Goal: Task Accomplishment & Management: Use online tool/utility

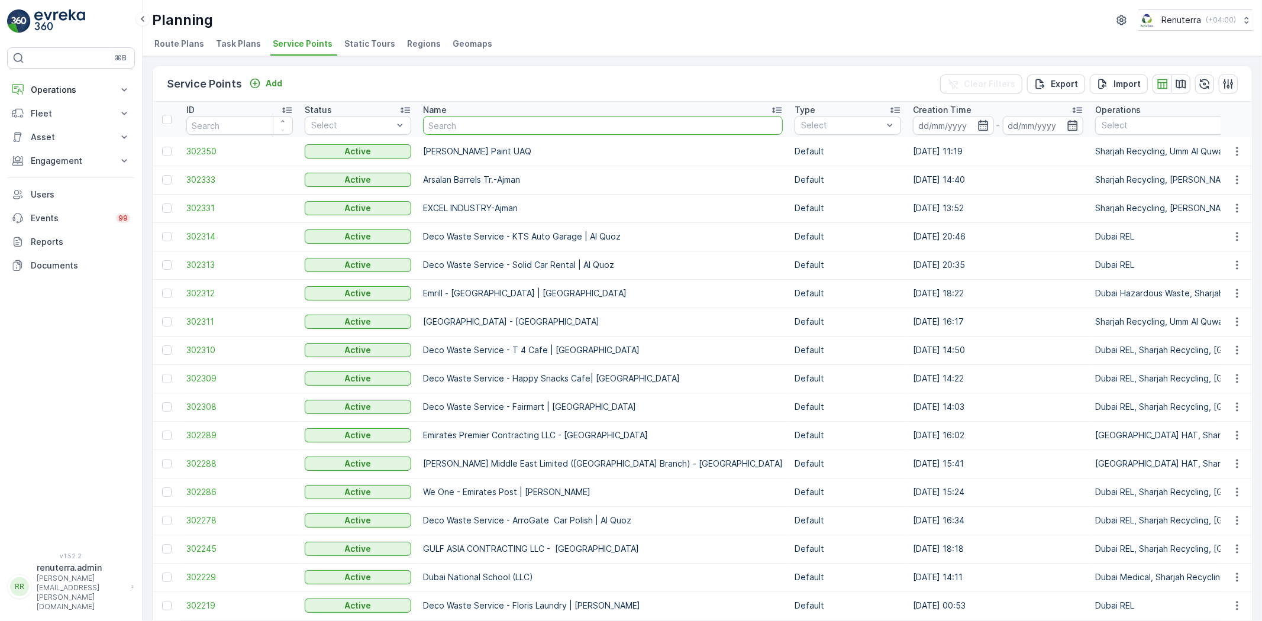
click at [450, 127] on input "text" at bounding box center [603, 125] width 360 height 19
click at [465, 131] on input "text" at bounding box center [603, 125] width 360 height 19
type input "unicare"
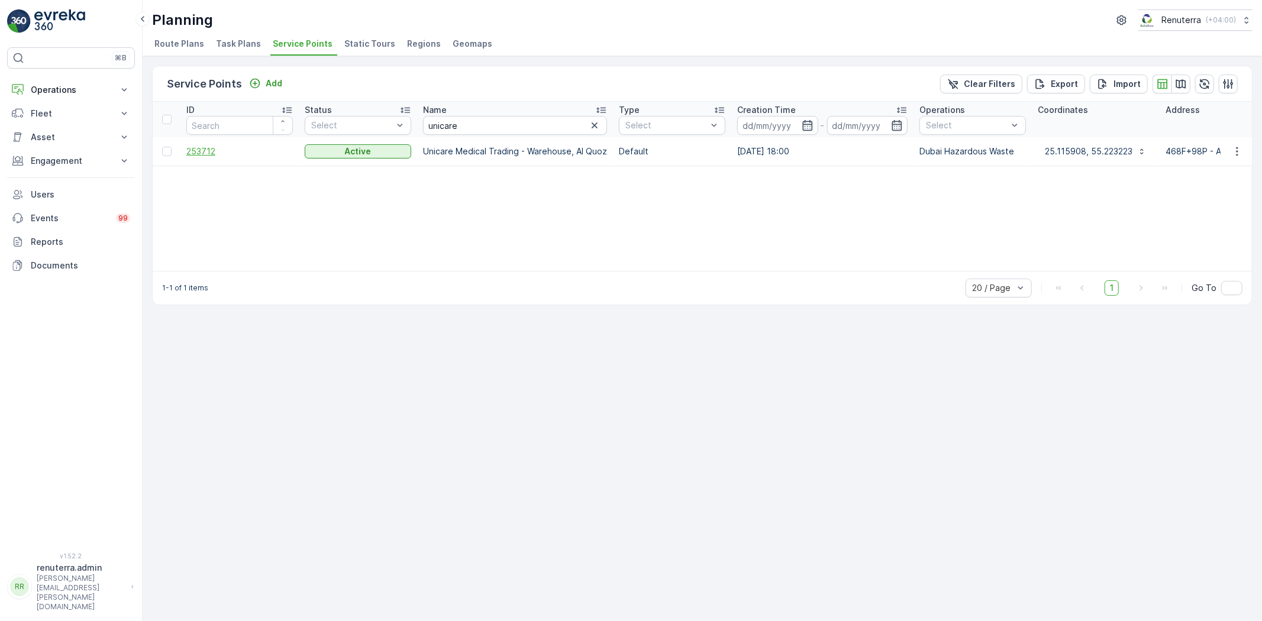
click at [205, 152] on span "253712" at bounding box center [239, 152] width 107 height 12
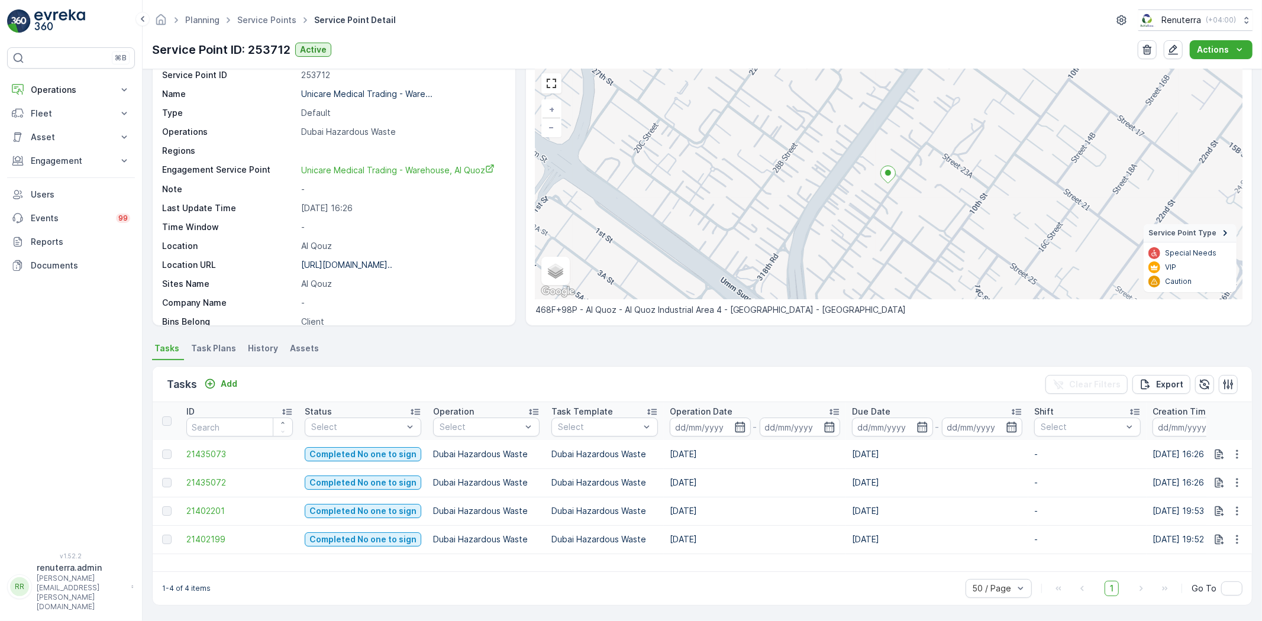
scroll to position [48, 0]
click at [227, 547] on td "21402199" at bounding box center [240, 540] width 118 height 28
click at [225, 543] on span "21402199" at bounding box center [239, 540] width 107 height 12
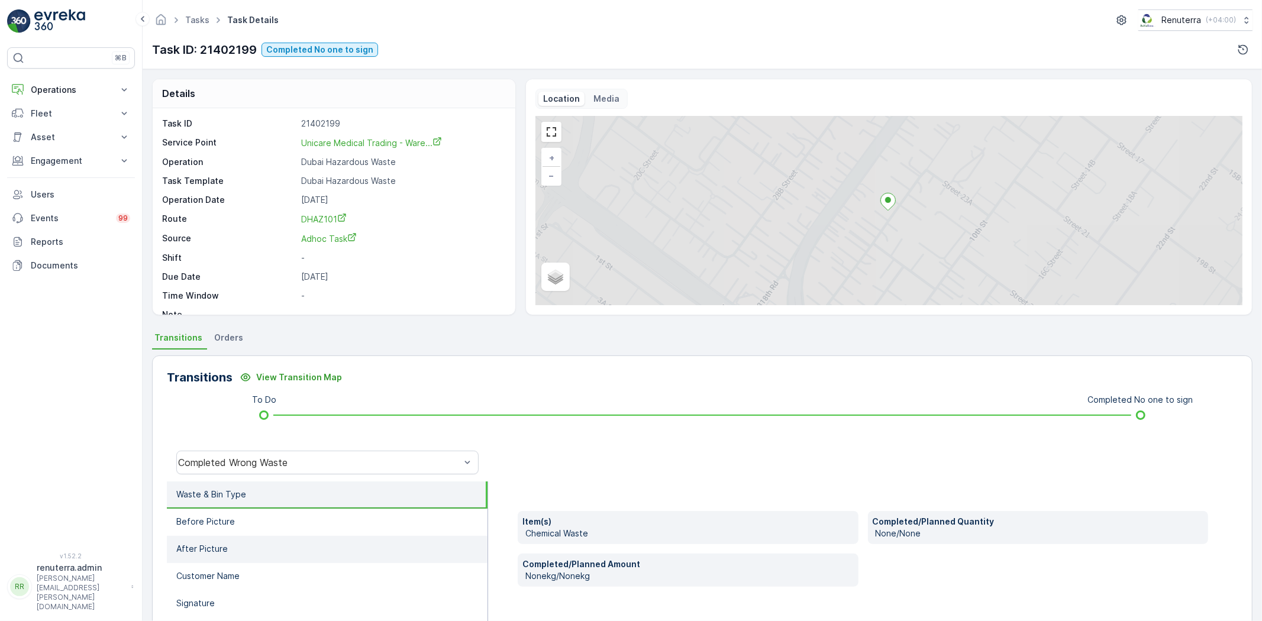
scroll to position [124, 0]
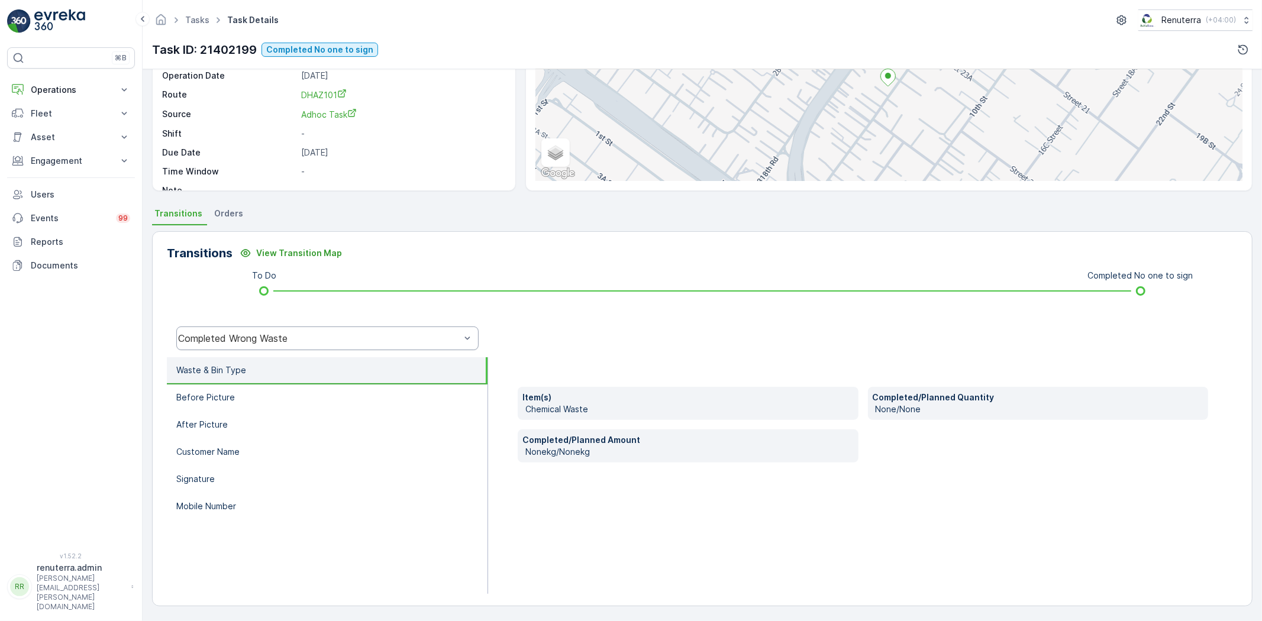
click at [239, 347] on div "Completed Wrong Waste" at bounding box center [327, 339] width 302 height 24
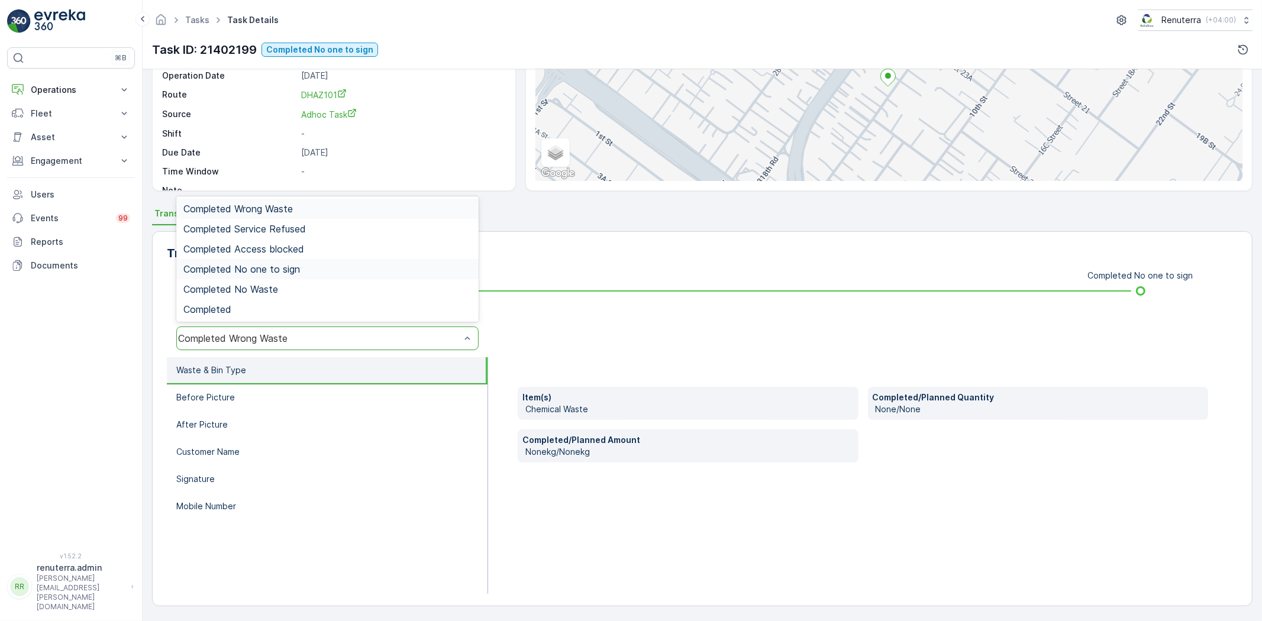
click at [269, 270] on span "Completed No one to sign" at bounding box center [241, 269] width 117 height 11
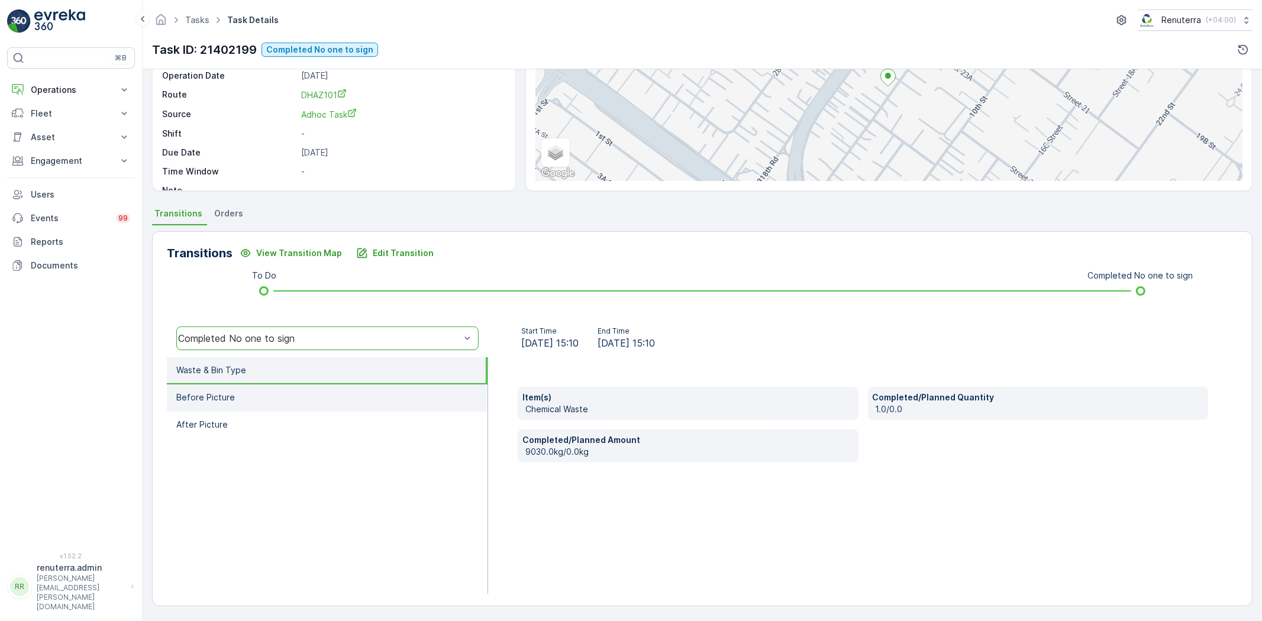
click at [299, 395] on li "Before Picture" at bounding box center [327, 398] width 321 height 27
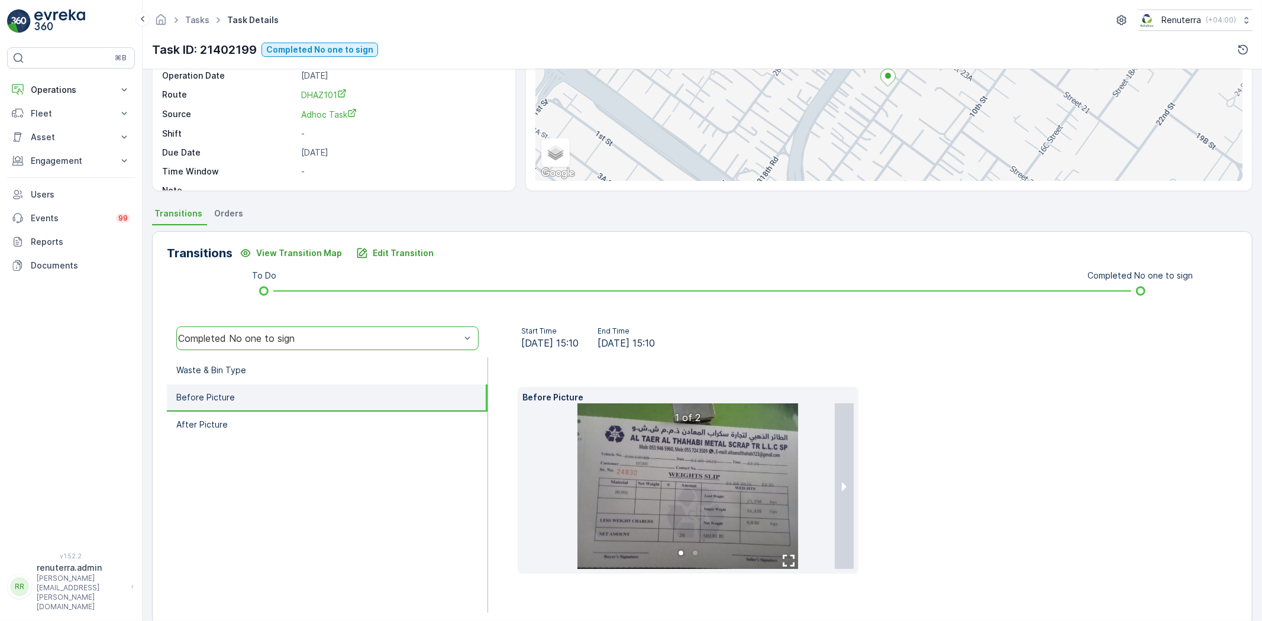
click at [698, 498] on img at bounding box center [688, 487] width 221 height 166
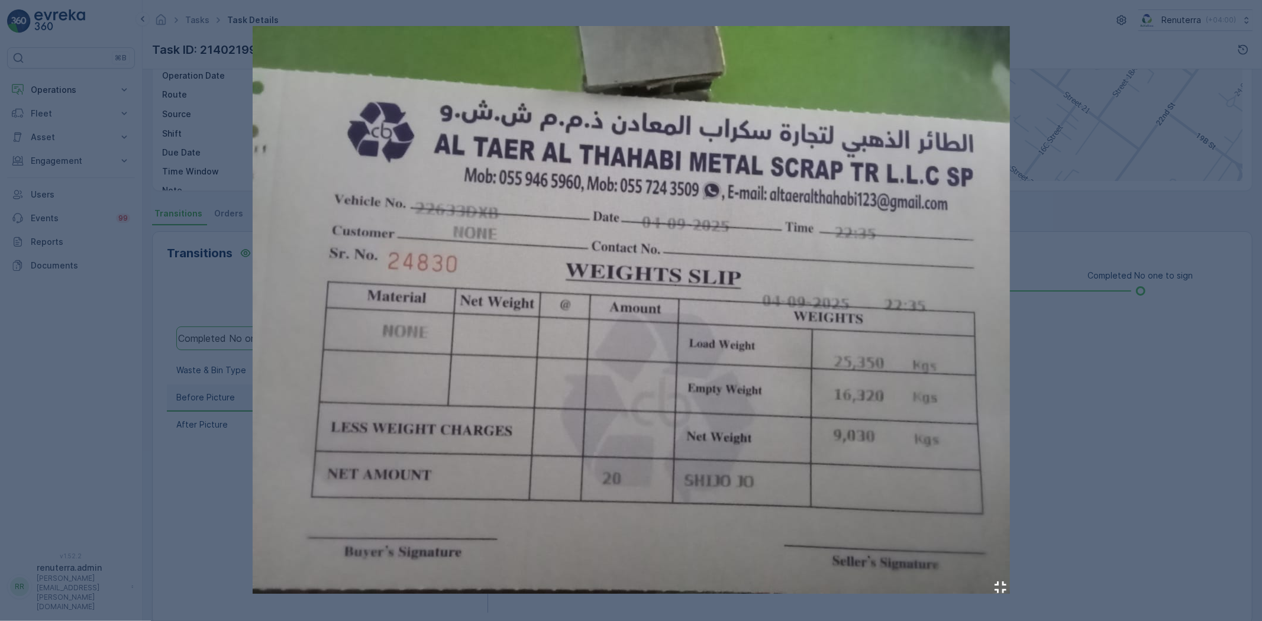
click at [104, 63] on div at bounding box center [631, 310] width 1262 height 621
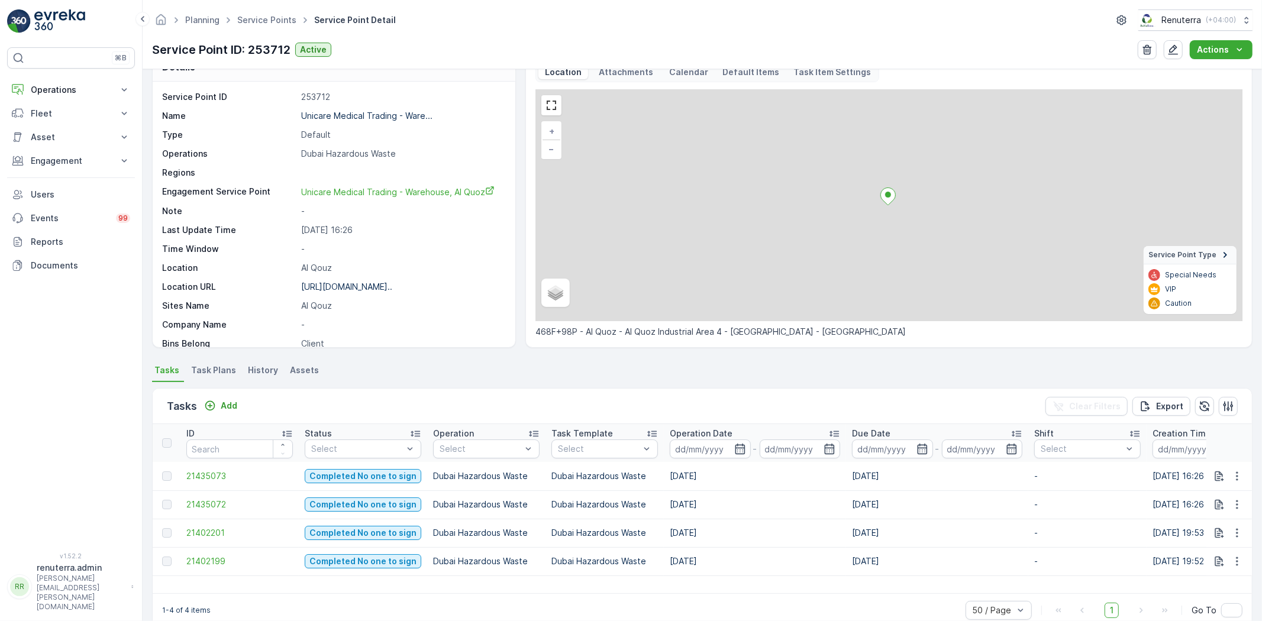
scroll to position [48, 0]
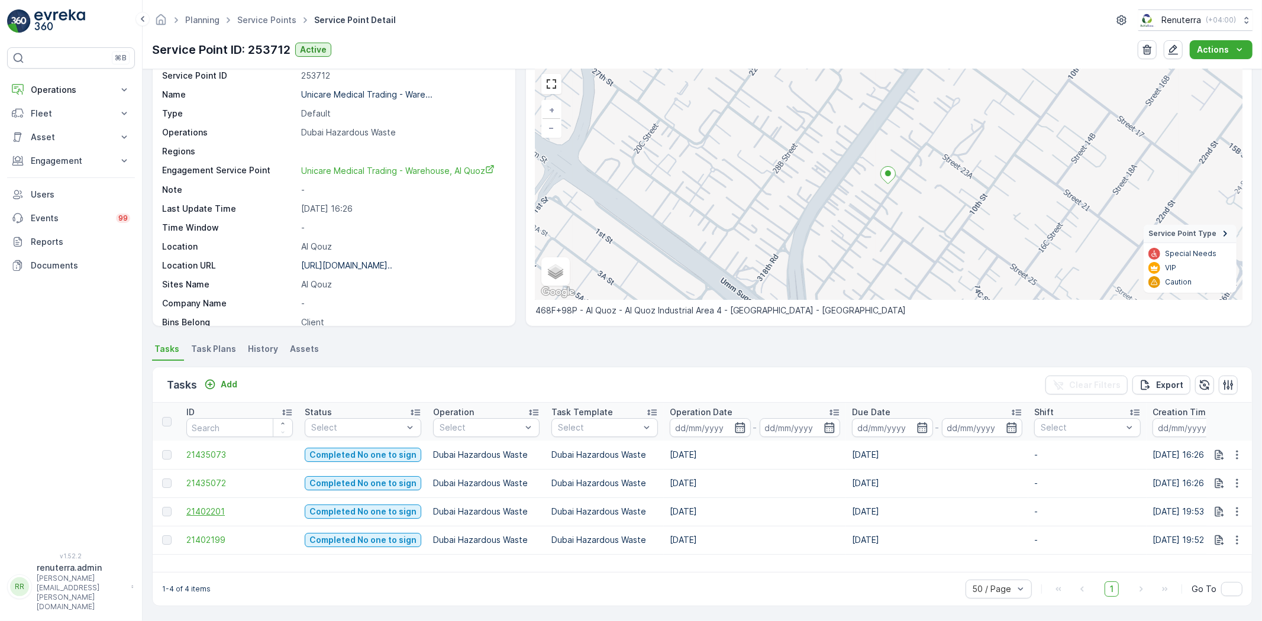
click at [219, 513] on span "21402201" at bounding box center [239, 512] width 107 height 12
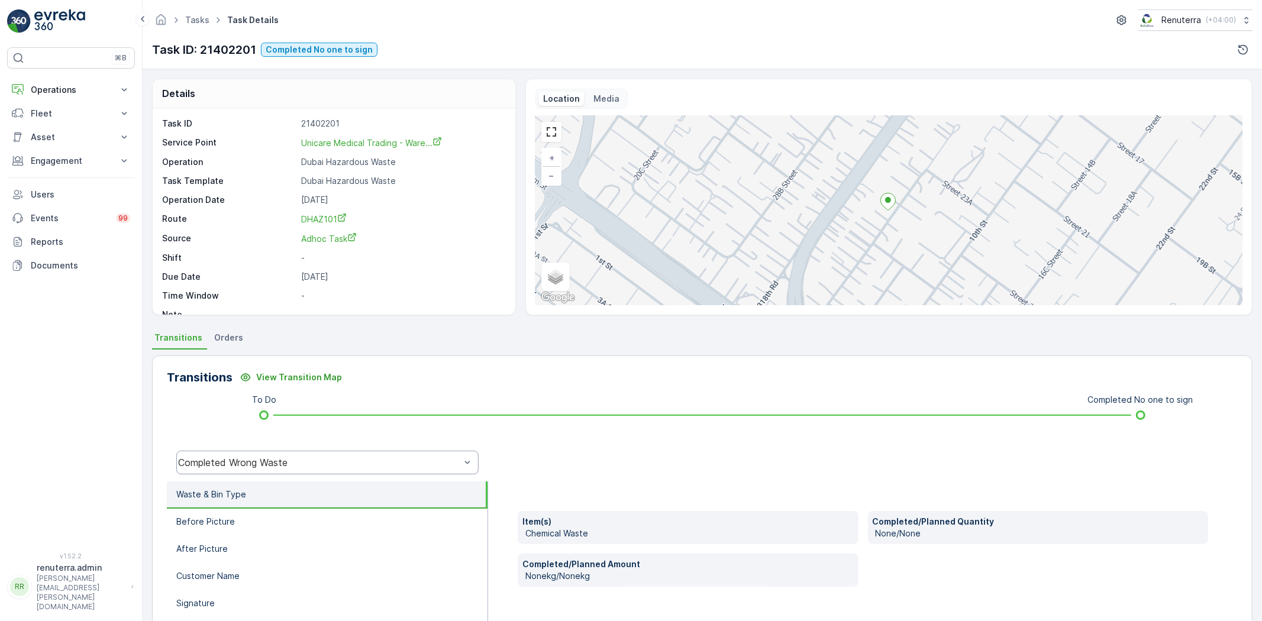
click at [305, 468] on div "Completed Wrong Waste" at bounding box center [327, 463] width 302 height 24
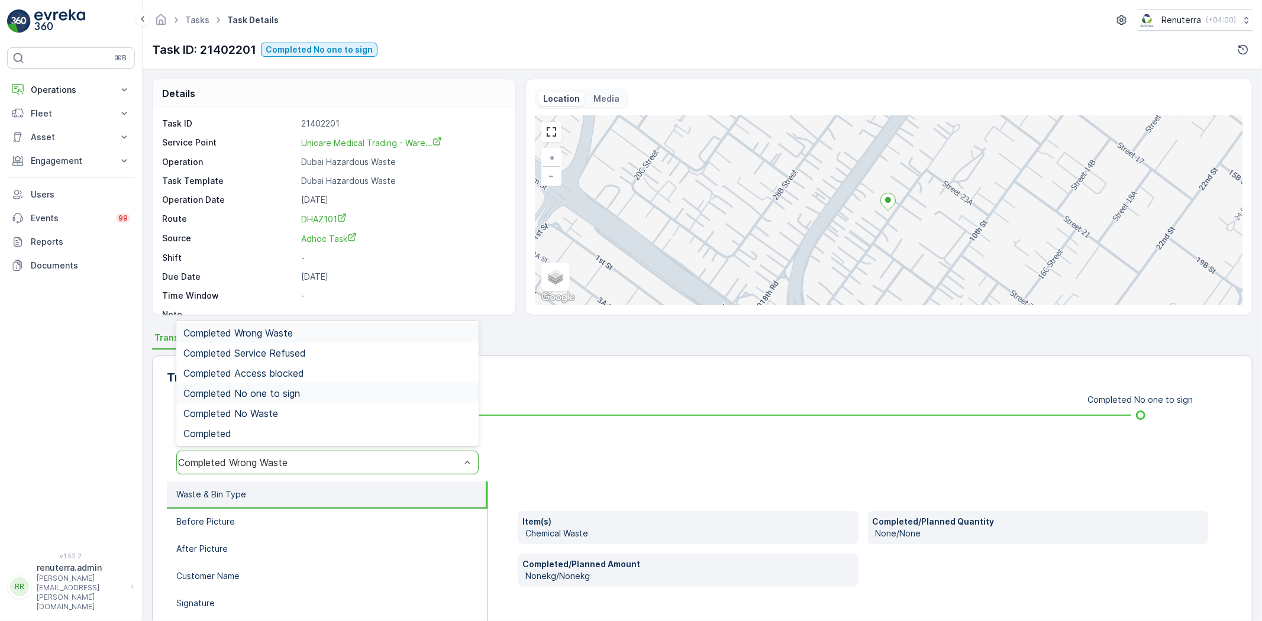
click at [289, 389] on span "Completed No one to sign" at bounding box center [241, 393] width 117 height 11
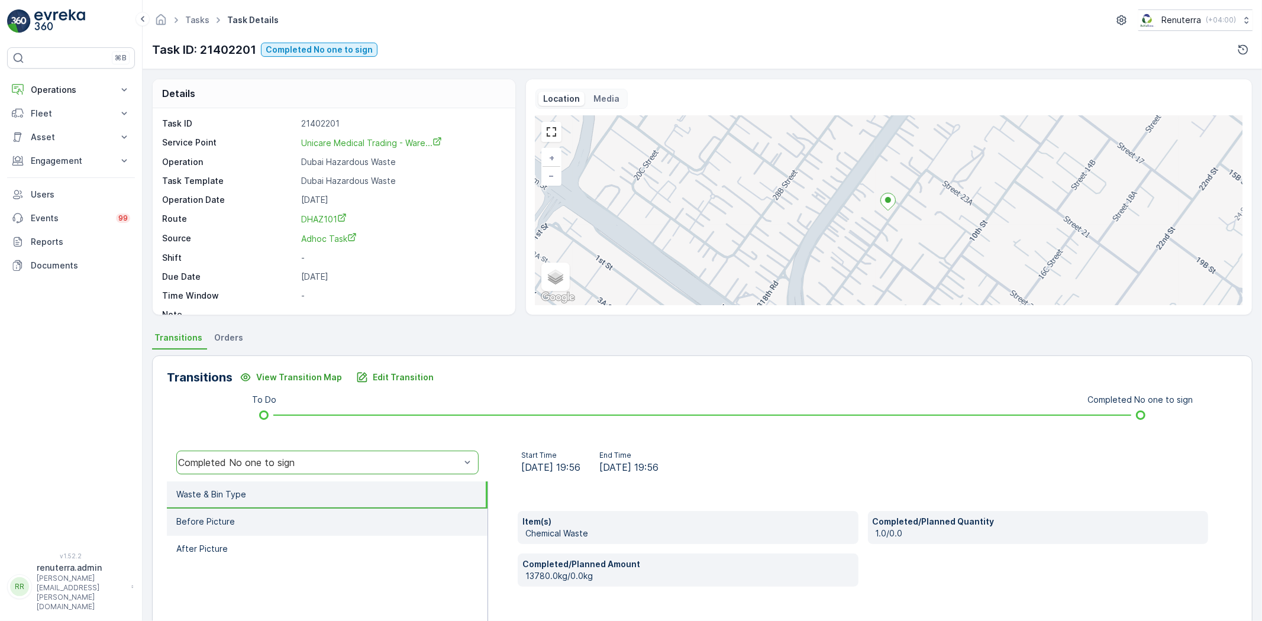
click at [255, 516] on li "Before Picture" at bounding box center [327, 522] width 321 height 27
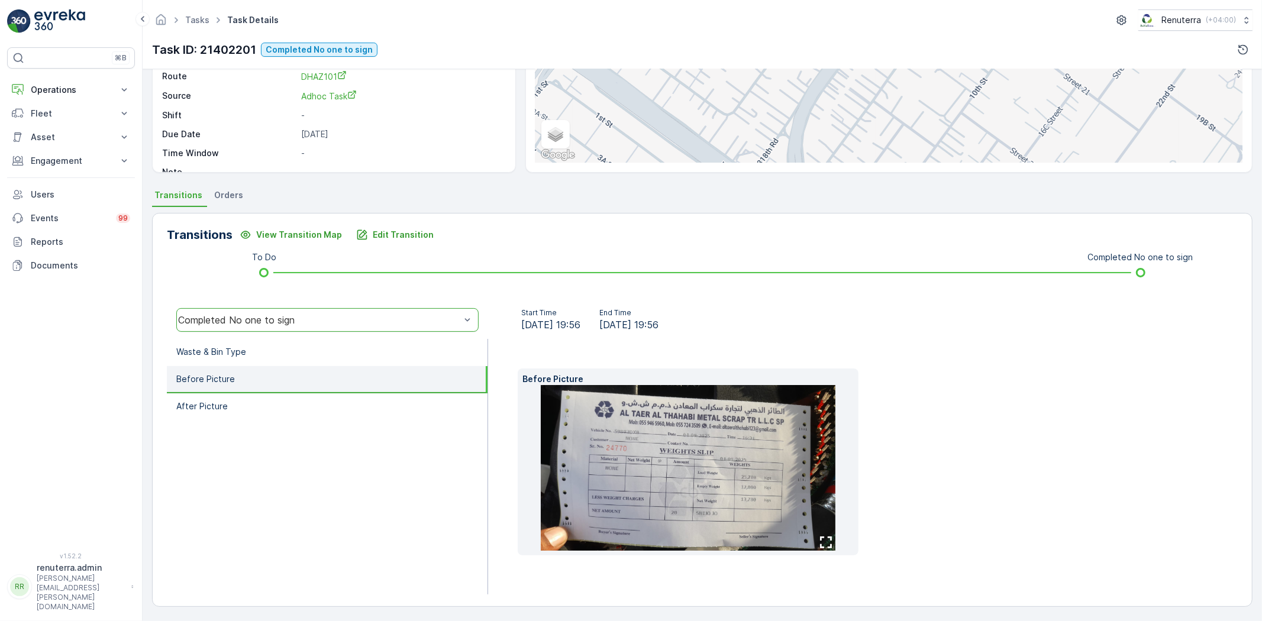
scroll to position [143, 0]
click at [618, 519] on img at bounding box center [688, 468] width 295 height 166
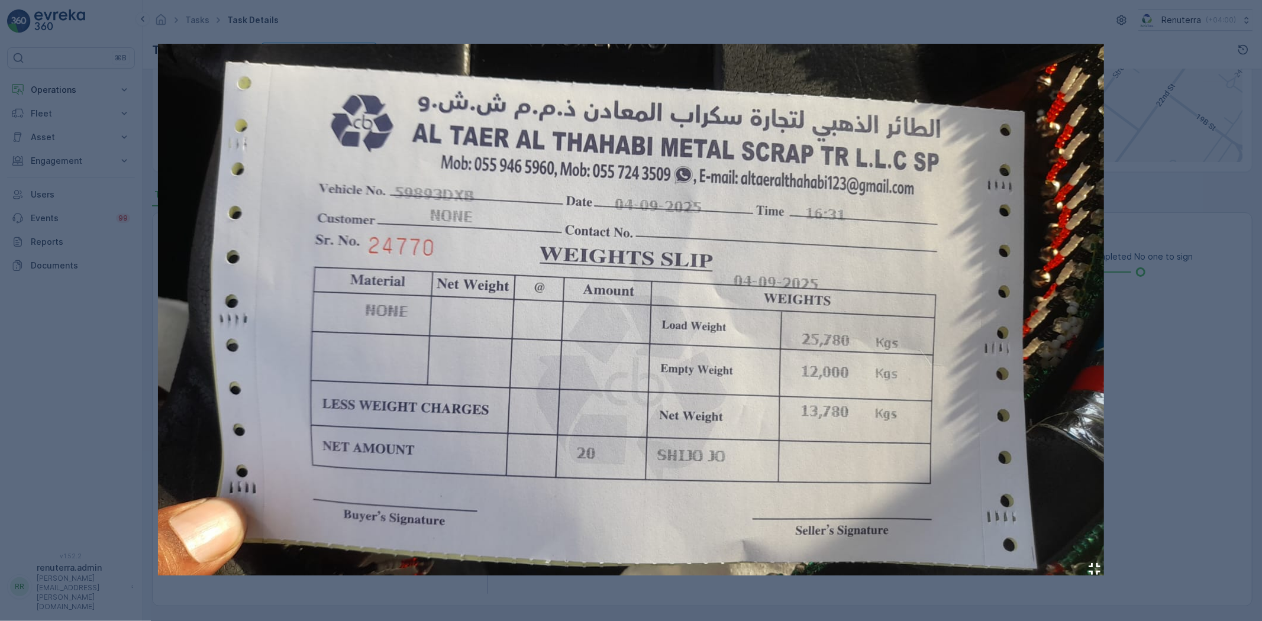
click at [154, 249] on div at bounding box center [631, 310] width 1262 height 621
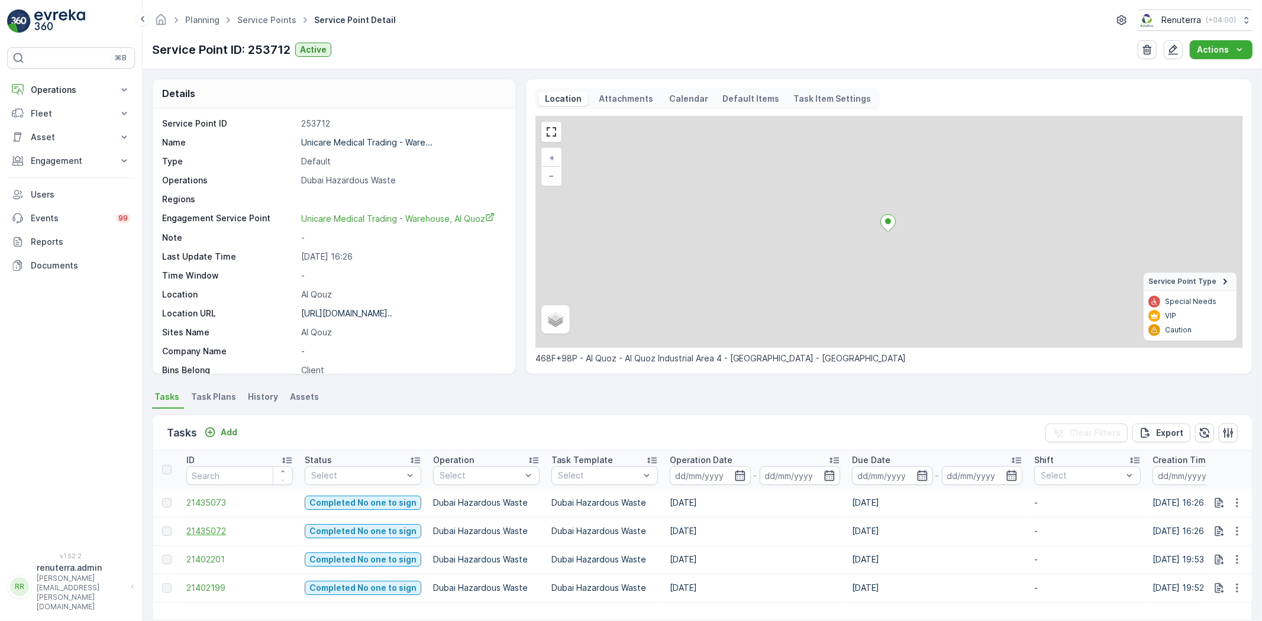
click at [229, 534] on span "21435072" at bounding box center [239, 532] width 107 height 12
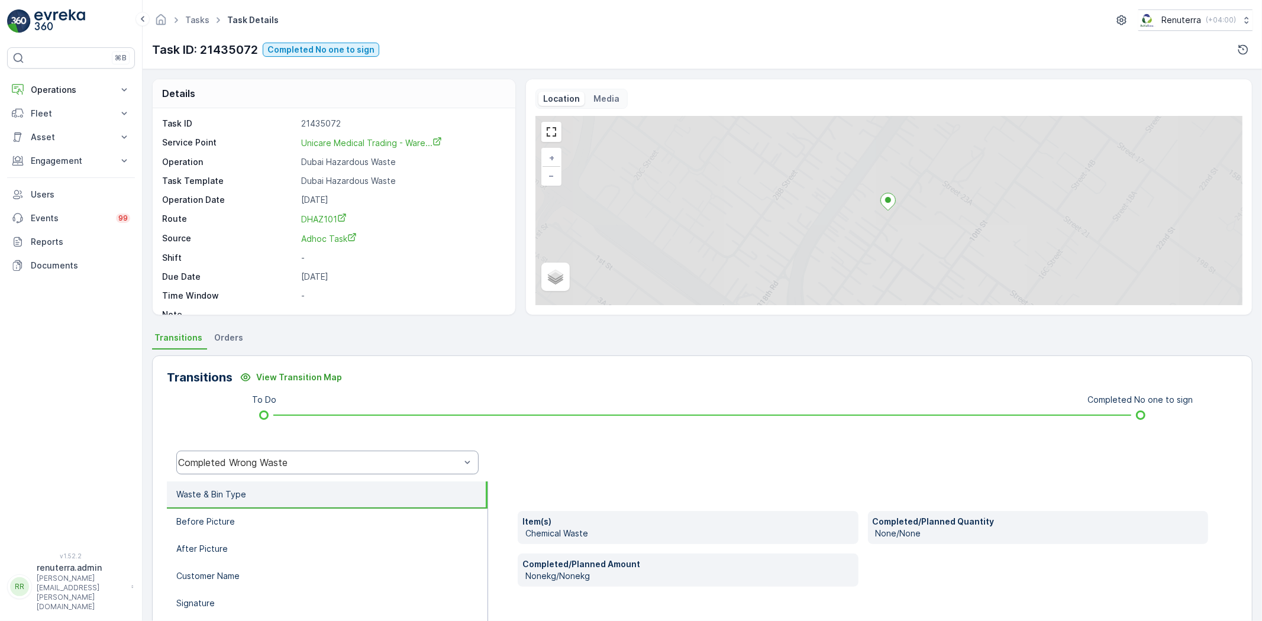
click at [259, 470] on div "Completed Wrong Waste" at bounding box center [327, 463] width 302 height 24
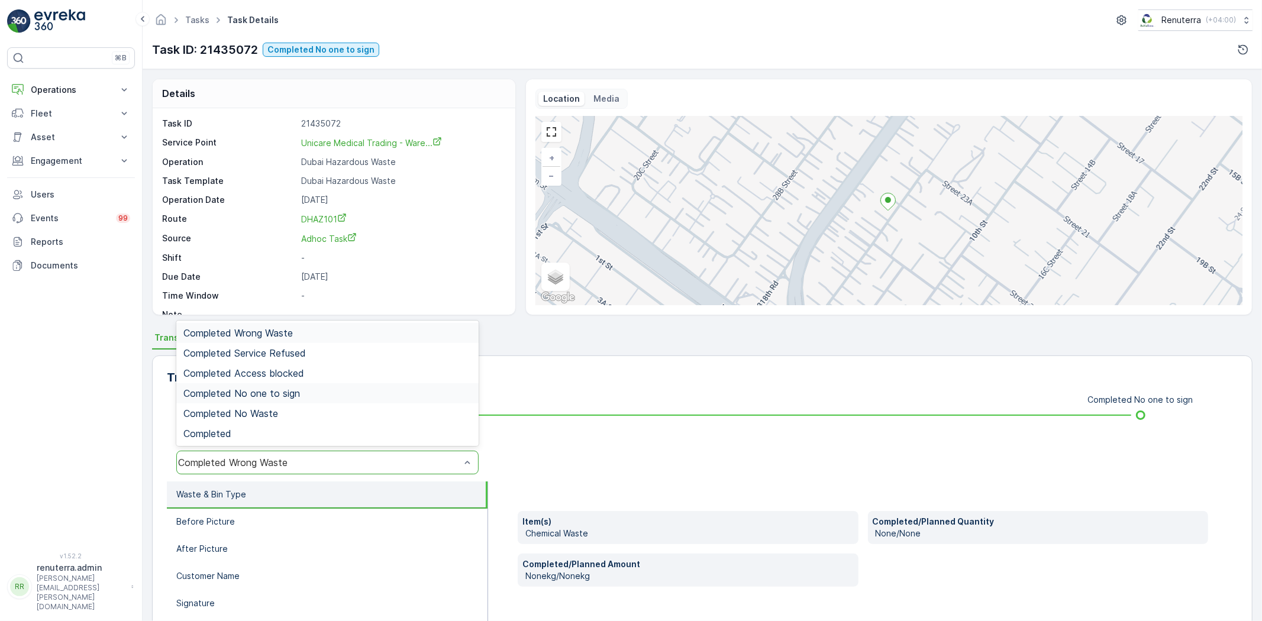
click at [270, 391] on span "Completed No one to sign" at bounding box center [241, 393] width 117 height 11
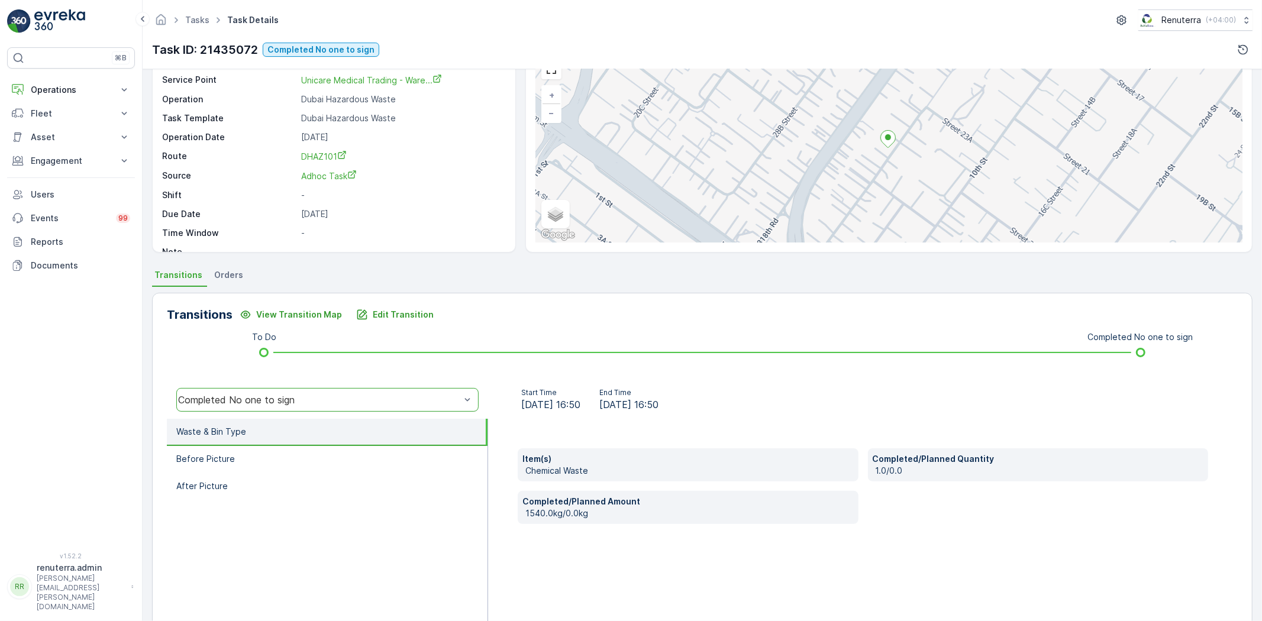
scroll to position [124, 0]
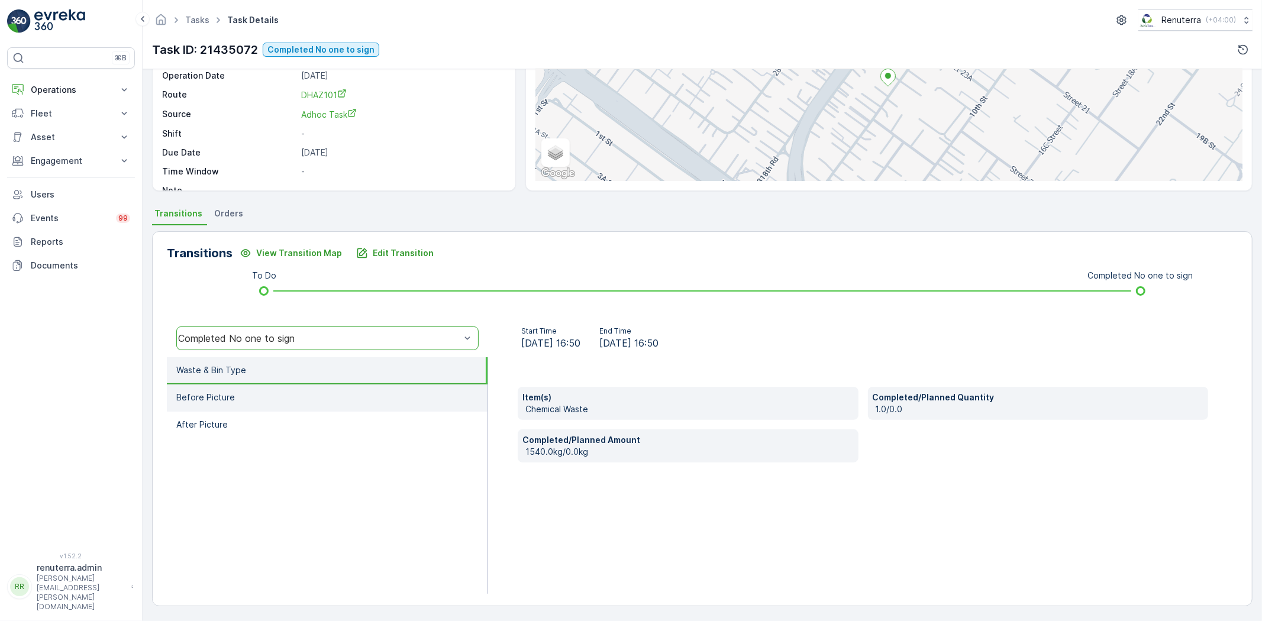
click at [262, 403] on li "Before Picture" at bounding box center [327, 398] width 321 height 27
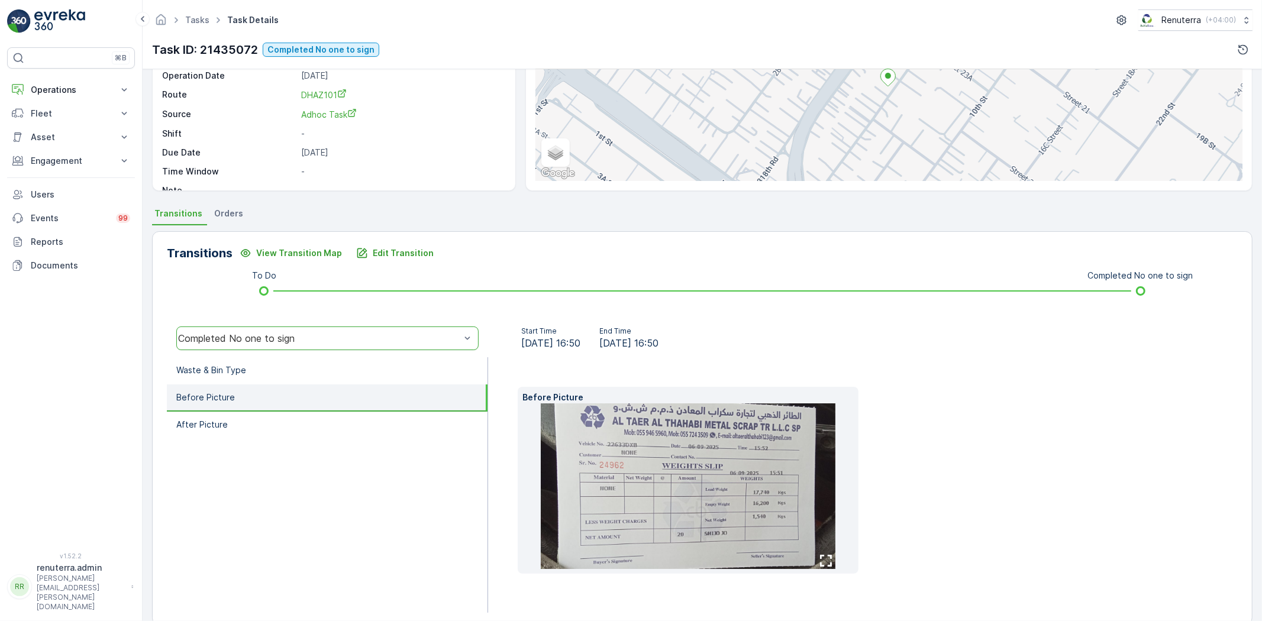
click at [646, 472] on img at bounding box center [688, 487] width 295 height 166
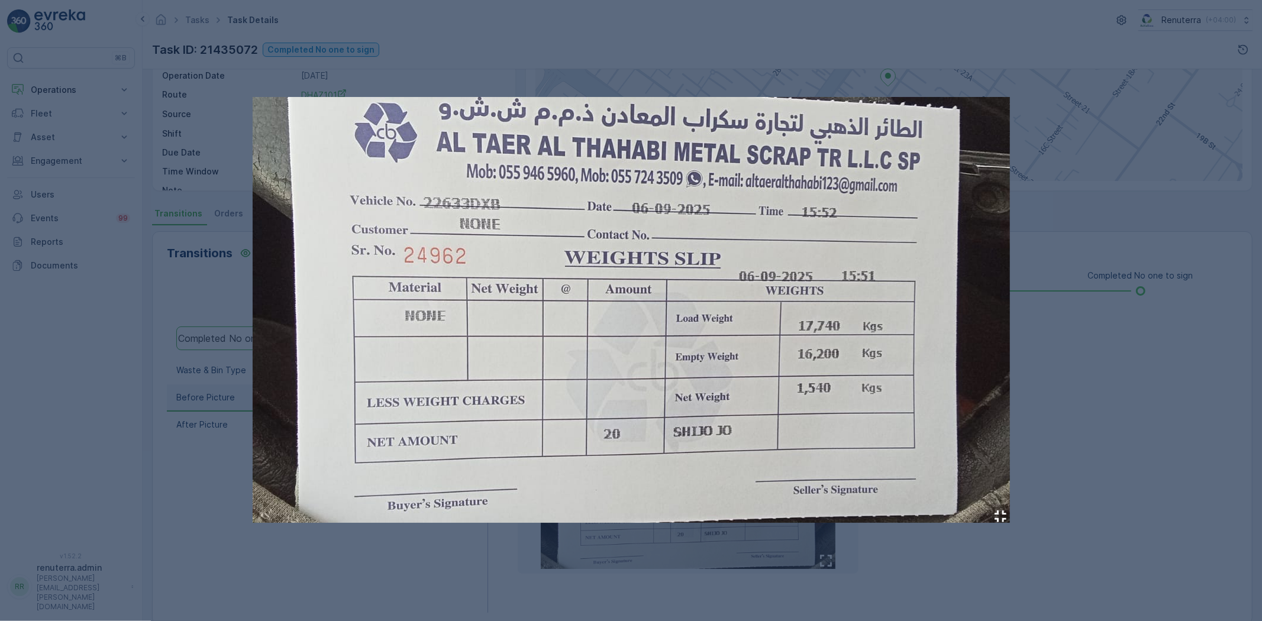
click at [212, 292] on div at bounding box center [631, 310] width 1262 height 621
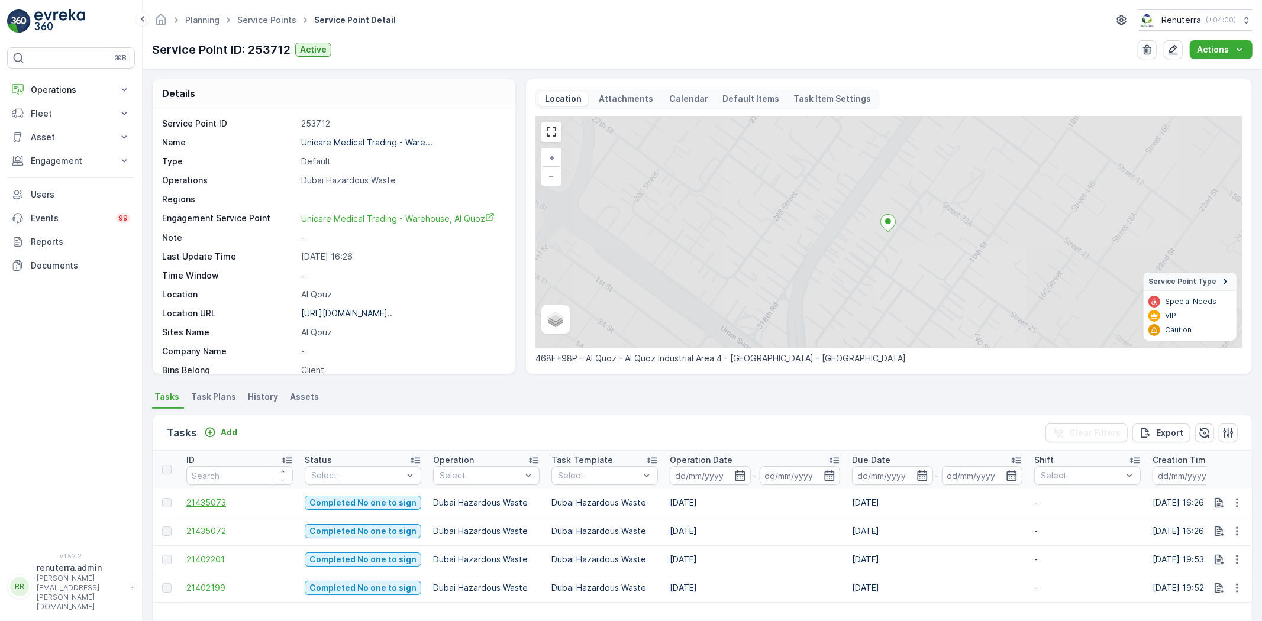
click at [218, 500] on span "21435073" at bounding box center [239, 503] width 107 height 12
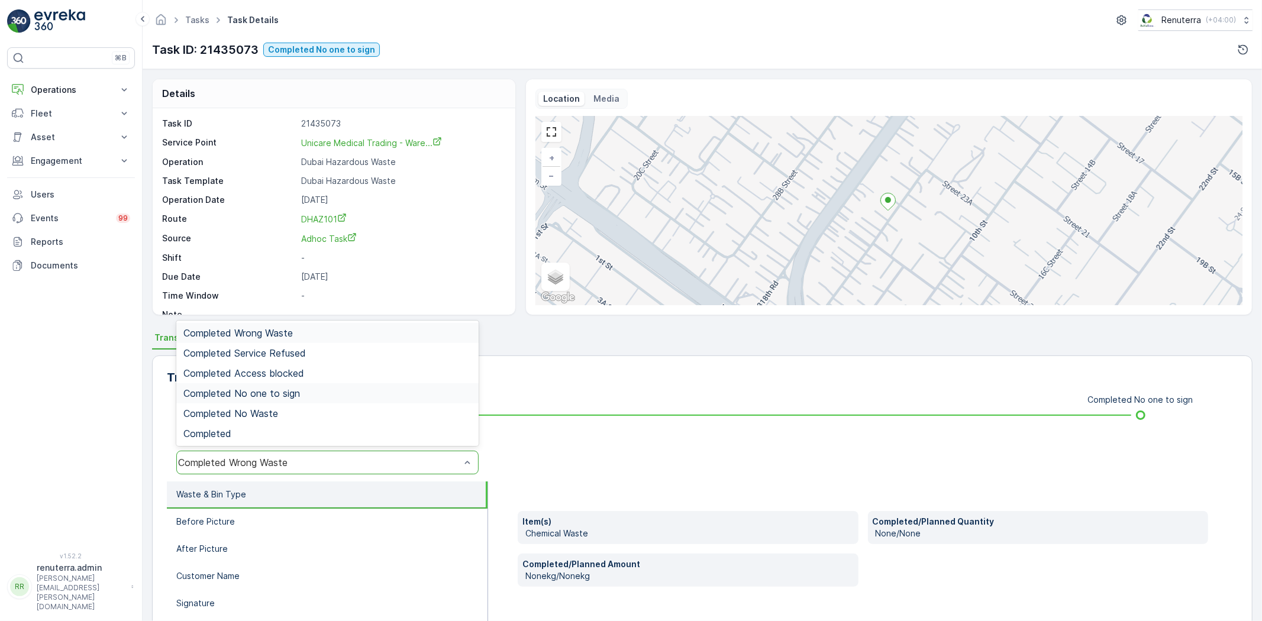
click at [273, 384] on div "Completed No one to sign" at bounding box center [327, 394] width 302 height 20
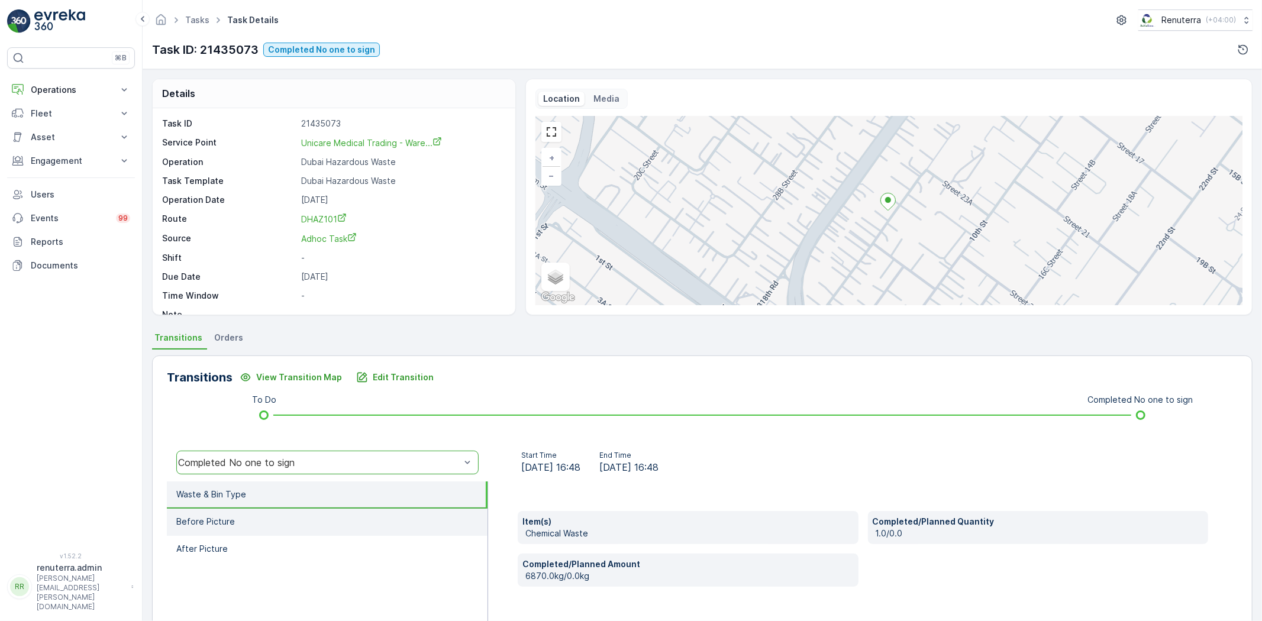
click at [257, 517] on li "Before Picture" at bounding box center [327, 522] width 321 height 27
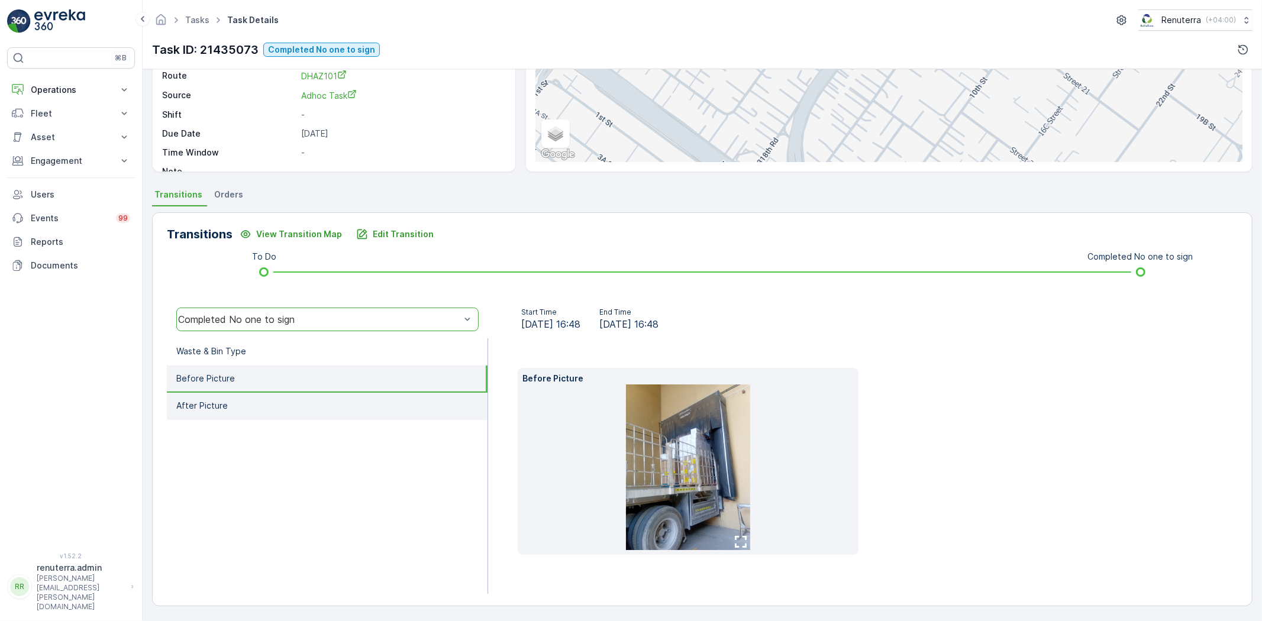
click at [314, 403] on li "After Picture" at bounding box center [327, 406] width 321 height 27
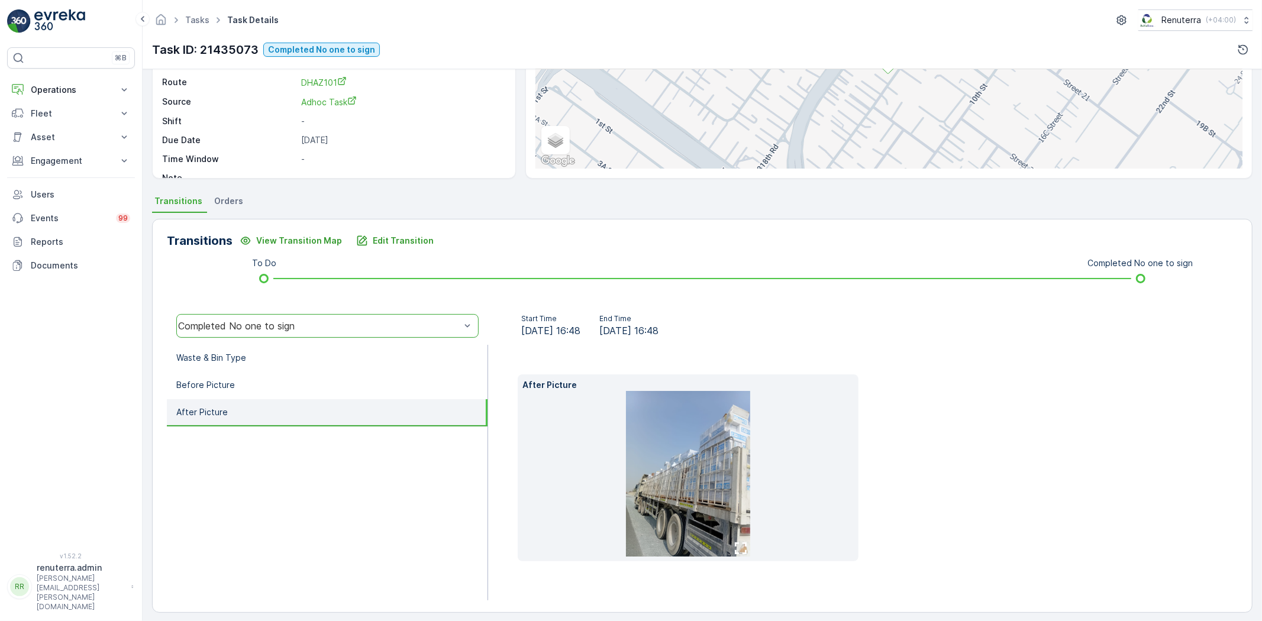
scroll to position [143, 0]
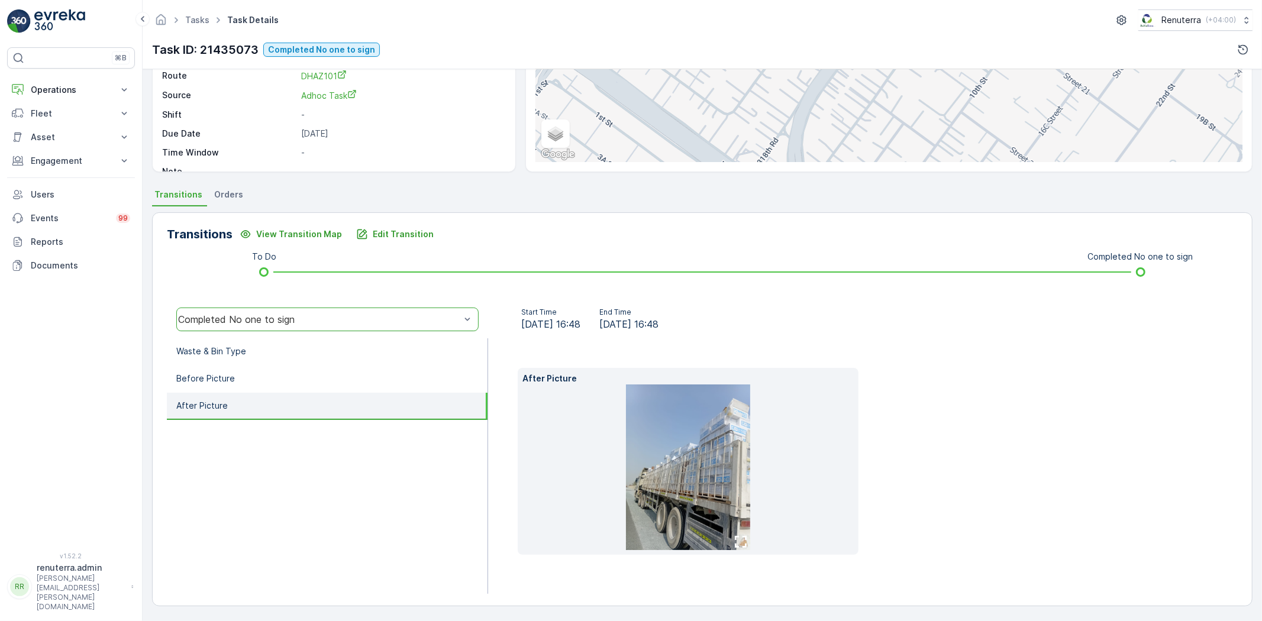
drag, startPoint x: 45, startPoint y: 96, endPoint x: 53, endPoint y: 113, distance: 18.5
click at [45, 96] on button "Operations" at bounding box center [71, 90] width 128 height 24
drag, startPoint x: 56, startPoint y: 127, endPoint x: 95, endPoint y: 133, distance: 39.0
click at [56, 126] on p "Planning" at bounding box center [46, 127] width 33 height 12
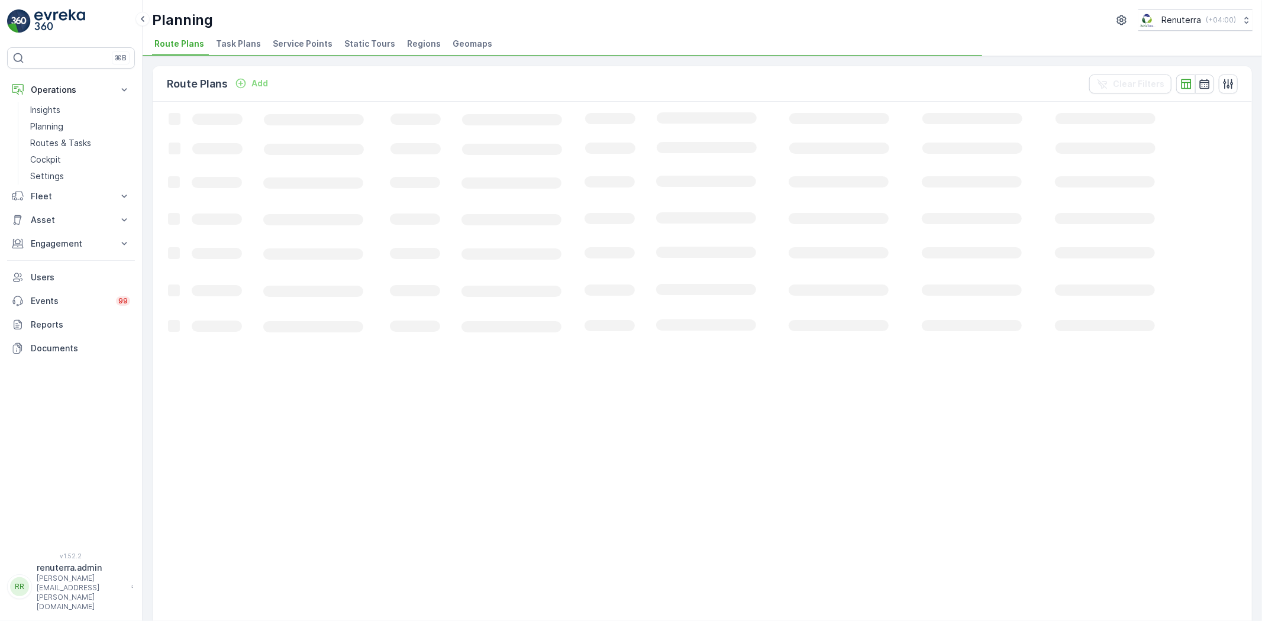
click at [288, 50] on li "Service Points" at bounding box center [303, 46] width 67 height 20
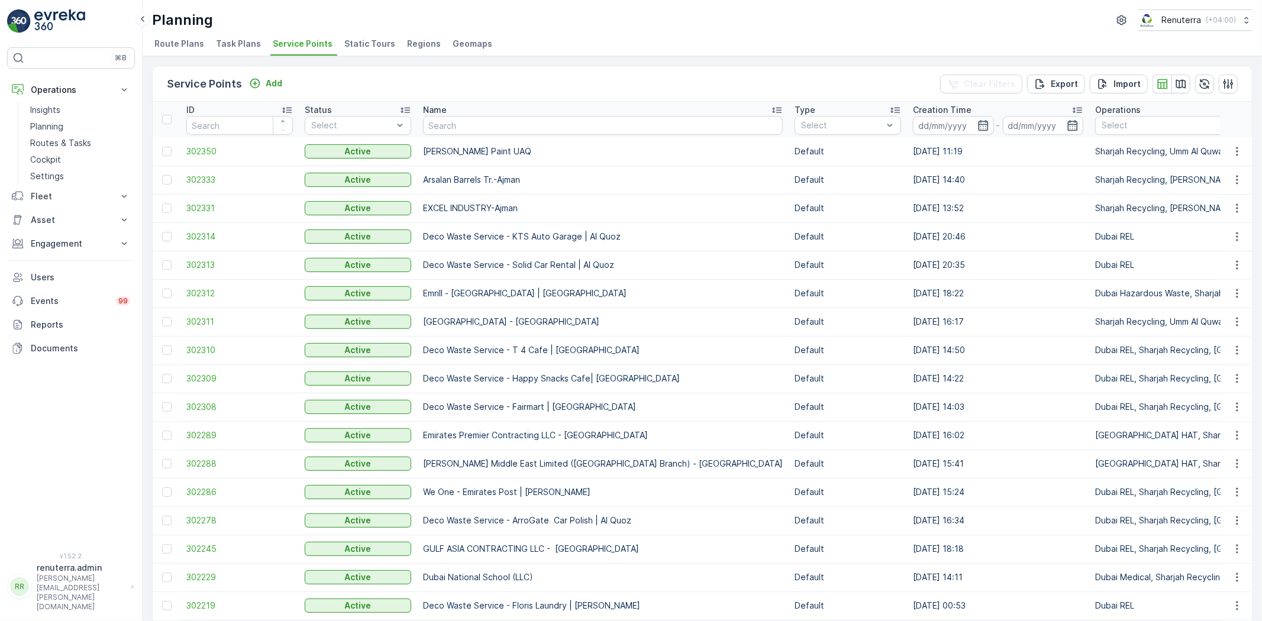
drag, startPoint x: 459, startPoint y: 135, endPoint x: 448, endPoint y: 121, distance: 17.8
click at [458, 134] on th "Name" at bounding box center [603, 120] width 372 height 36
click at [448, 120] on input "text" at bounding box center [603, 125] width 360 height 19
type input "Ajman"
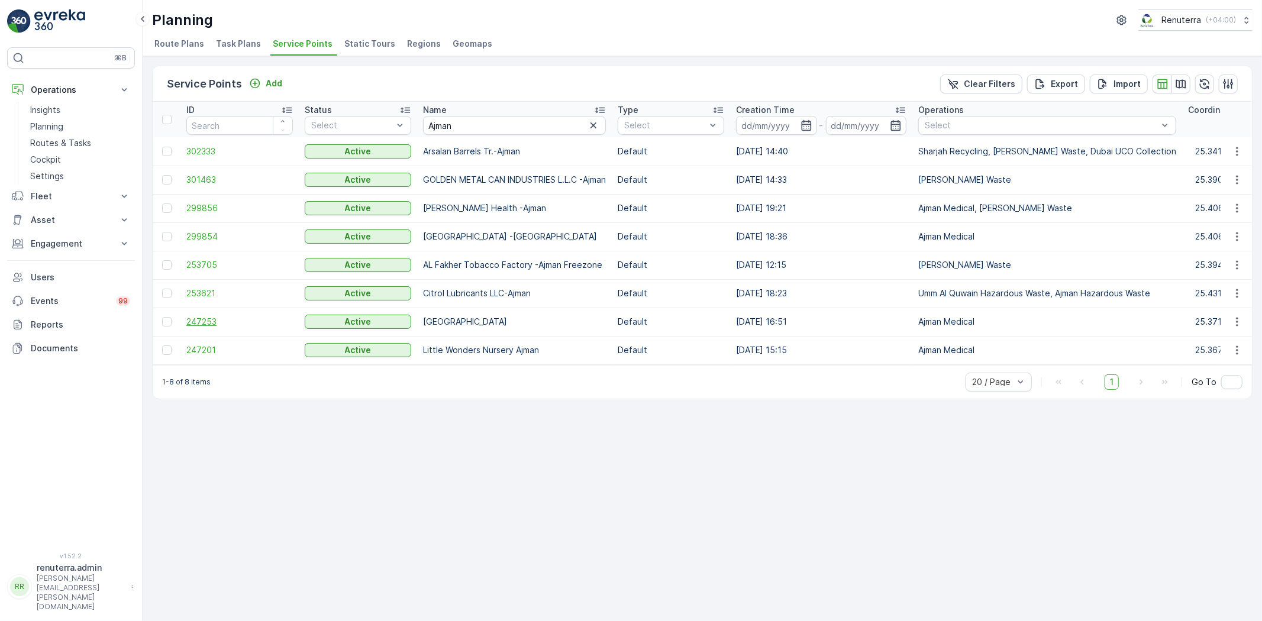
click at [225, 320] on span "247253" at bounding box center [239, 322] width 107 height 12
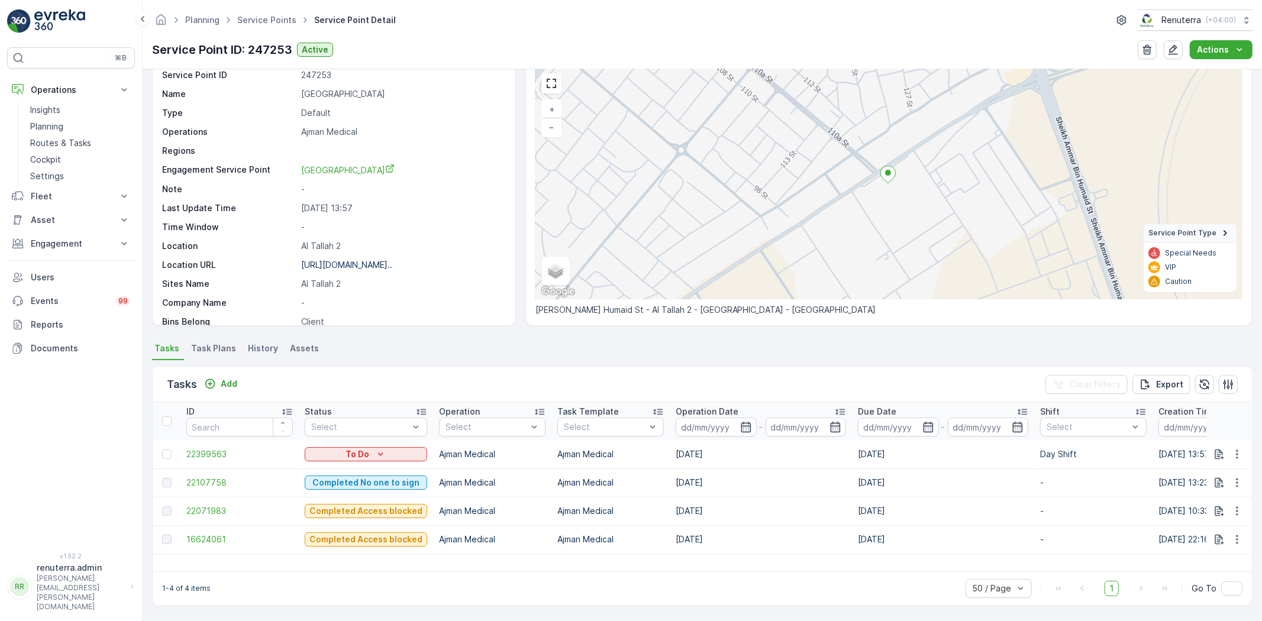
scroll to position [48, 0]
click at [268, 28] on div "Planning Service Points Service Point Detail Renuterra ( +04:00 )" at bounding box center [702, 19] width 1101 height 21
click at [265, 20] on link "Service Points" at bounding box center [266, 20] width 59 height 10
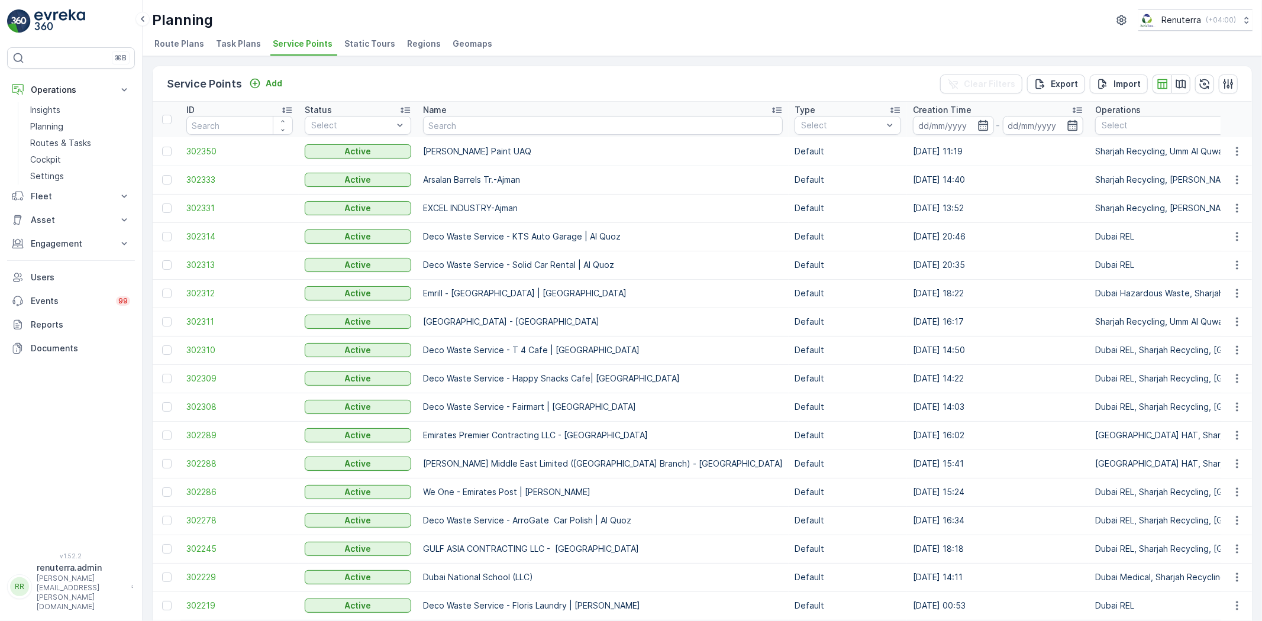
click at [450, 121] on input "text" at bounding box center [603, 125] width 360 height 19
type input "SRS"
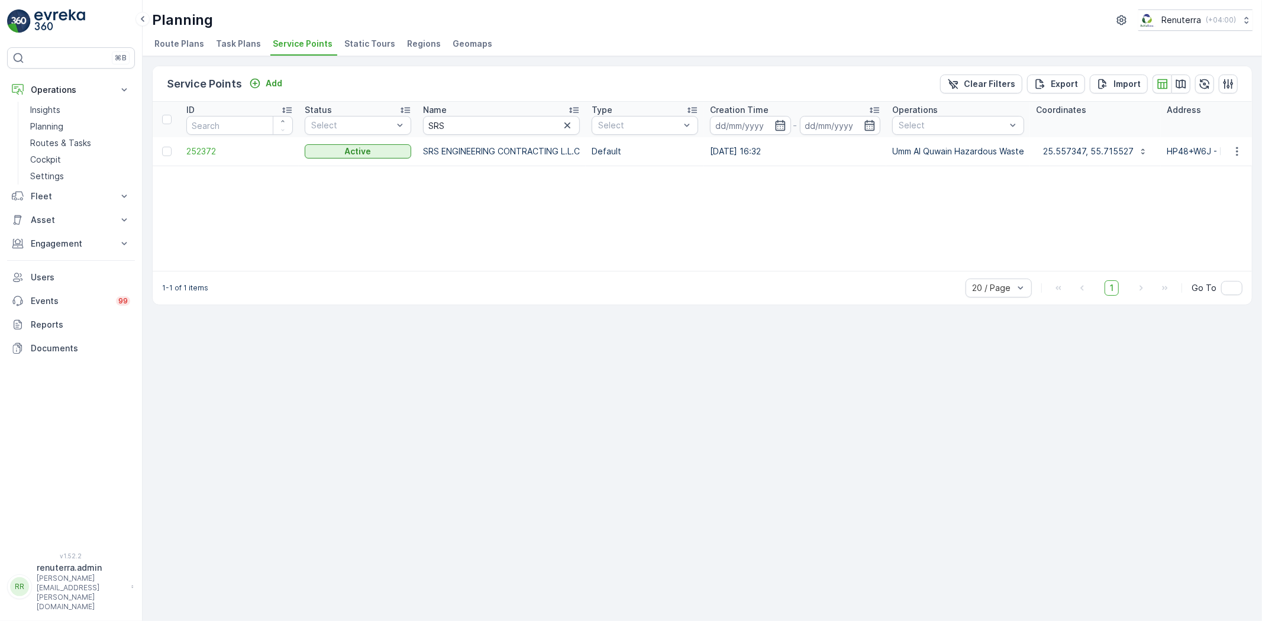
drag, startPoint x: 428, startPoint y: 149, endPoint x: 582, endPoint y: 146, distance: 153.9
click at [580, 146] on p "SRS ENGINEERING CONTRACTING L.L.C" at bounding box center [501, 152] width 157 height 12
copy p "SRS ENGINEERING CONTRACTING L.L.C"
drag, startPoint x: 460, startPoint y: 123, endPoint x: 418, endPoint y: 120, distance: 42.1
click at [418, 120] on th "Name SRS" at bounding box center [501, 120] width 169 height 36
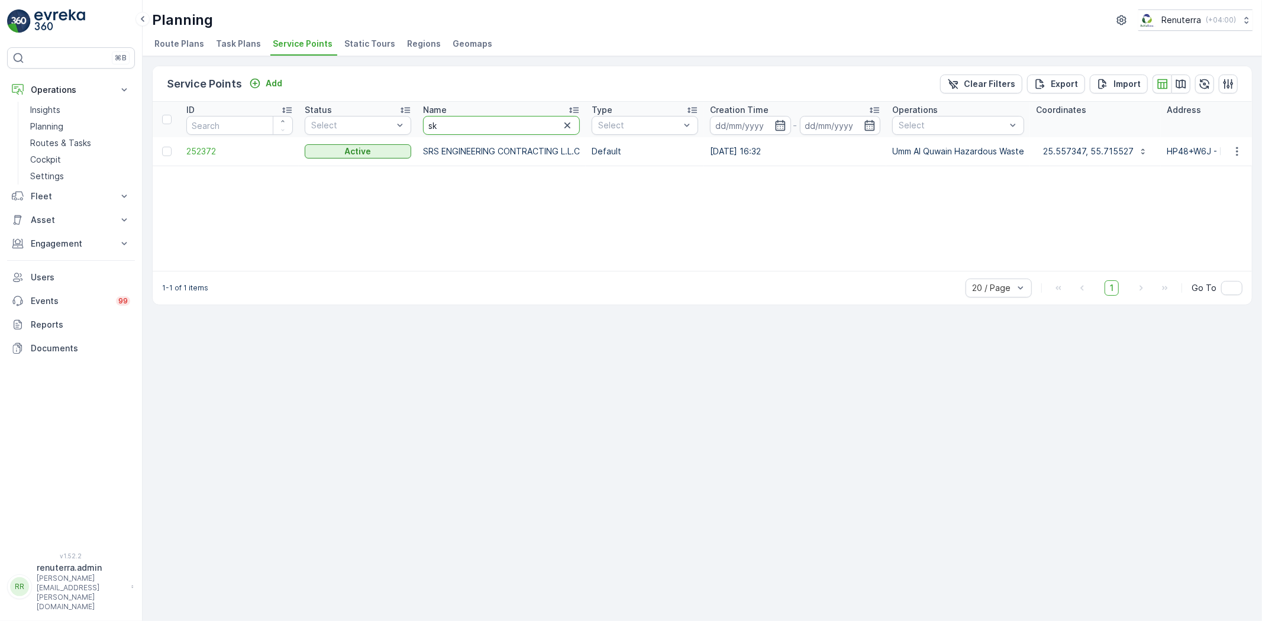
type input "sky"
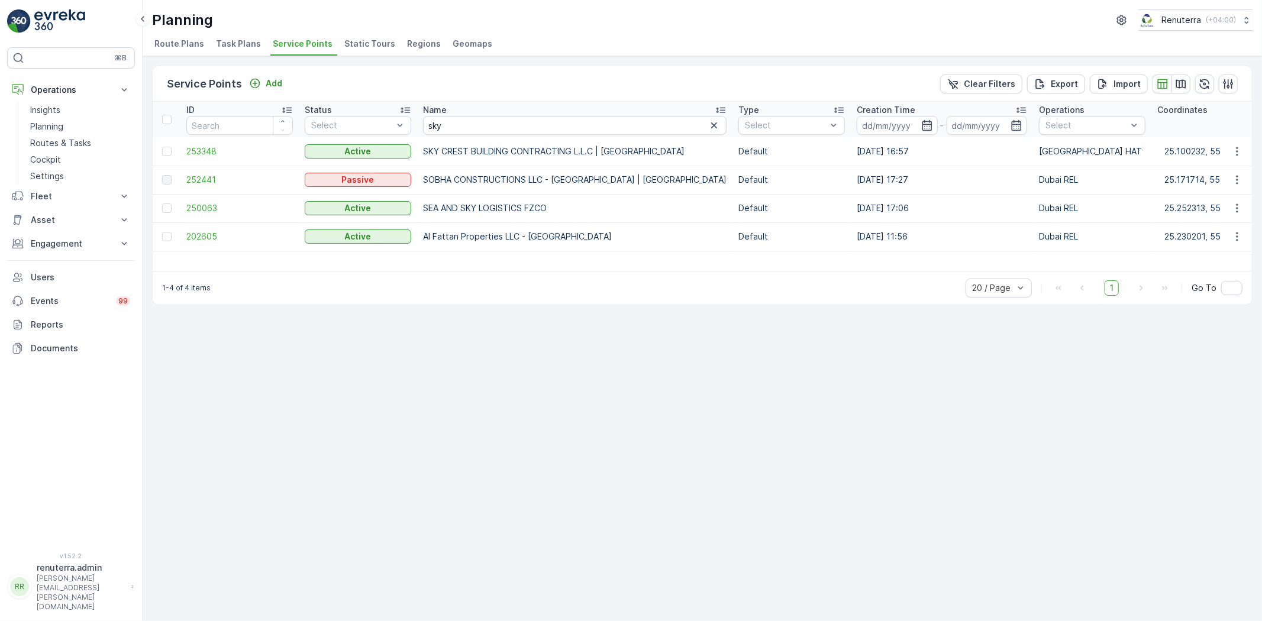
click at [197, 162] on td "253348" at bounding box center [240, 151] width 118 height 28
click at [199, 156] on span "253348" at bounding box center [239, 152] width 107 height 12
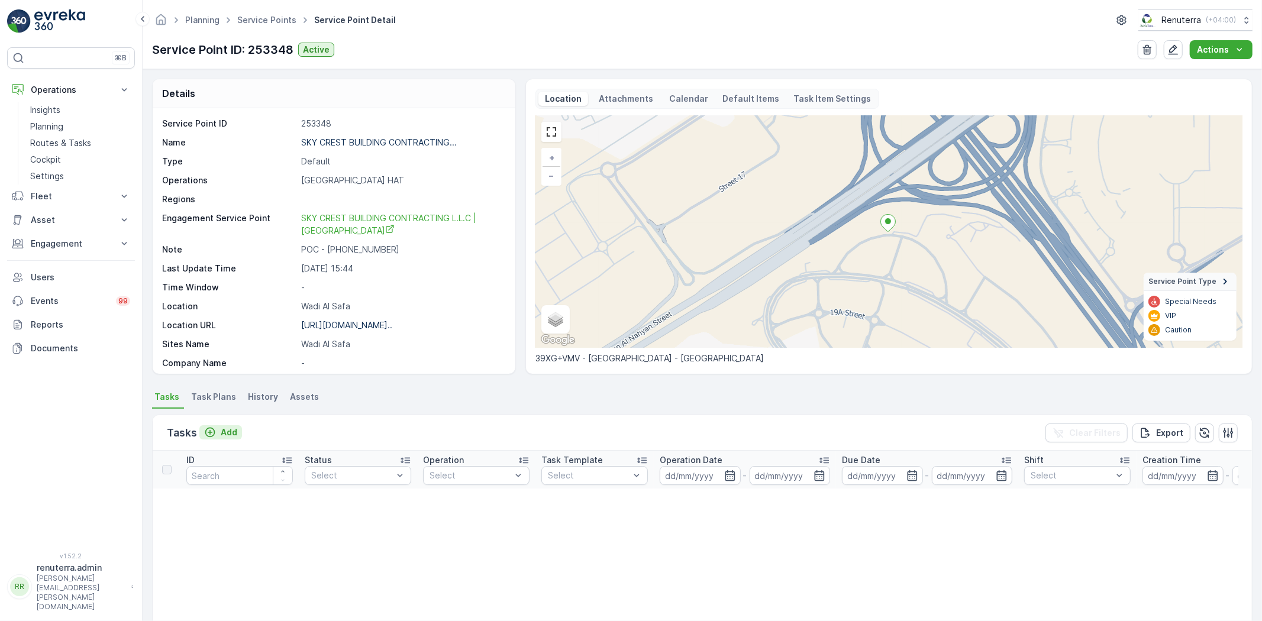
click at [214, 433] on icon "Add" at bounding box center [210, 433] width 10 height 10
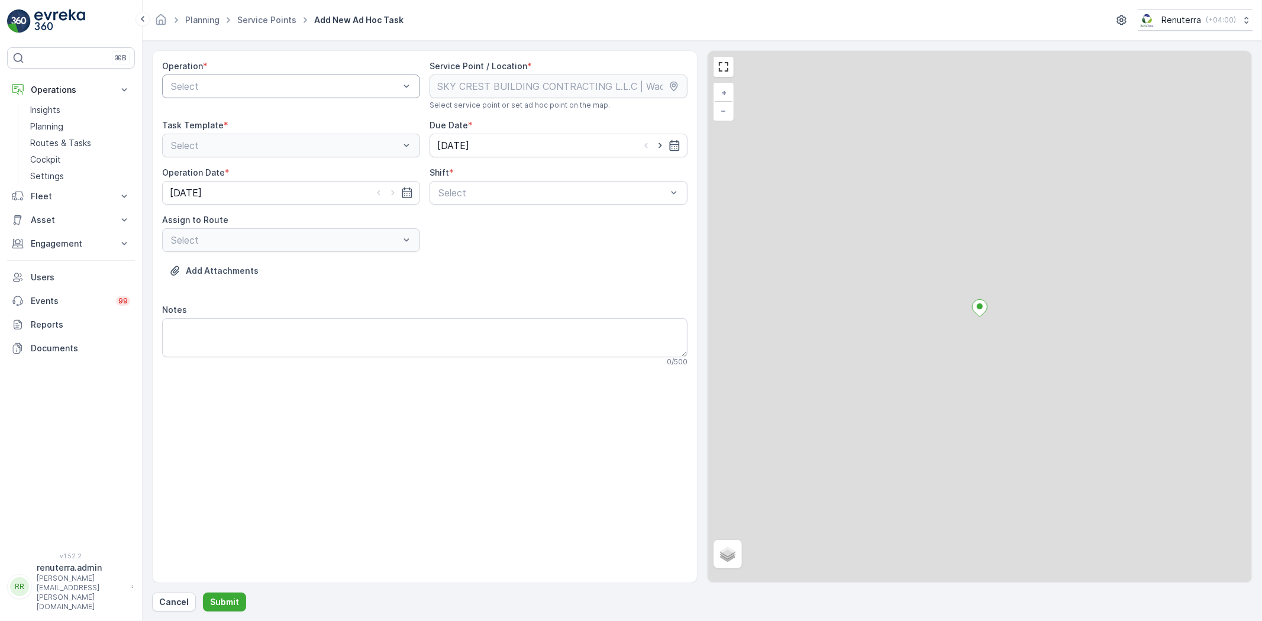
click at [237, 92] on div "Operation * Select" at bounding box center [291, 85] width 258 height 50
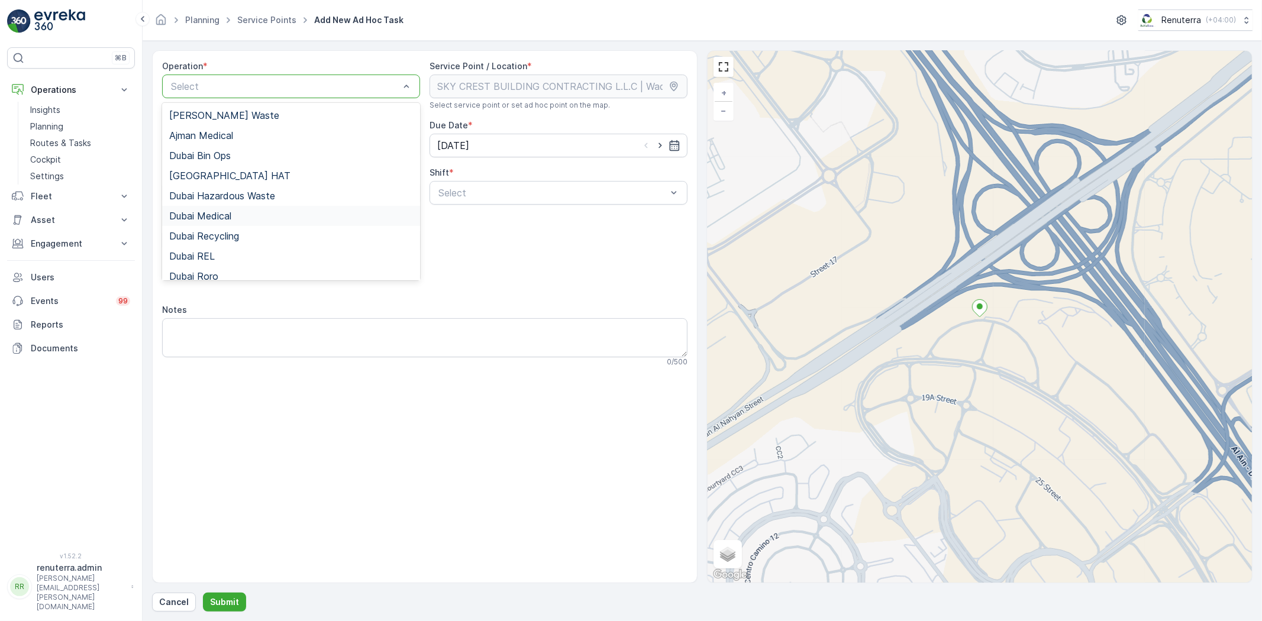
scroll to position [66, 0]
click at [214, 196] on div "Dubai REL" at bounding box center [291, 191] width 258 height 20
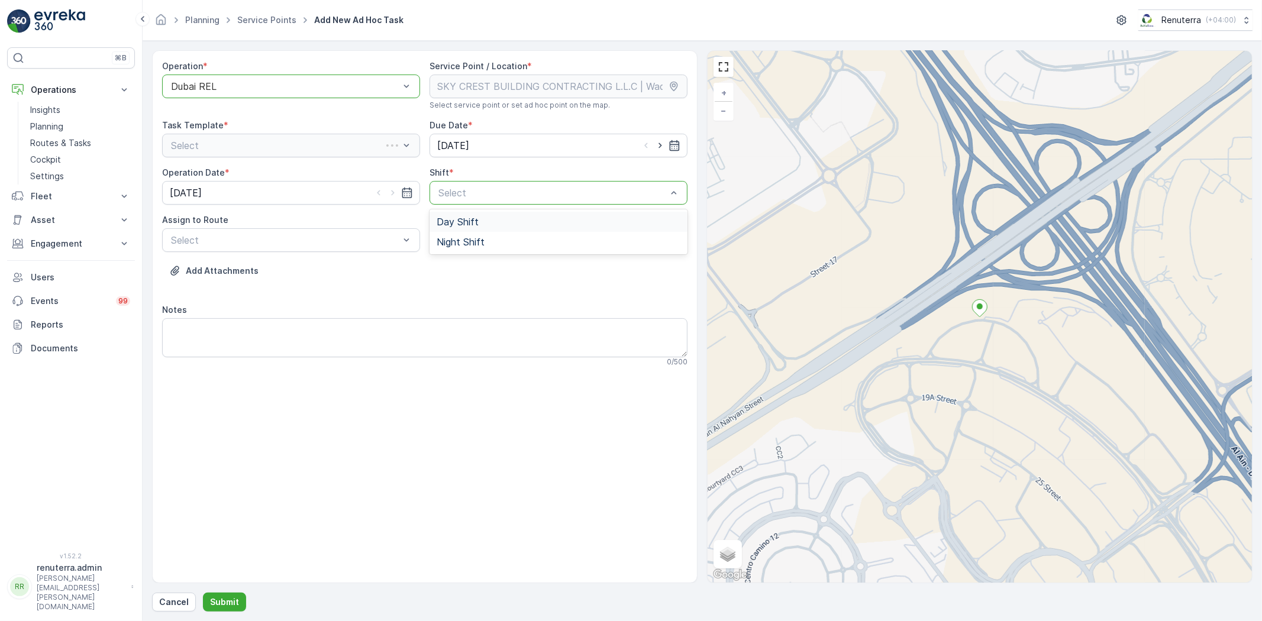
click at [474, 212] on div "Day Shift" at bounding box center [559, 222] width 258 height 20
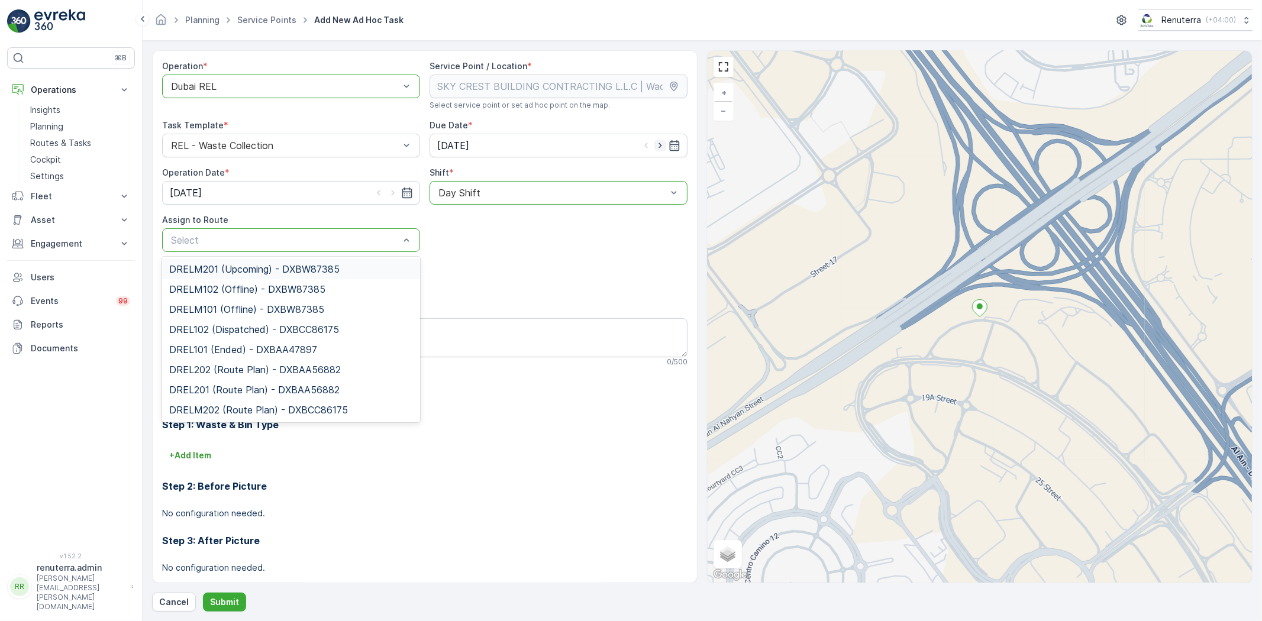
click at [661, 143] on icon "button" at bounding box center [661, 146] width 12 height 12
type input "[DATE]"
click at [392, 189] on icon "button" at bounding box center [393, 193] width 12 height 12
type input "[DATE]"
click at [327, 239] on div at bounding box center [285, 240] width 231 height 11
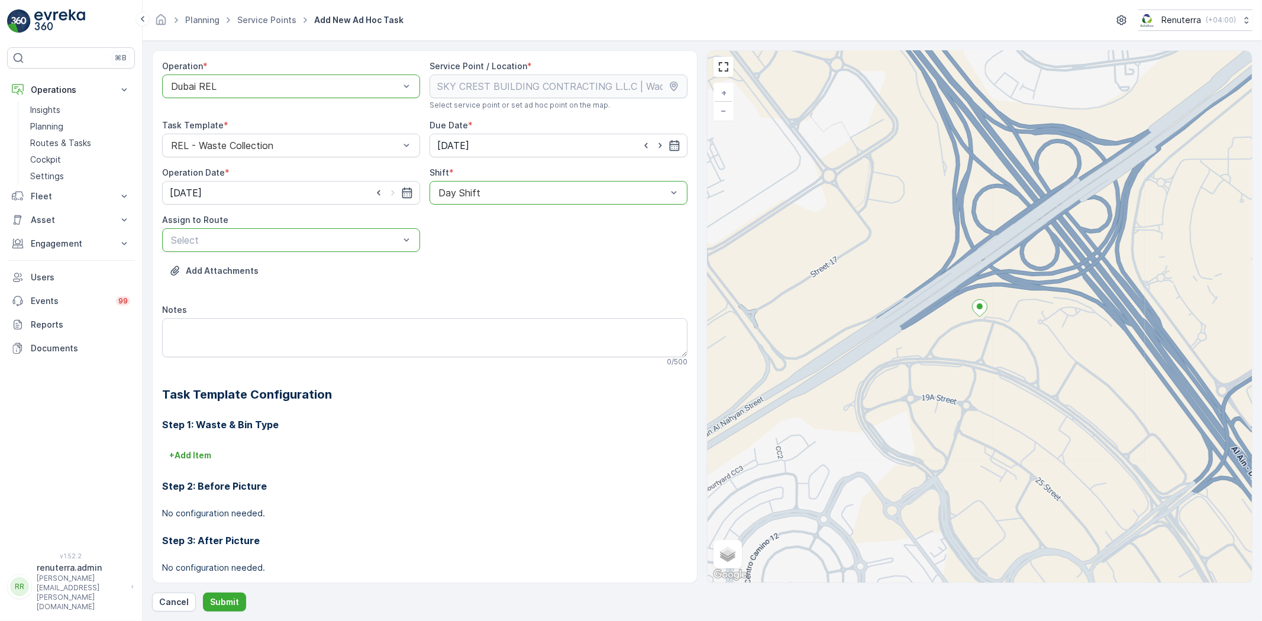
click at [327, 238] on div at bounding box center [285, 240] width 231 height 11
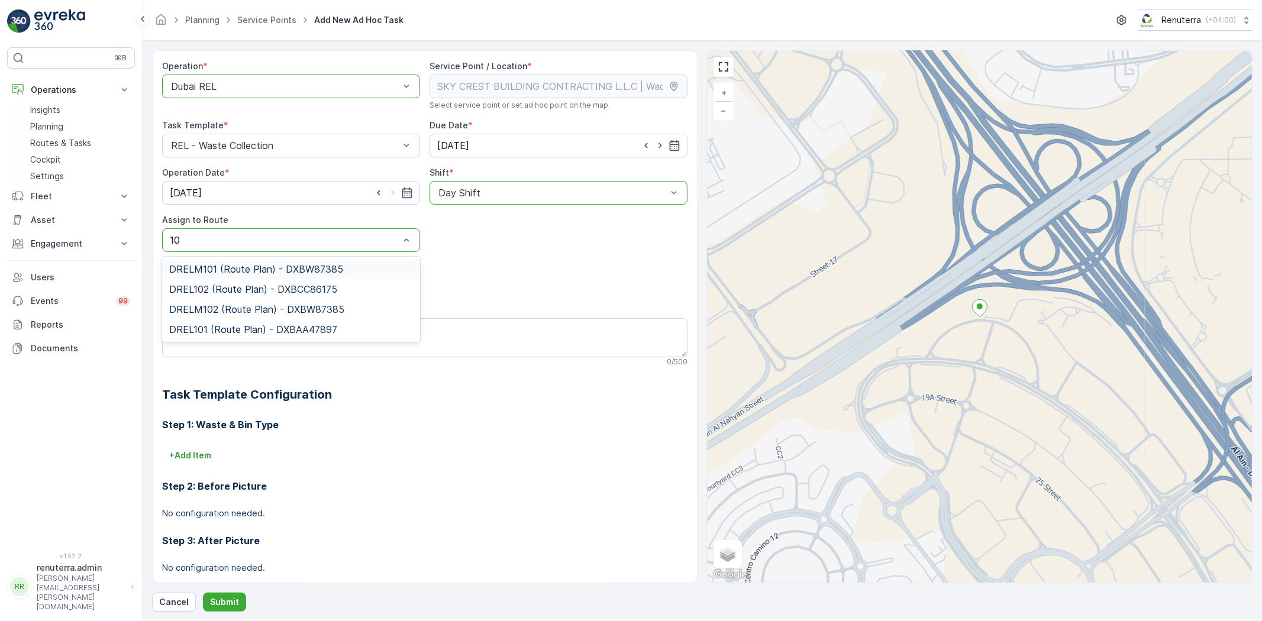
type input "102"
click at [208, 260] on div "DREL102 (Route Plan) - DXBCC86175" at bounding box center [291, 269] width 258 height 20
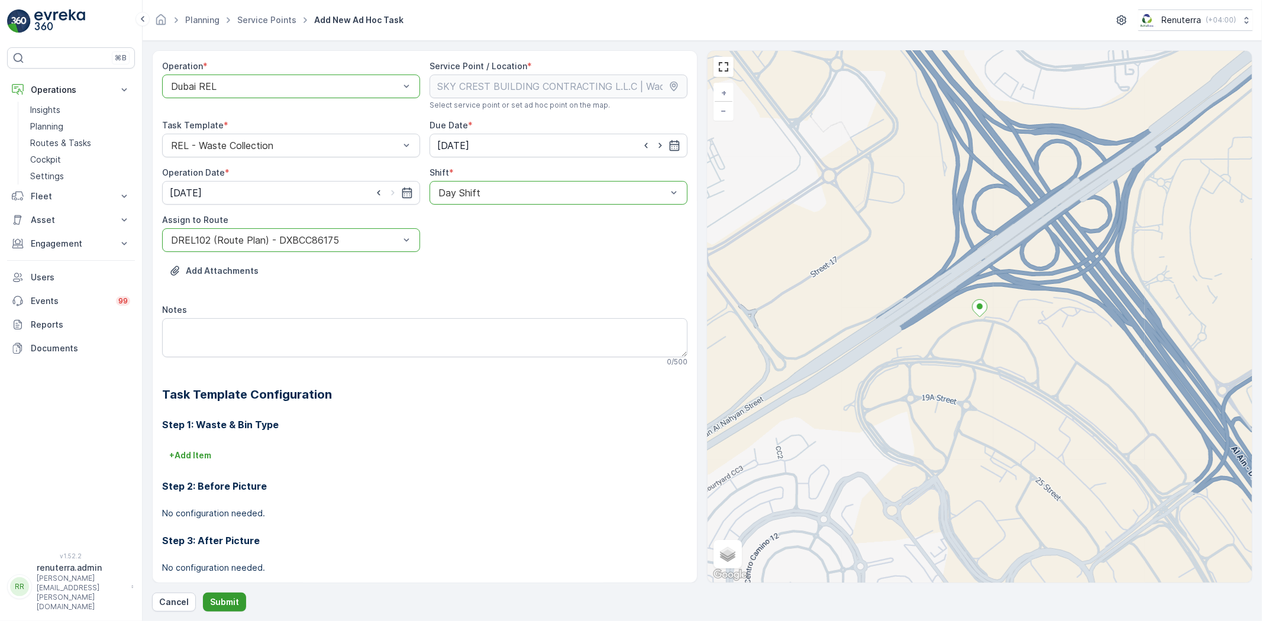
click at [232, 597] on p "Submit" at bounding box center [224, 603] width 29 height 12
click at [1240, 20] on icon "close" at bounding box center [1244, 21] width 8 height 9
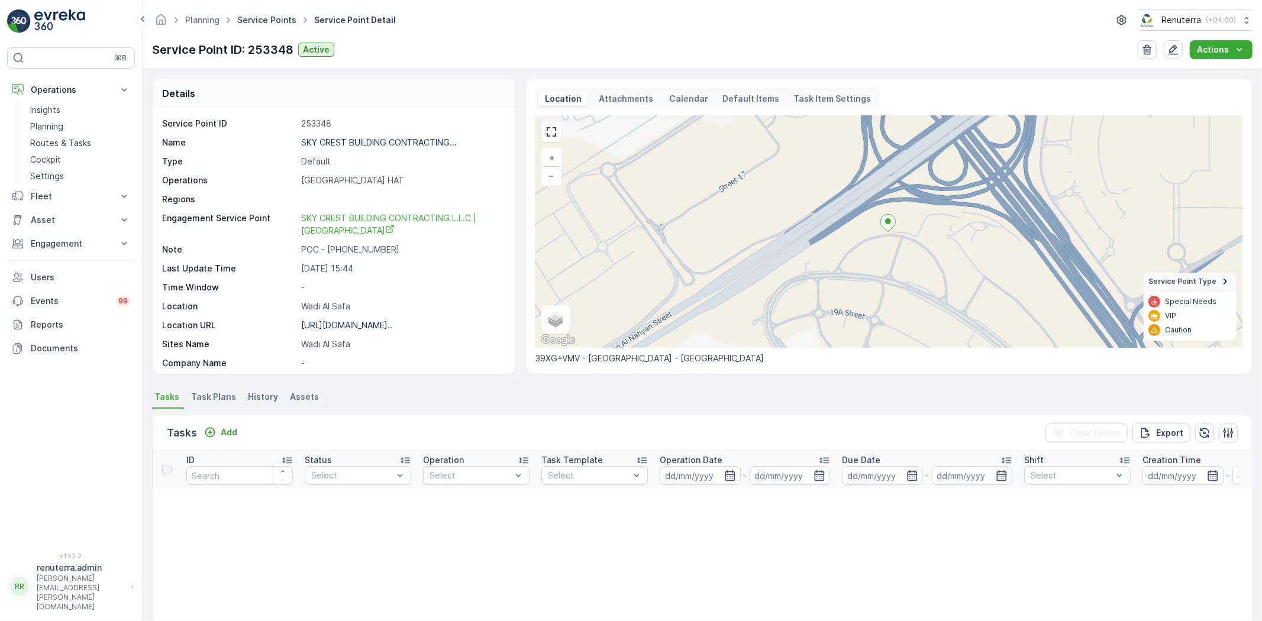
click at [269, 21] on link "Service Points" at bounding box center [266, 20] width 59 height 10
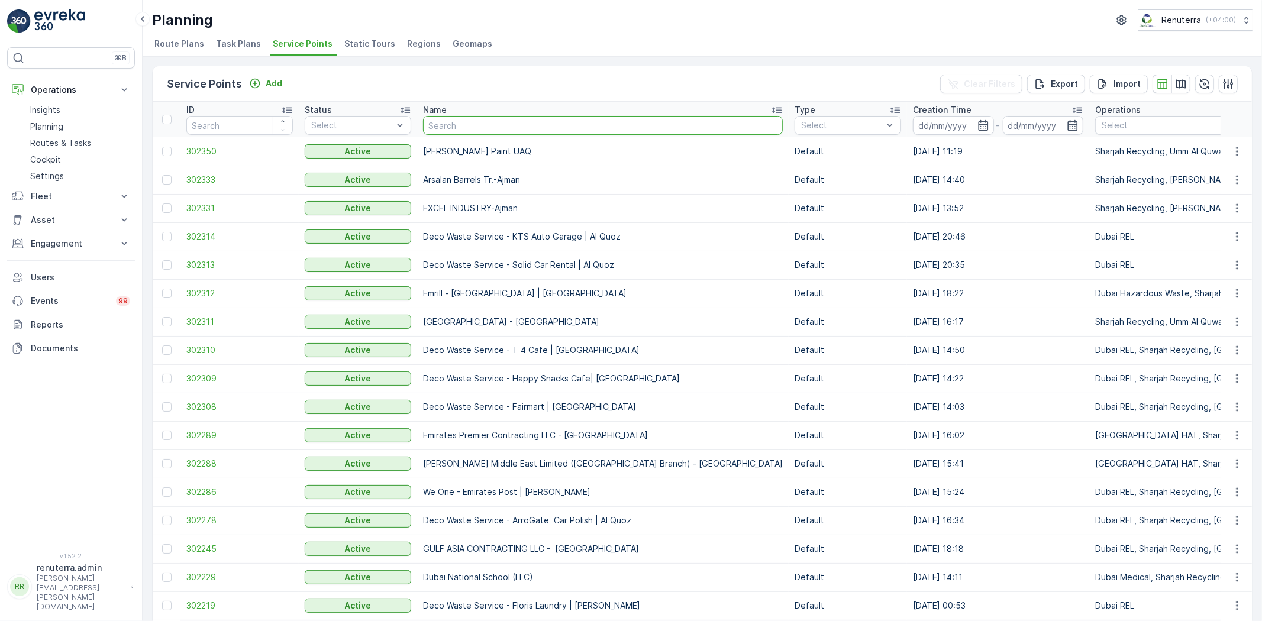
click at [436, 127] on input "text" at bounding box center [603, 125] width 360 height 19
type input "emrill"
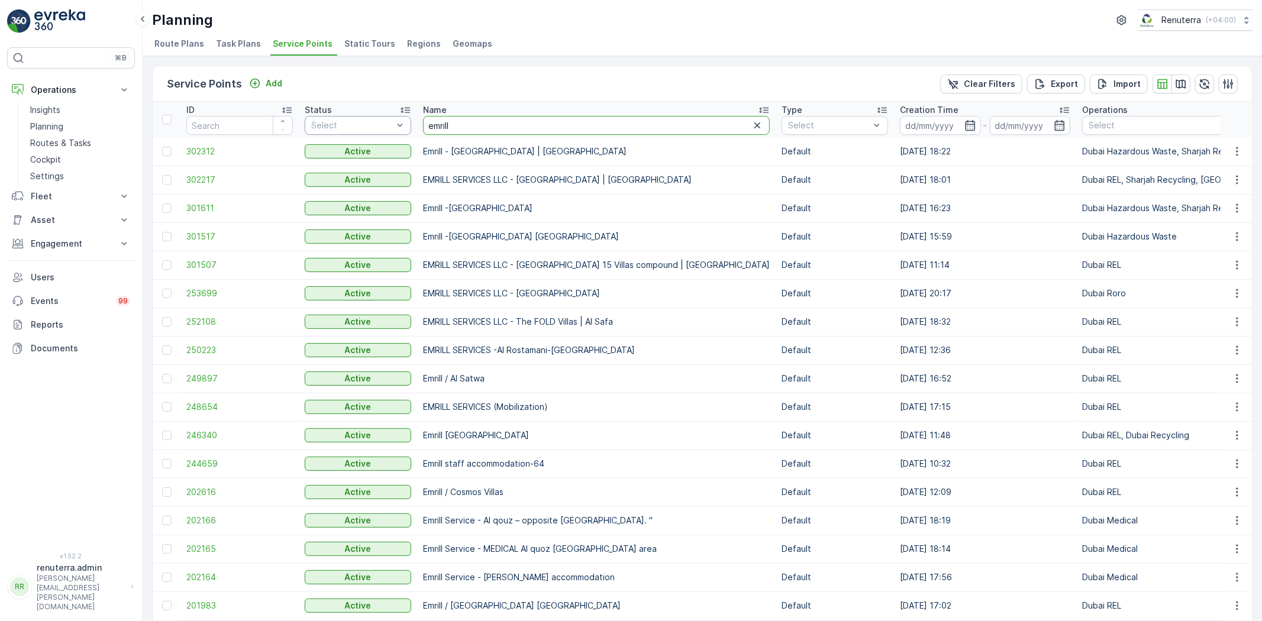
drag, startPoint x: 469, startPoint y: 121, endPoint x: 406, endPoint y: 127, distance: 63.6
type input "MSB"
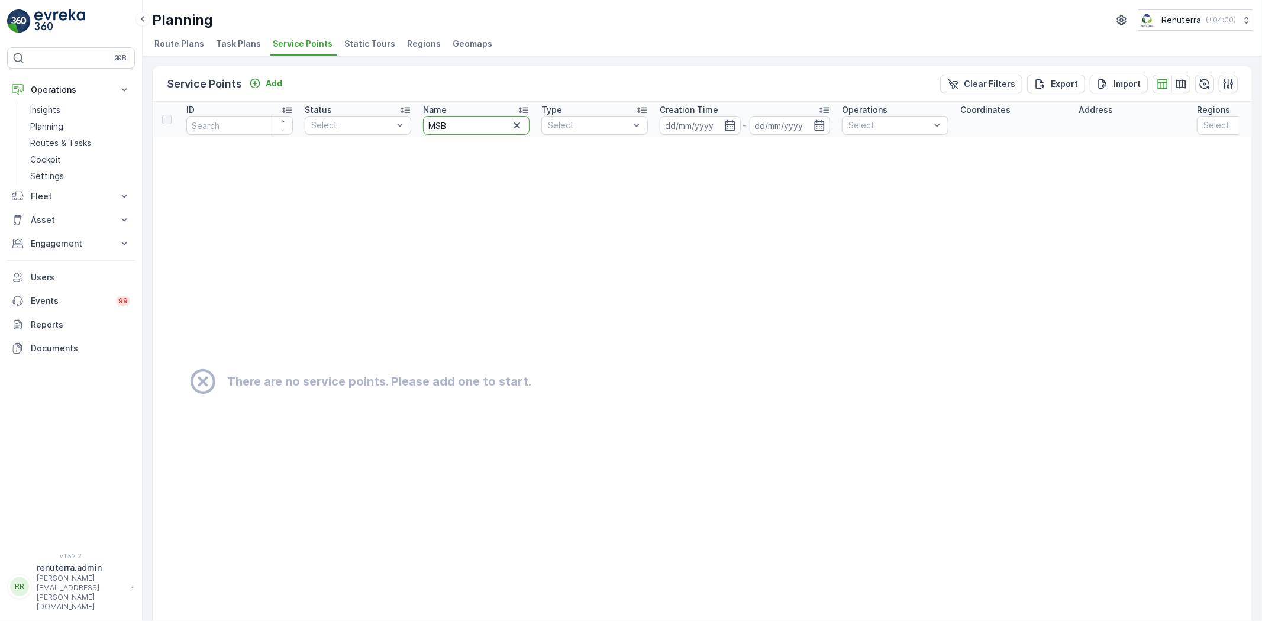
drag, startPoint x: 453, startPoint y: 117, endPoint x: 399, endPoint y: 108, distance: 54.5
type input "pak"
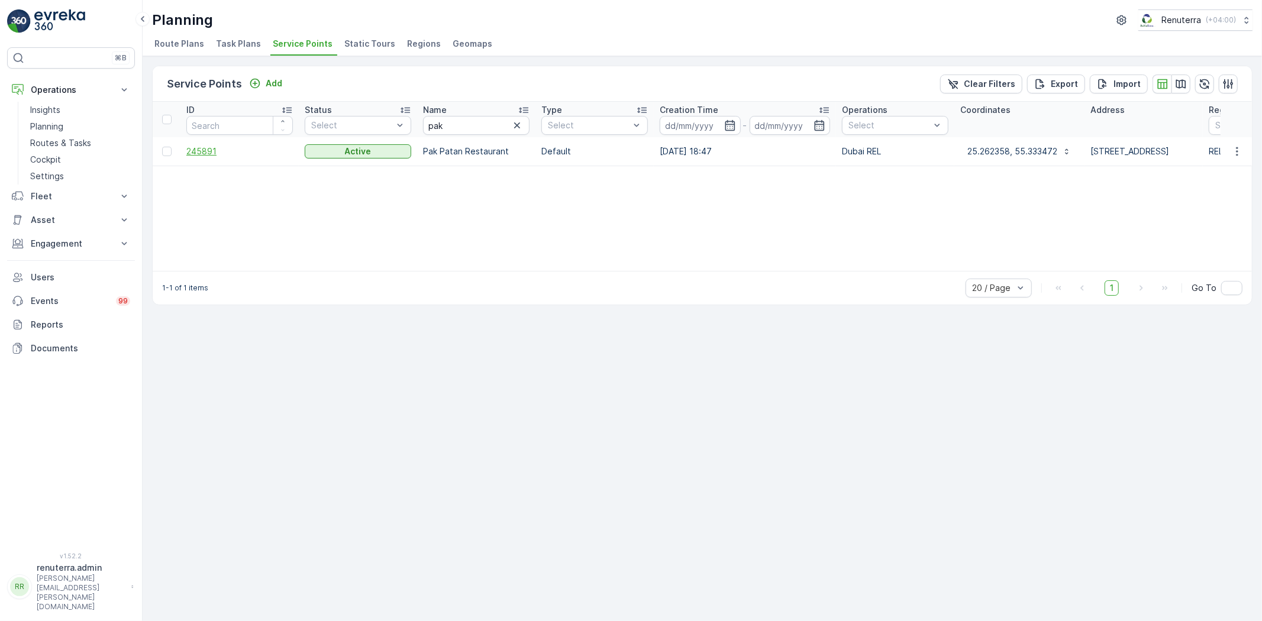
click at [216, 156] on span "245891" at bounding box center [239, 152] width 107 height 12
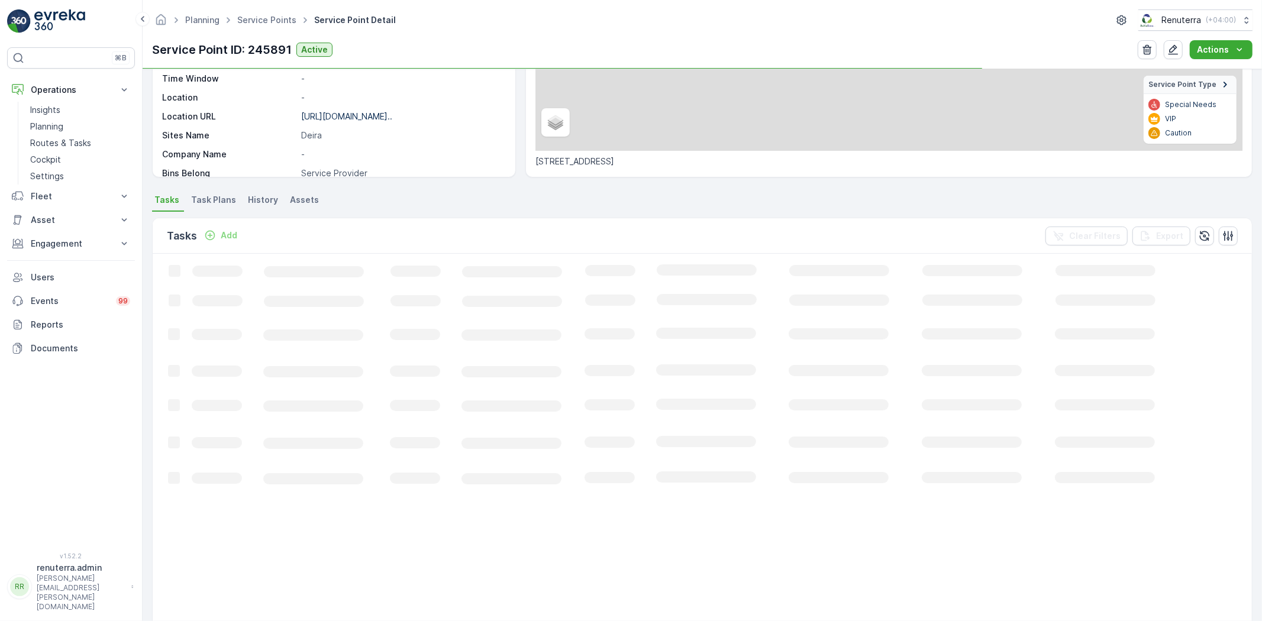
scroll to position [197, 0]
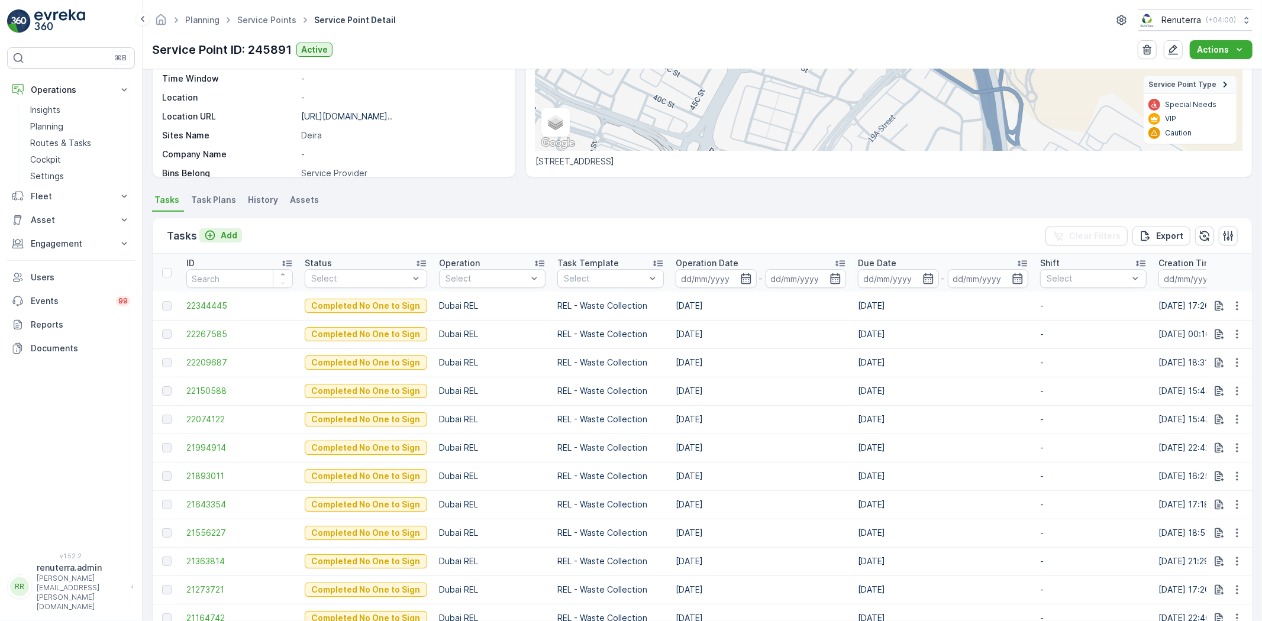
click at [227, 239] on p "Add" at bounding box center [229, 236] width 17 height 12
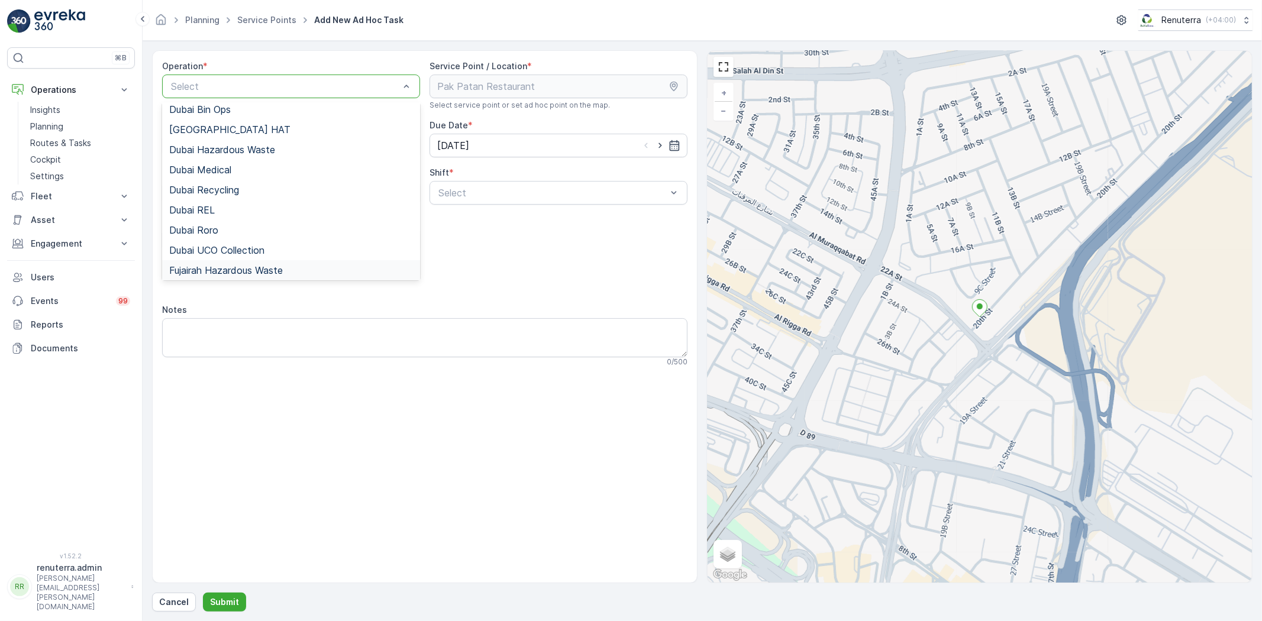
scroll to position [66, 0]
click at [221, 184] on div "Dubai REL" at bounding box center [291, 191] width 258 height 20
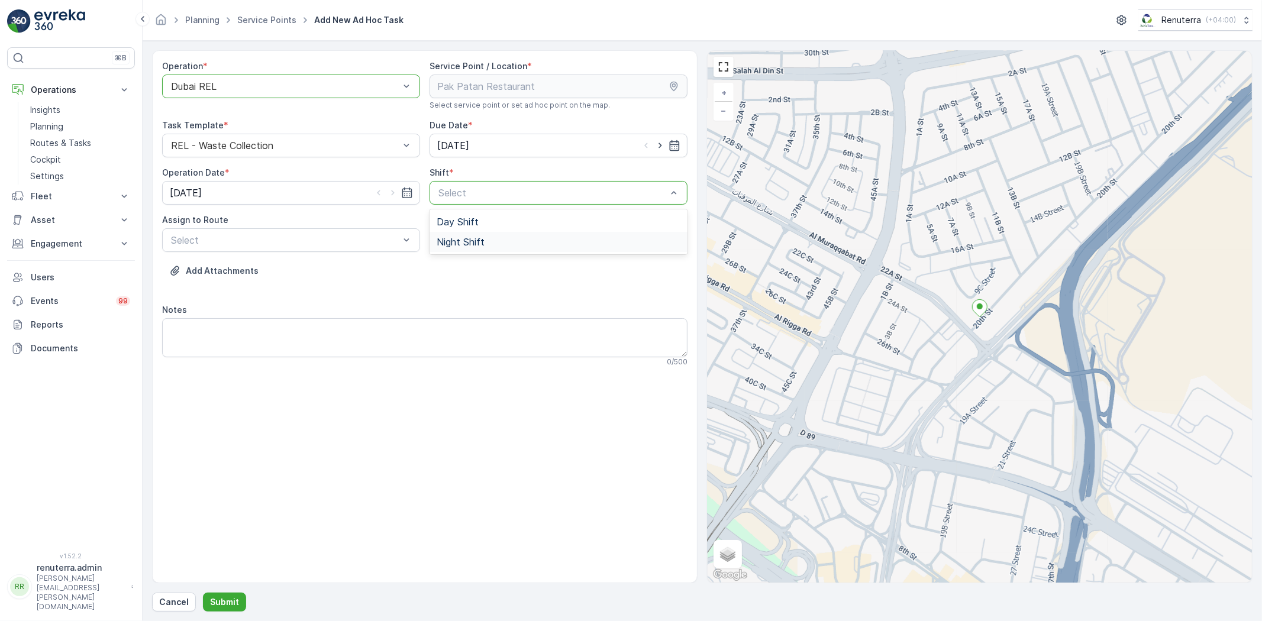
drag, startPoint x: 528, startPoint y: 195, endPoint x: 472, endPoint y: 237, distance: 69.7
click at [472, 237] on span "Night Shift" at bounding box center [461, 242] width 48 height 11
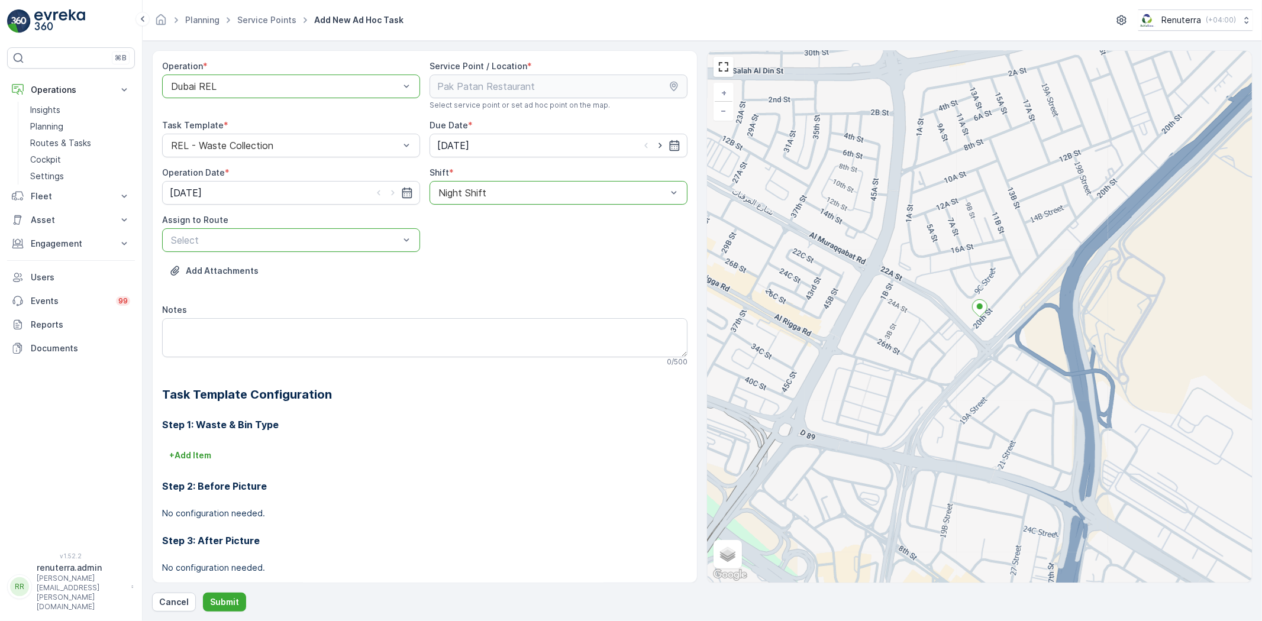
click at [275, 244] on div at bounding box center [285, 240] width 231 height 11
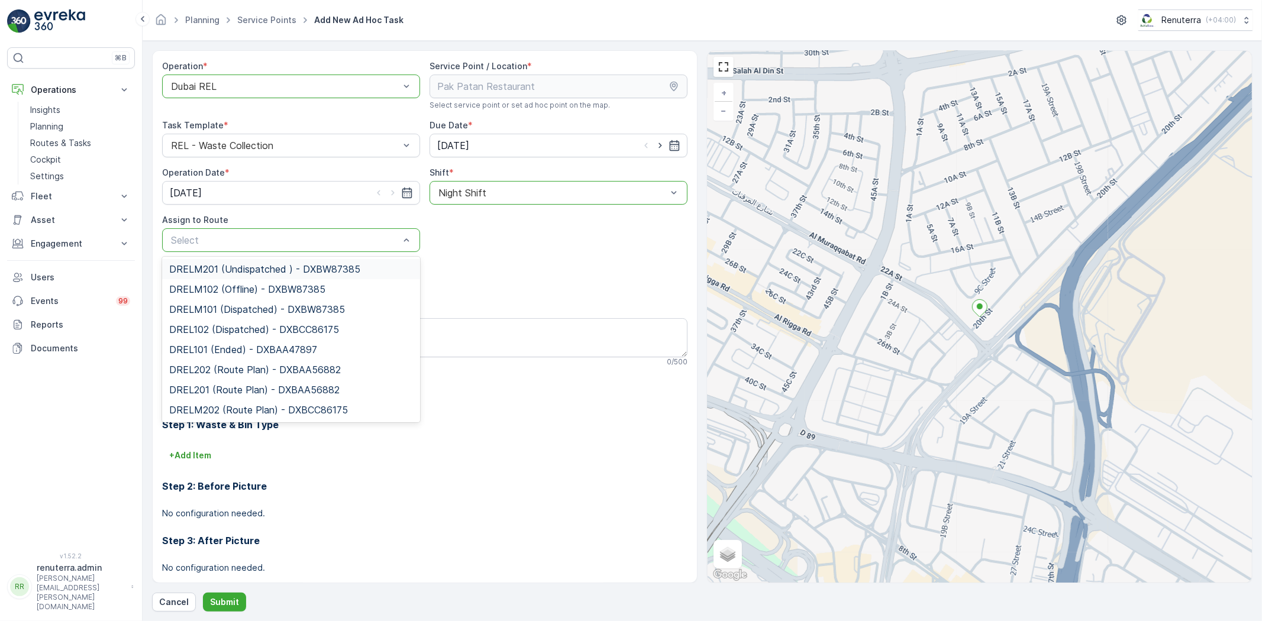
click at [275, 244] on div at bounding box center [285, 240] width 231 height 11
type input "202"
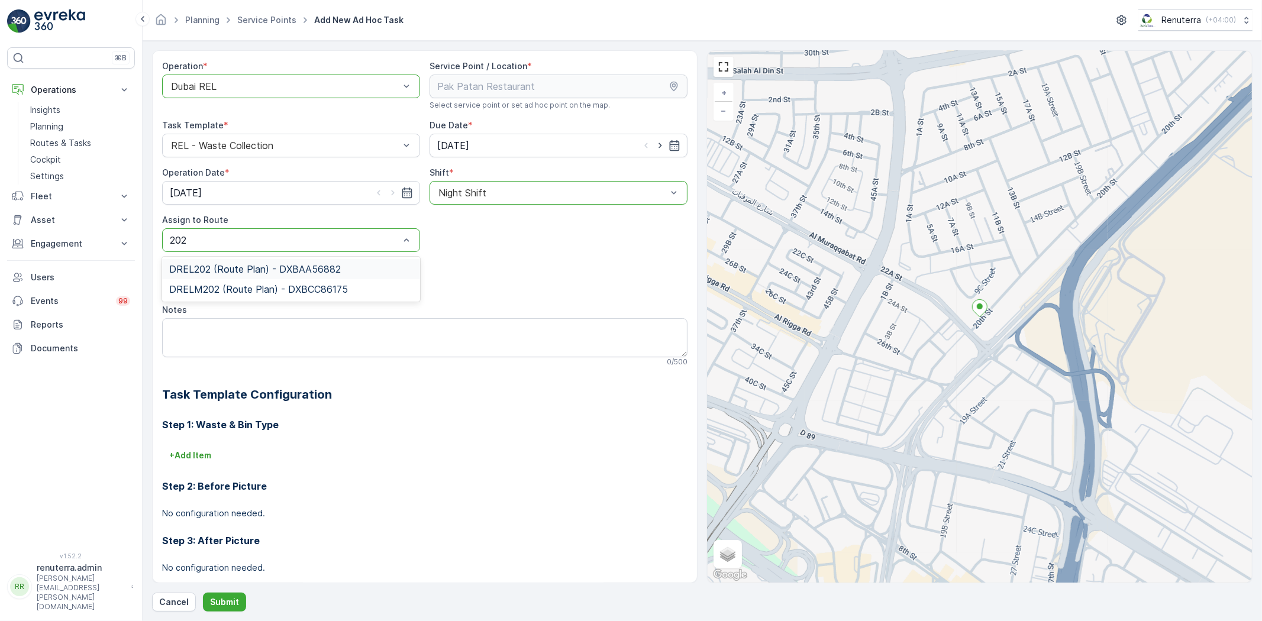
click at [259, 267] on span "DREL202 (Route Plan) - DXBAA56882" at bounding box center [255, 269] width 172 height 11
click at [233, 594] on button "Submit" at bounding box center [224, 602] width 43 height 19
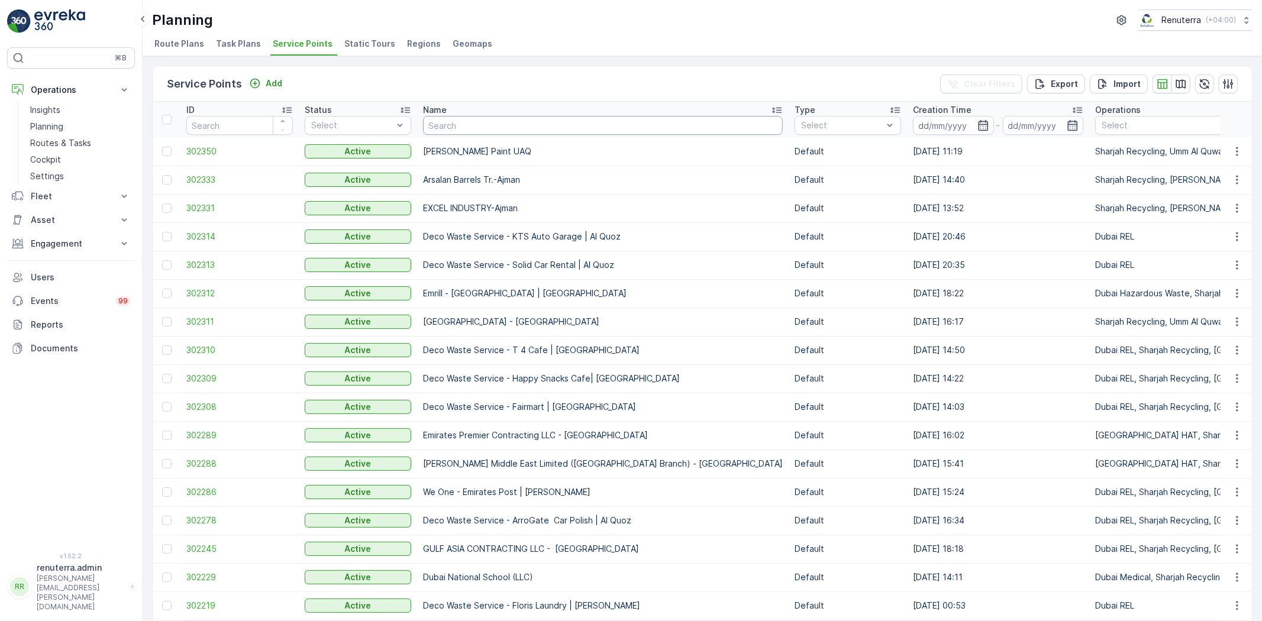
click at [473, 121] on input "text" at bounding box center [603, 125] width 360 height 19
type input "O"
type input "pure"
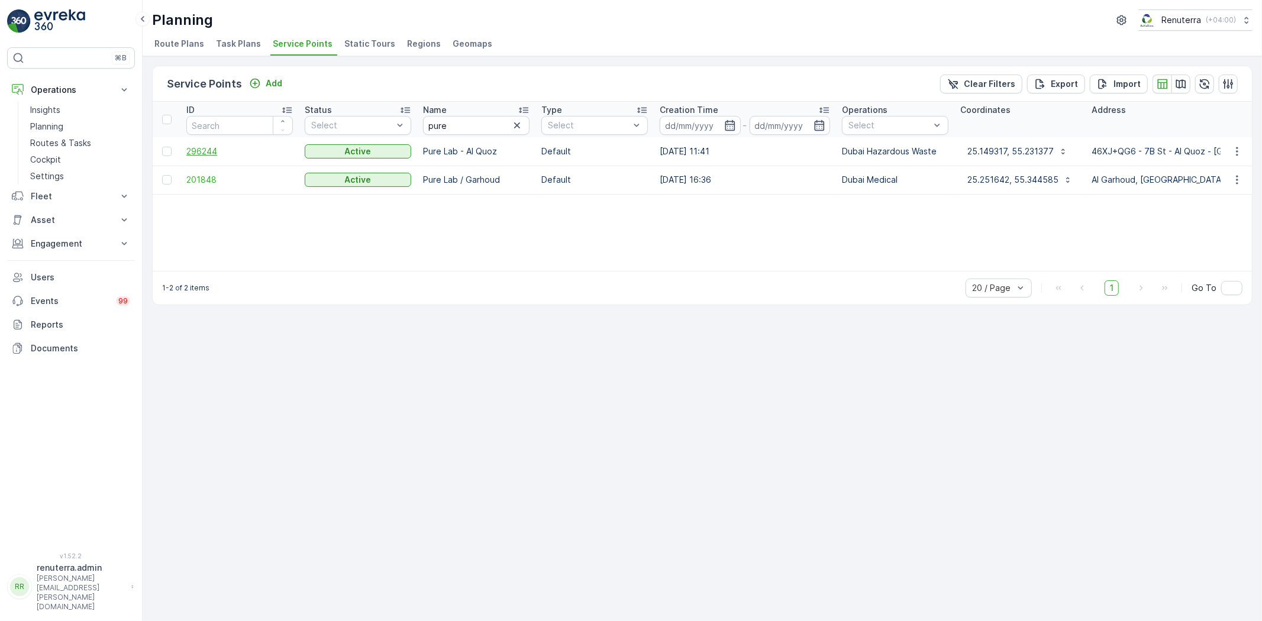
click at [198, 146] on span "296244" at bounding box center [239, 152] width 107 height 12
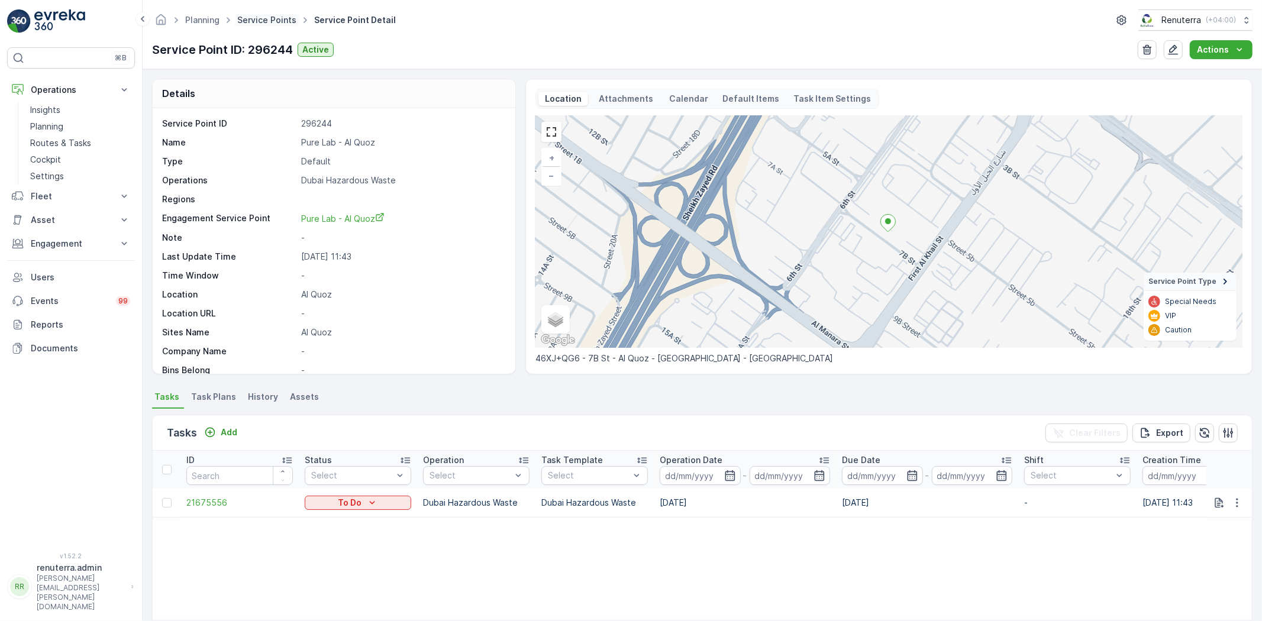
click at [272, 21] on link "Service Points" at bounding box center [266, 20] width 59 height 10
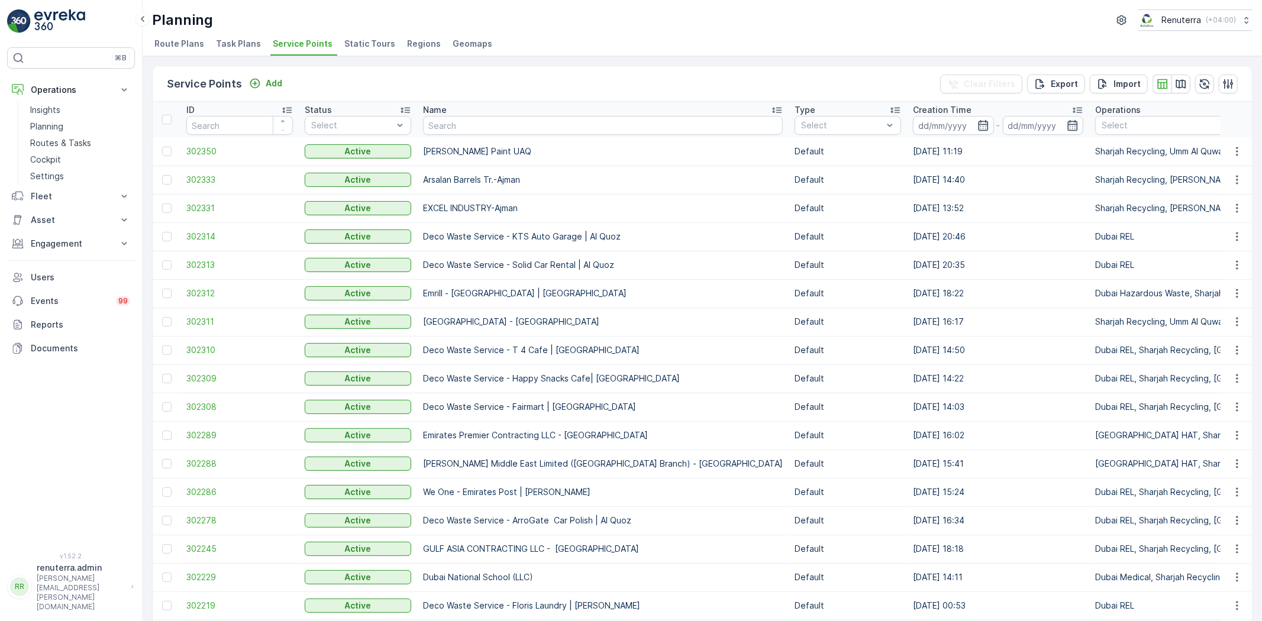
click at [438, 109] on p "Name" at bounding box center [435, 110] width 24 height 12
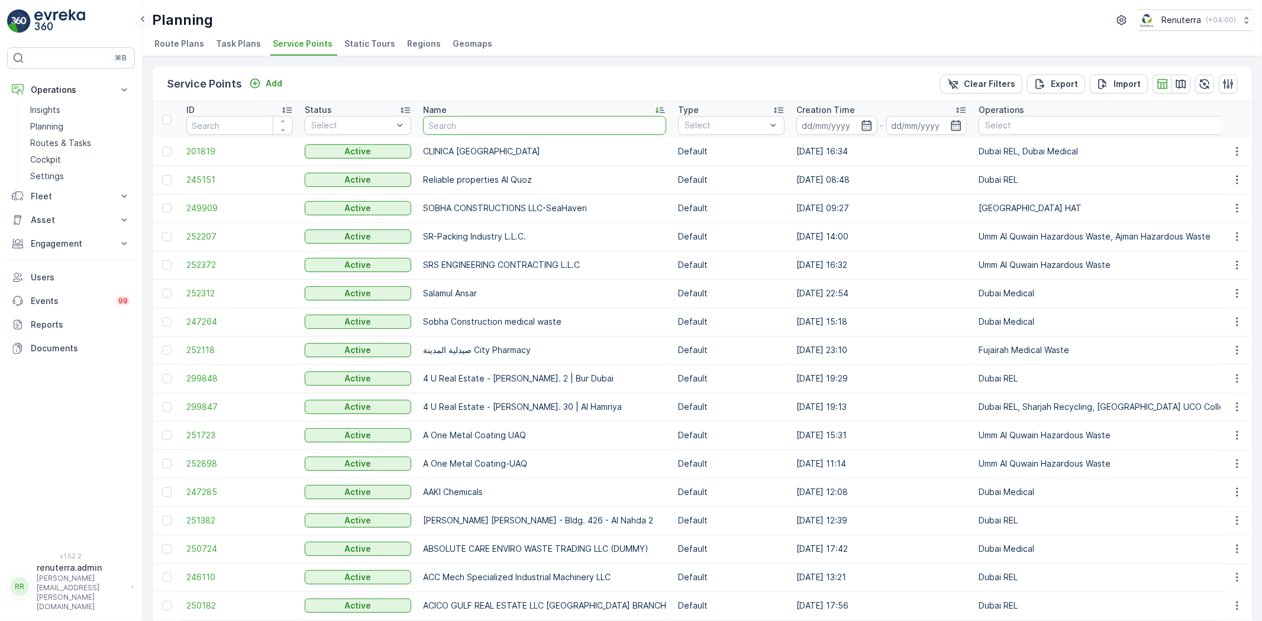
click at [459, 132] on input "text" at bounding box center [544, 125] width 243 height 19
type input "[PERSON_NAME]"
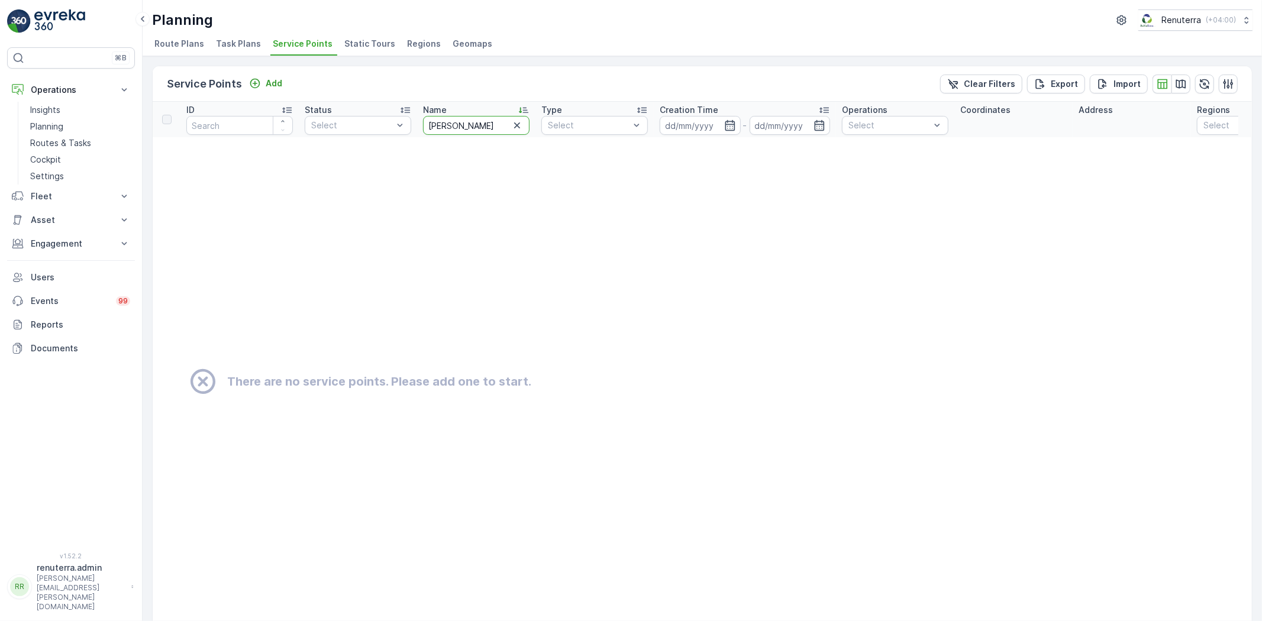
drag, startPoint x: 430, startPoint y: 123, endPoint x: 438, endPoint y: 131, distance: 11.7
click at [431, 124] on input "[PERSON_NAME]" at bounding box center [476, 125] width 107 height 19
type input "aahan"
click at [429, 121] on input "aahan" at bounding box center [476, 125] width 107 height 19
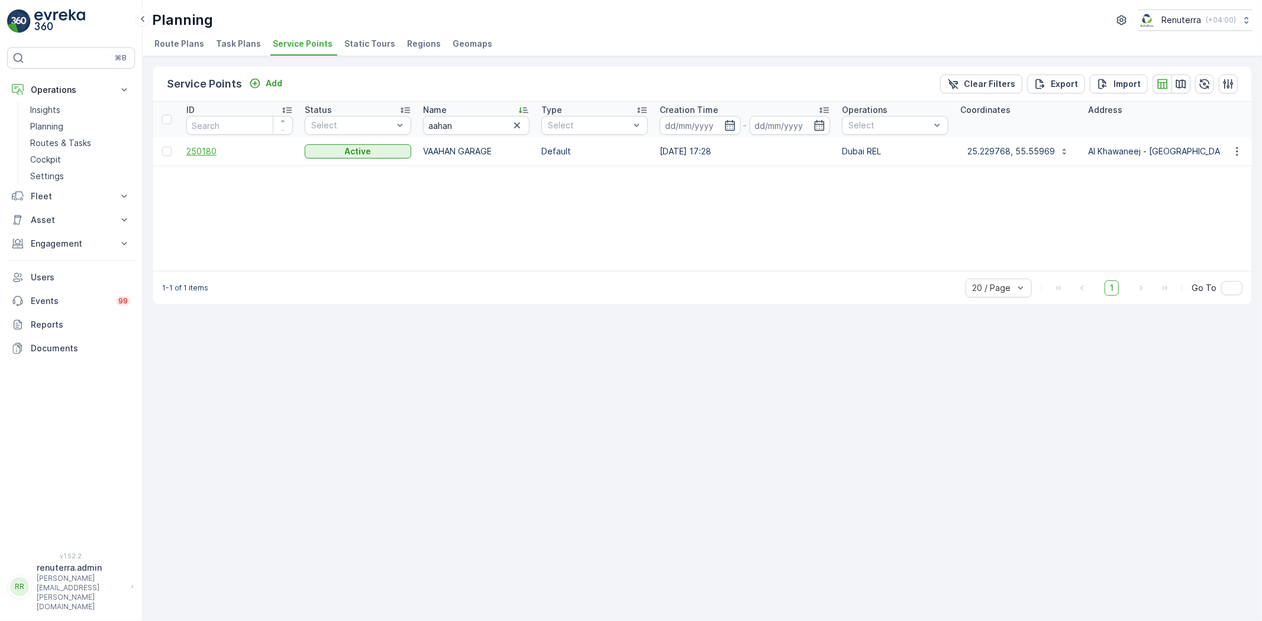
click at [203, 146] on span "250180" at bounding box center [239, 152] width 107 height 12
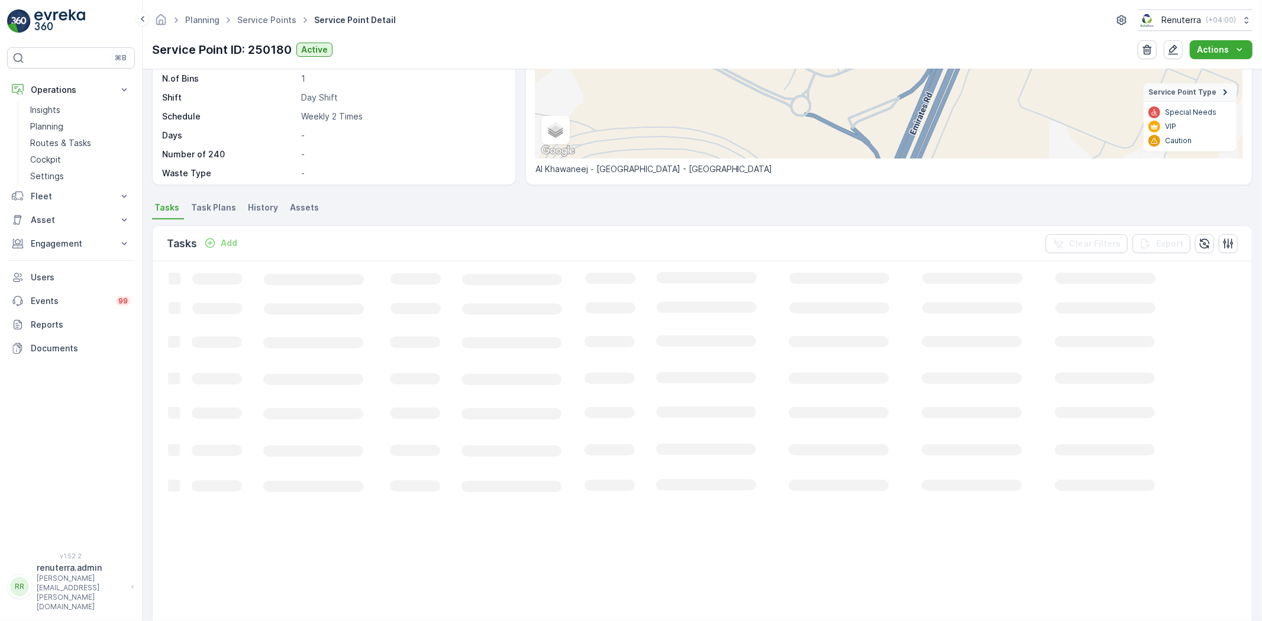
scroll to position [197, 0]
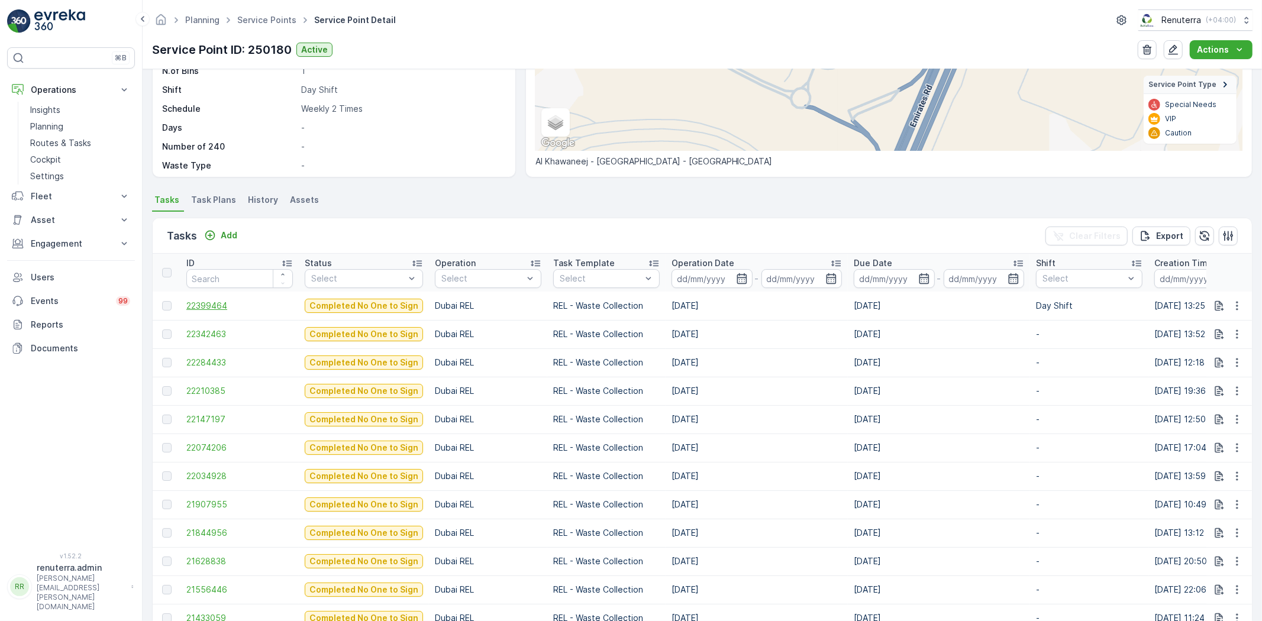
click at [195, 304] on span "22399464" at bounding box center [239, 306] width 107 height 12
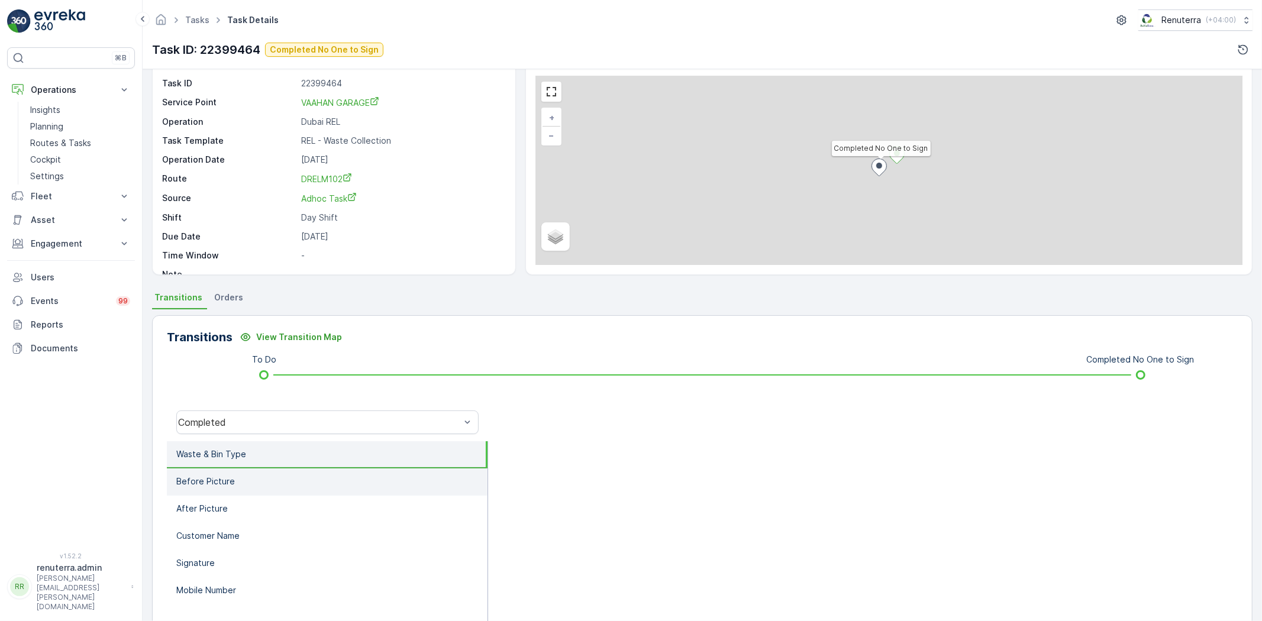
scroll to position [124, 0]
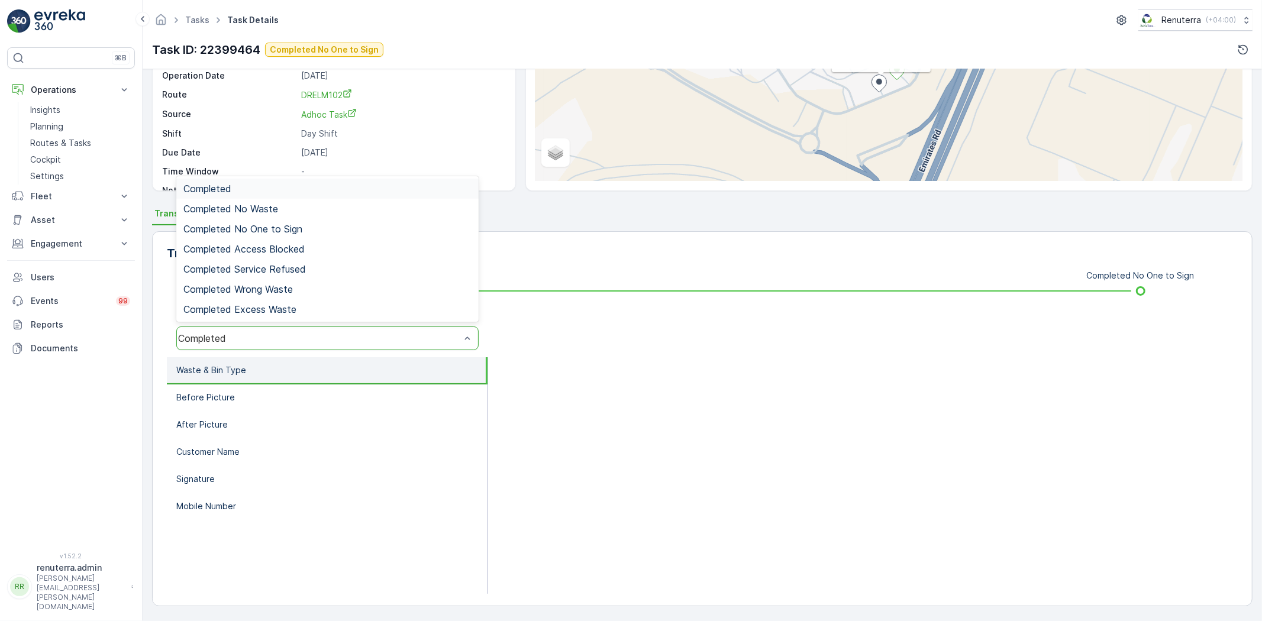
click at [244, 331] on div "Completed" at bounding box center [327, 339] width 302 height 24
click at [259, 233] on span "Completed No One to Sign" at bounding box center [242, 229] width 119 height 11
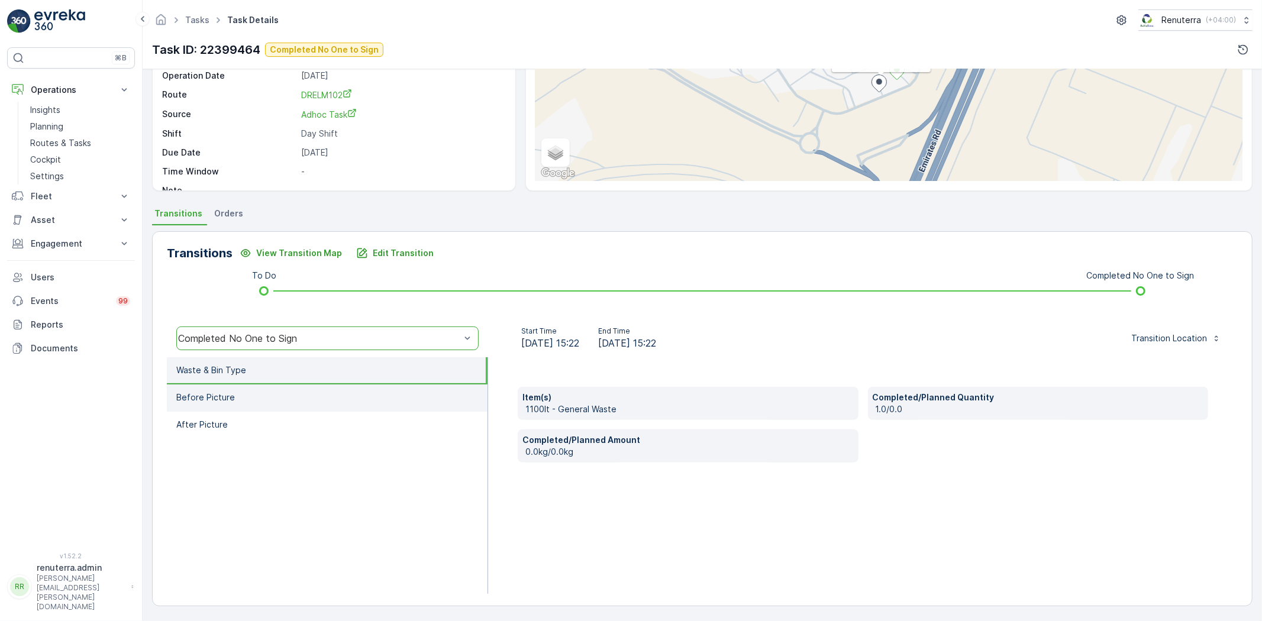
click at [300, 388] on li "Before Picture" at bounding box center [327, 398] width 321 height 27
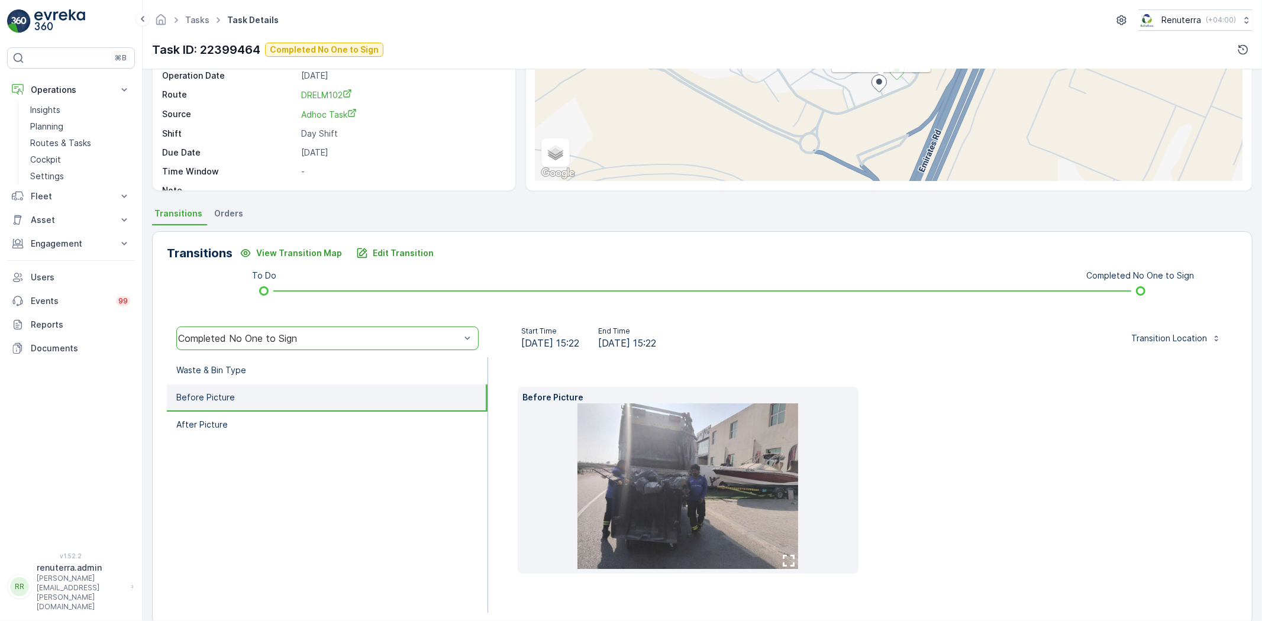
click at [687, 507] on img at bounding box center [688, 487] width 221 height 166
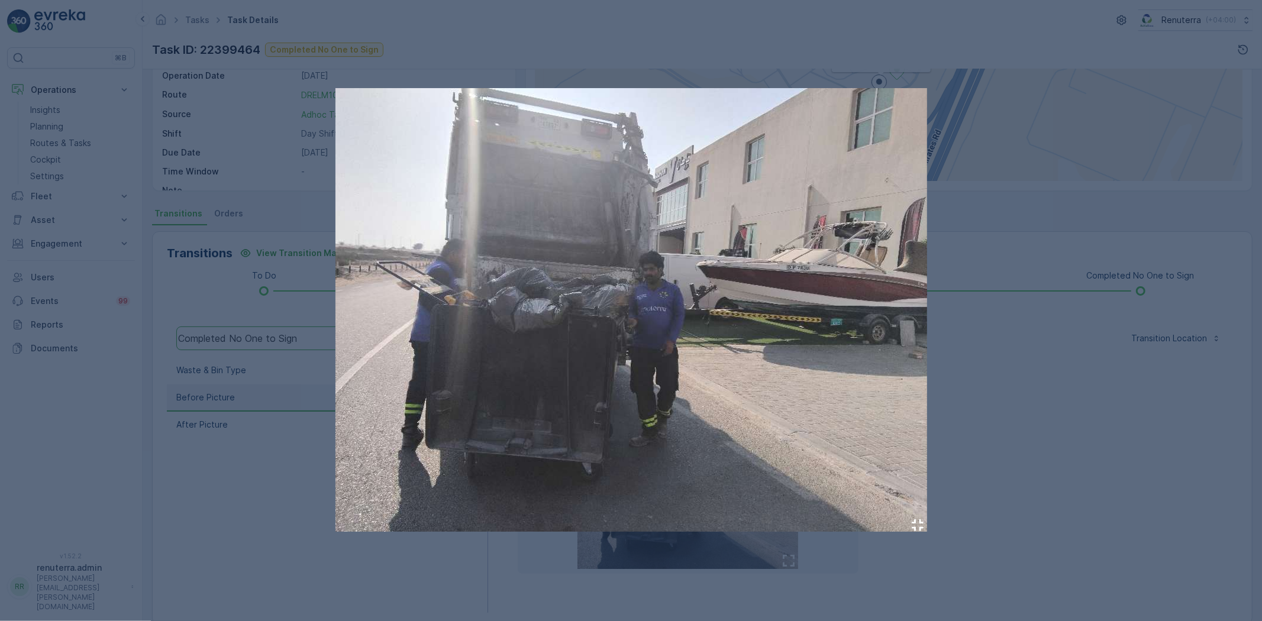
click at [614, 408] on img at bounding box center [632, 310] width 592 height 444
click at [618, 387] on img at bounding box center [632, 310] width 592 height 444
click at [233, 379] on div at bounding box center [631, 310] width 1262 height 621
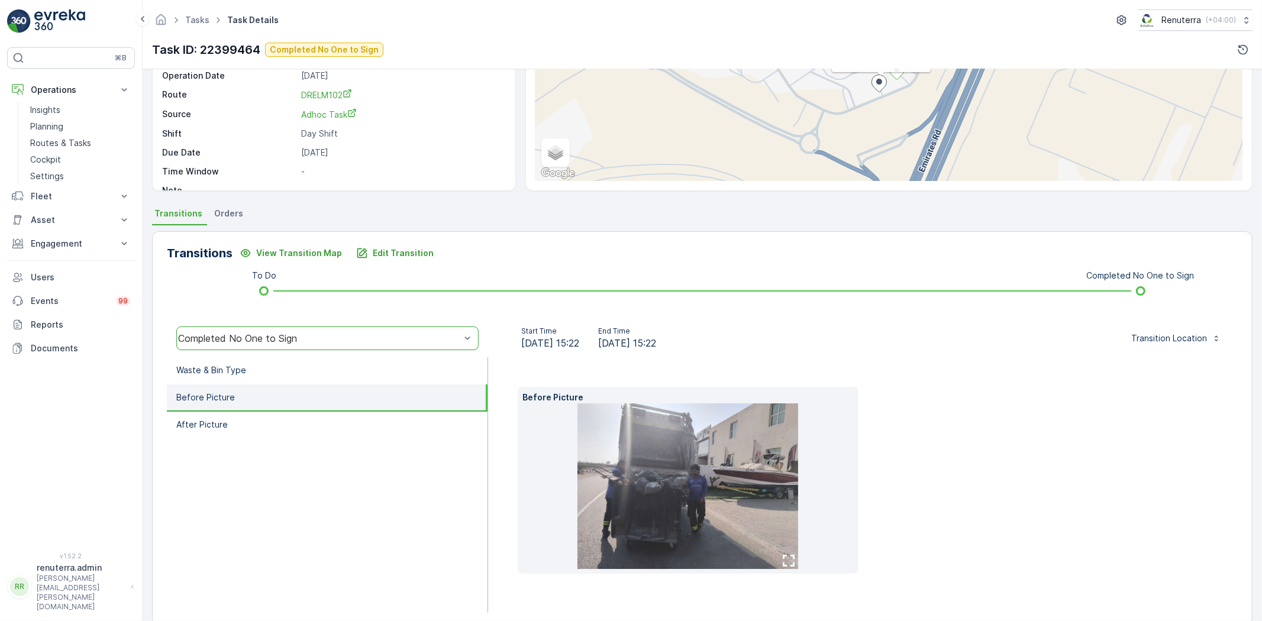
click at [222, 399] on p "Before Picture" at bounding box center [205, 398] width 59 height 12
click at [231, 422] on li "After Picture" at bounding box center [327, 425] width 321 height 27
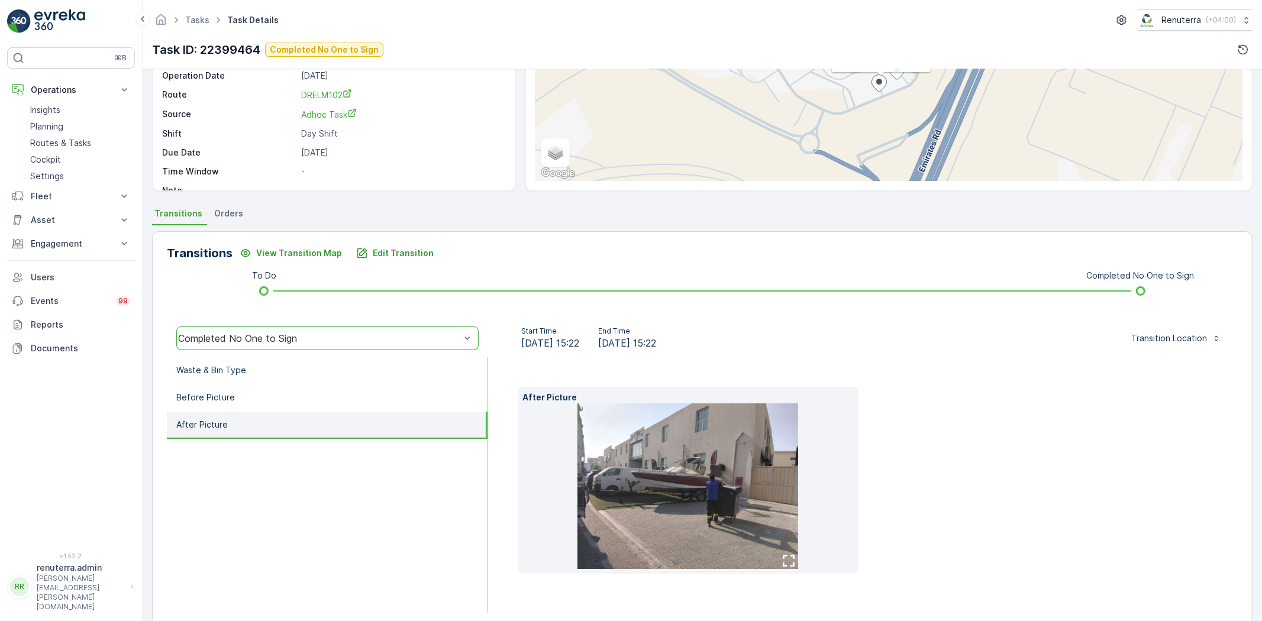
click at [639, 507] on img at bounding box center [688, 487] width 221 height 166
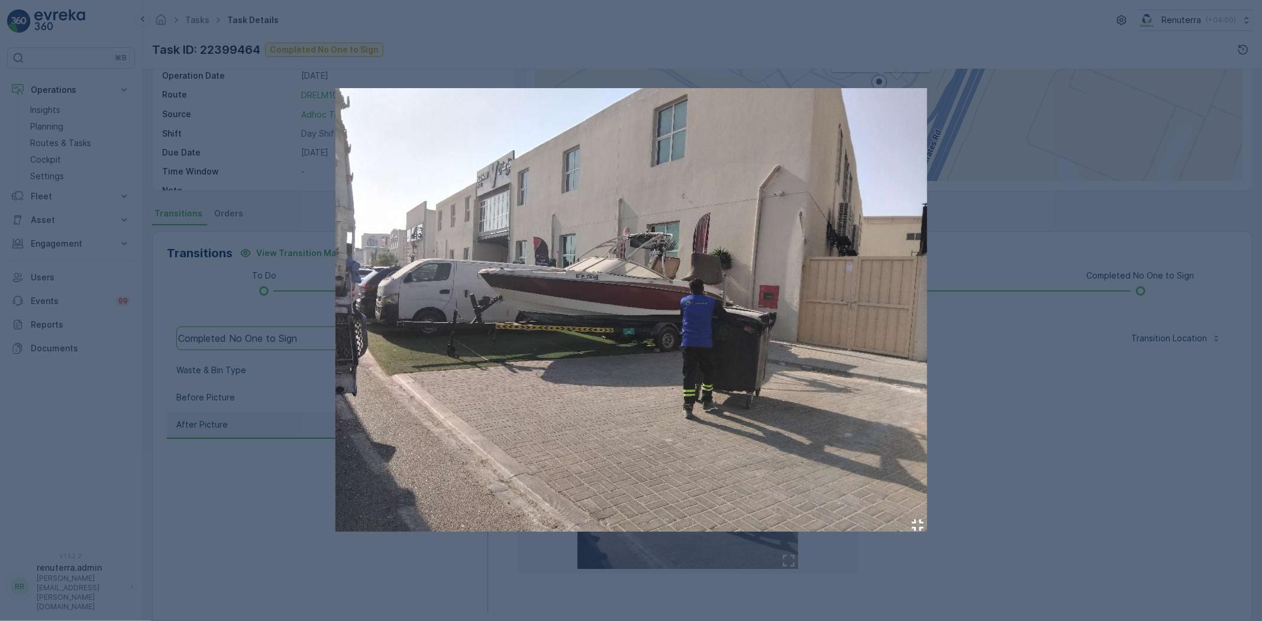
click at [988, 380] on div at bounding box center [631, 310] width 1262 height 621
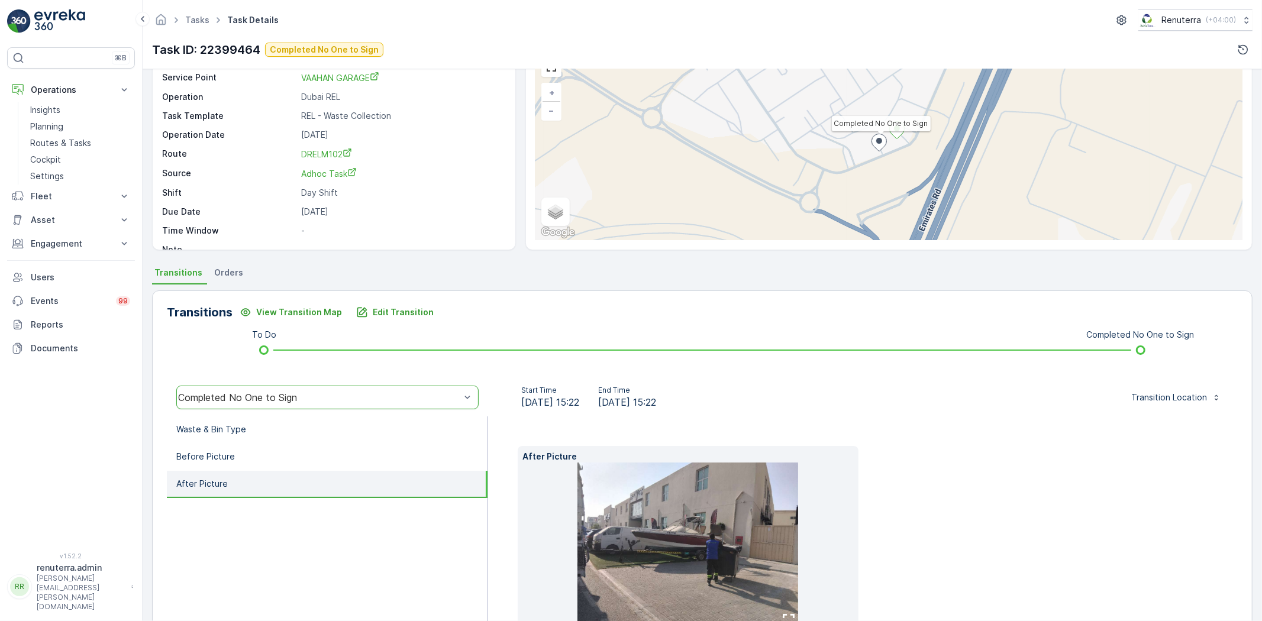
scroll to position [0, 0]
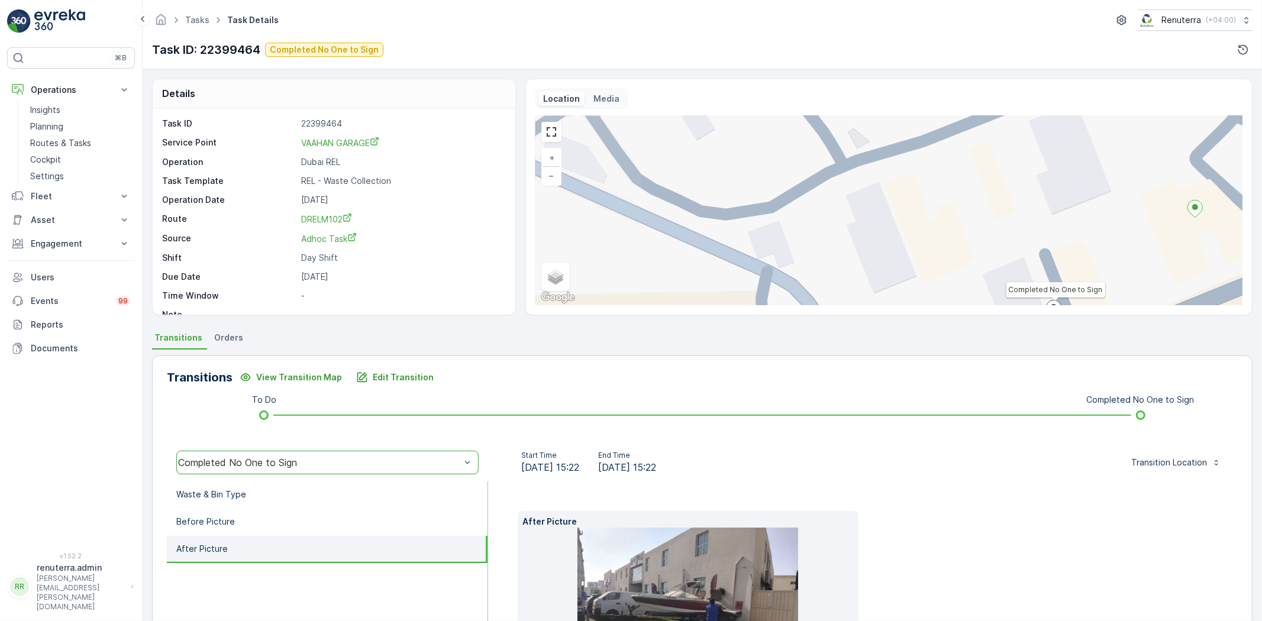
click at [724, 586] on img at bounding box center [688, 611] width 221 height 166
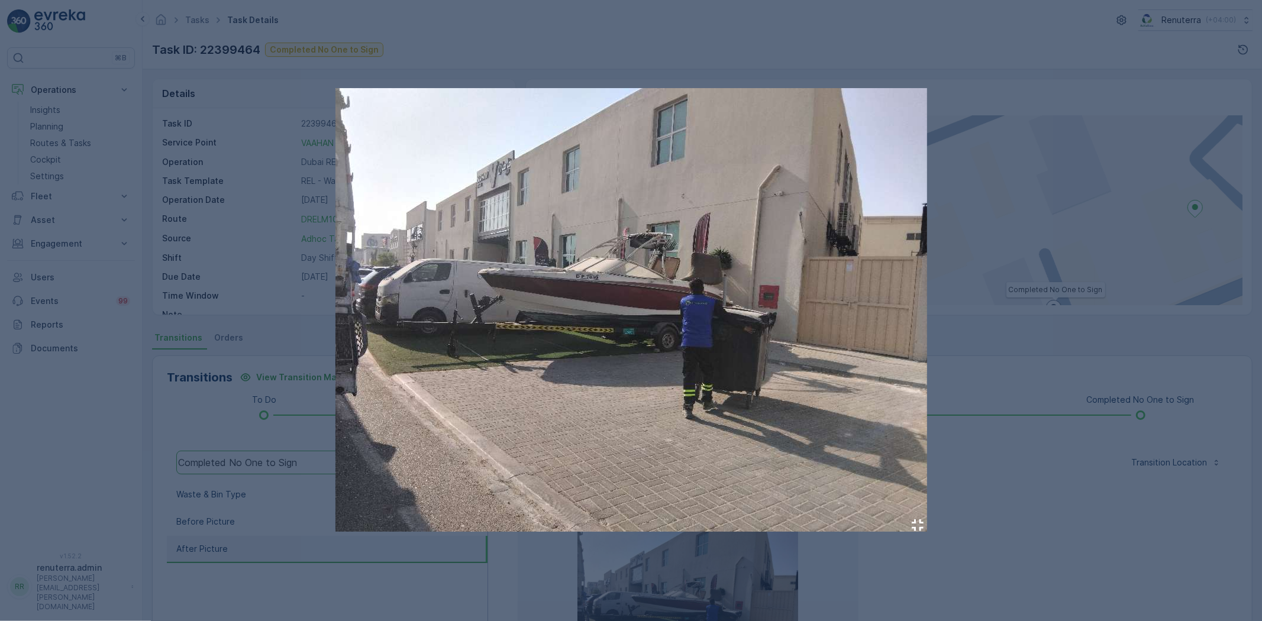
click at [1019, 386] on div at bounding box center [631, 310] width 1262 height 621
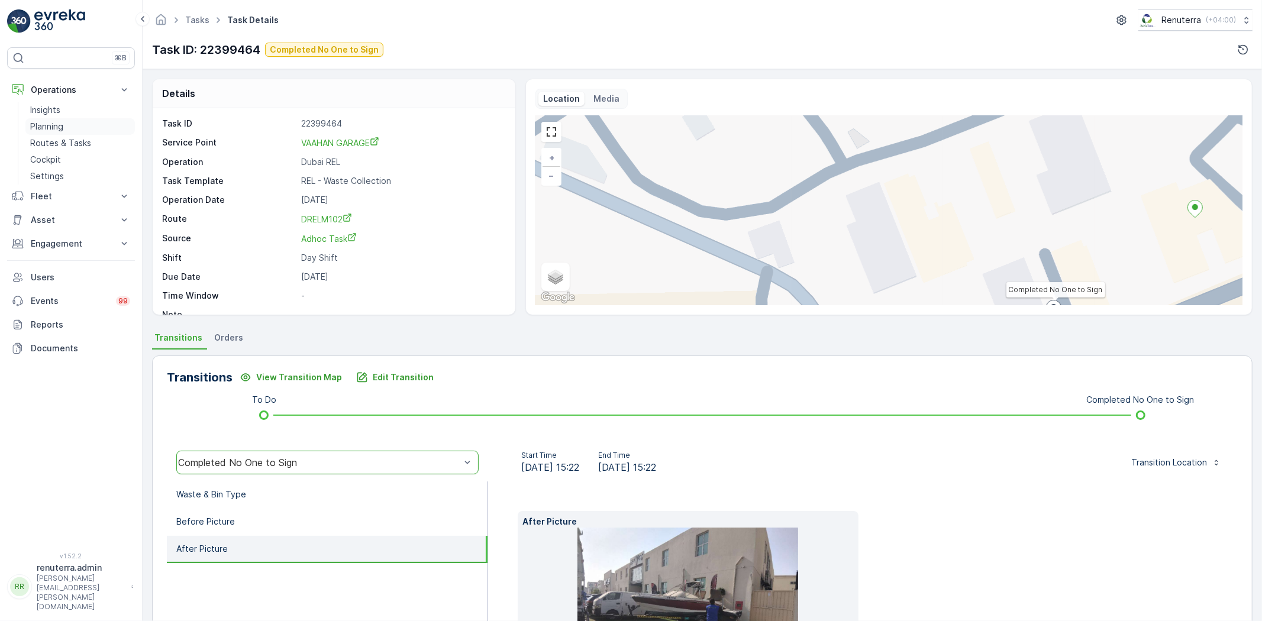
click at [37, 123] on p "Planning" at bounding box center [46, 127] width 33 height 12
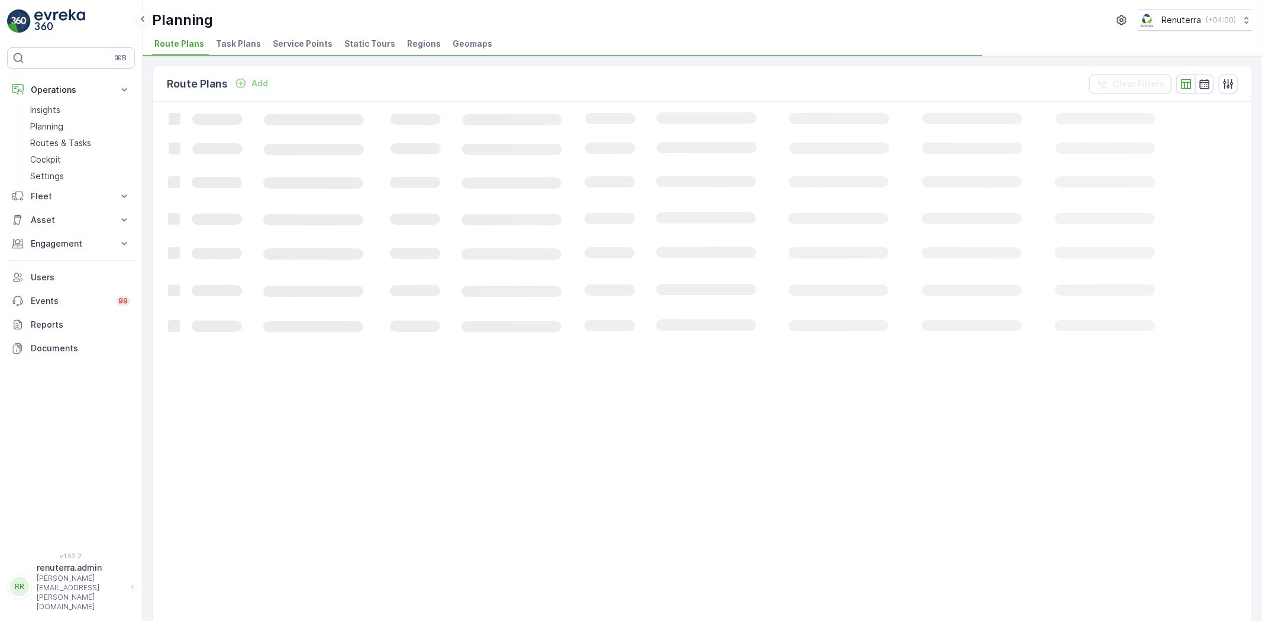
click at [295, 46] on span "Service Points" at bounding box center [303, 44] width 60 height 12
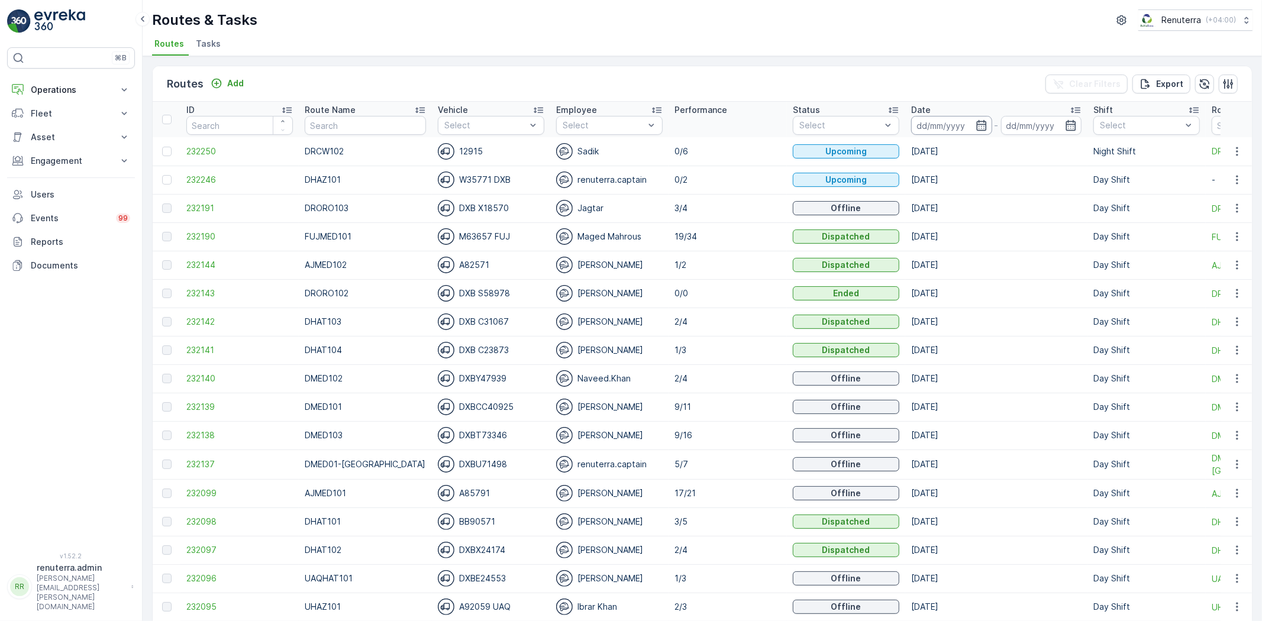
click at [934, 120] on input at bounding box center [951, 125] width 81 height 19
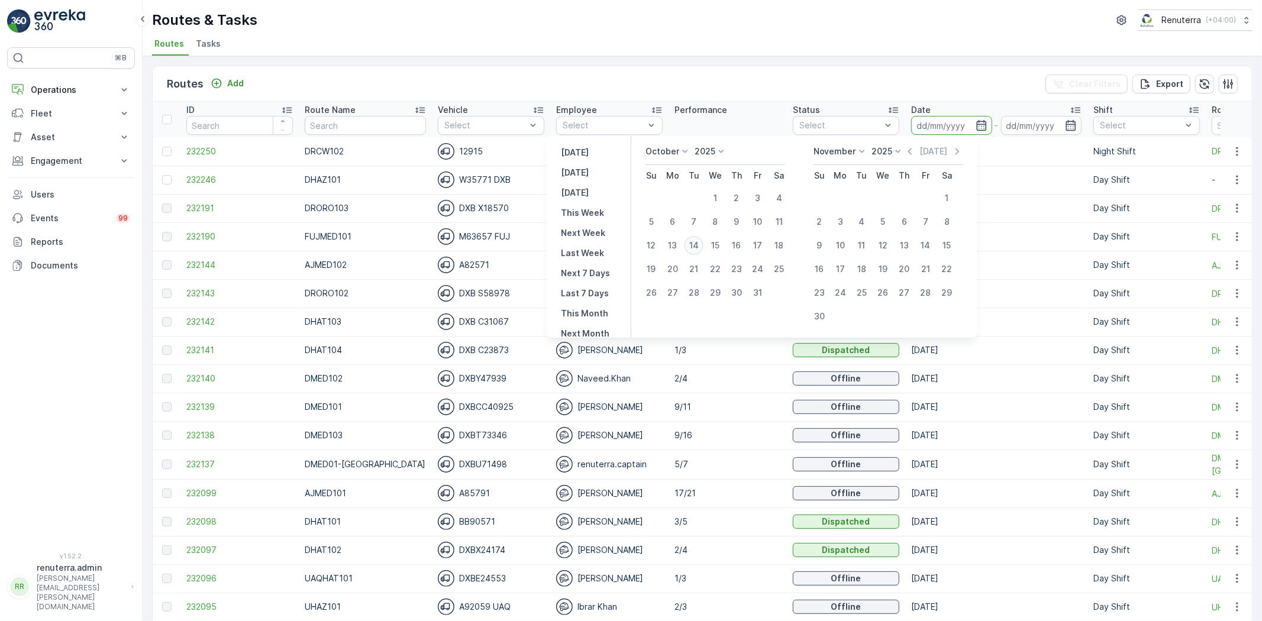
click at [700, 239] on div "14" at bounding box center [694, 245] width 19 height 19
type input "[DATE]"
click at [700, 239] on div "14" at bounding box center [694, 245] width 19 height 19
type input "[DATE]"
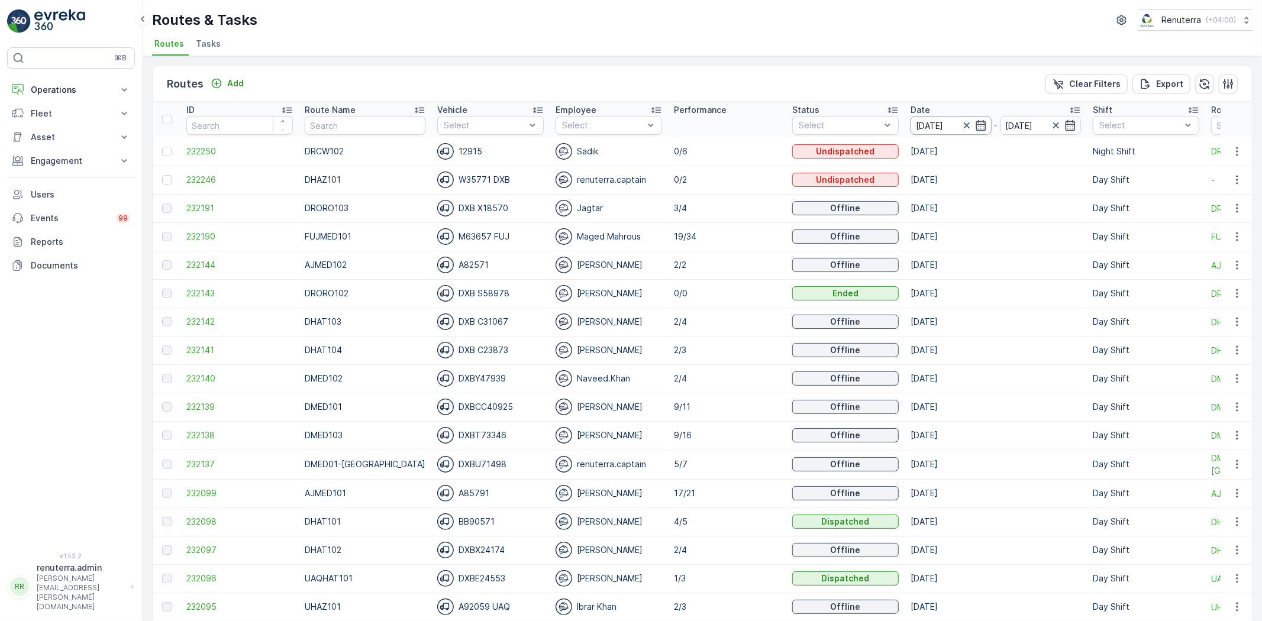
click at [918, 128] on input "[DATE]" at bounding box center [951, 125] width 81 height 19
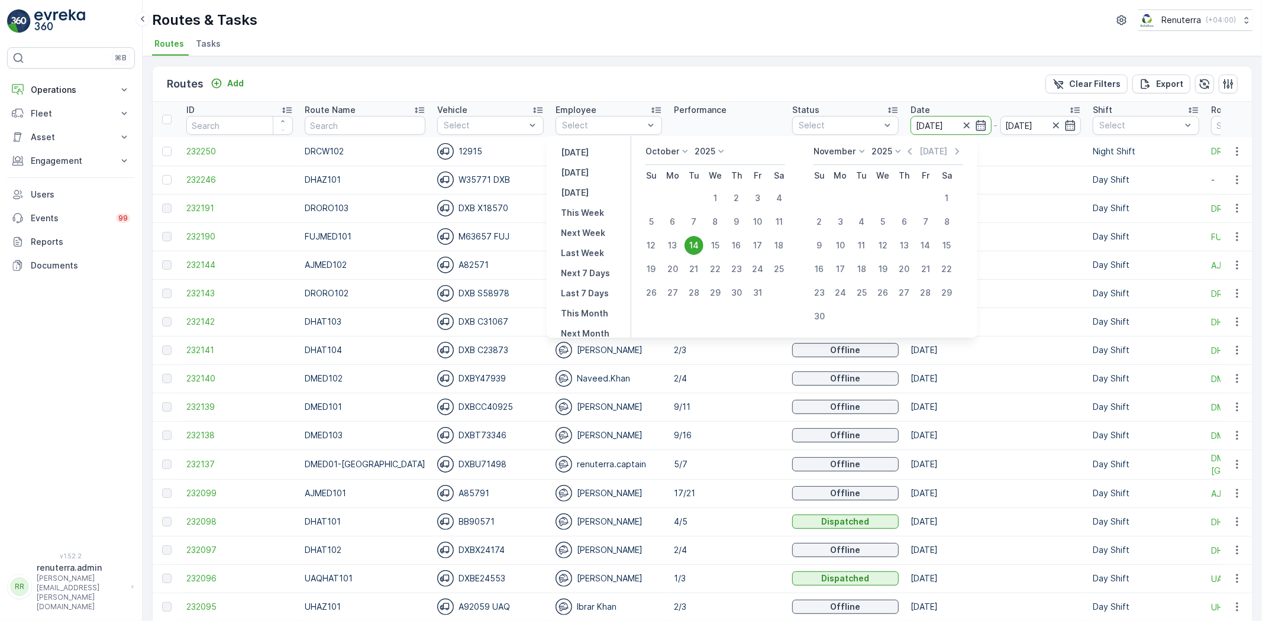
click at [694, 245] on div "14" at bounding box center [694, 245] width 19 height 19
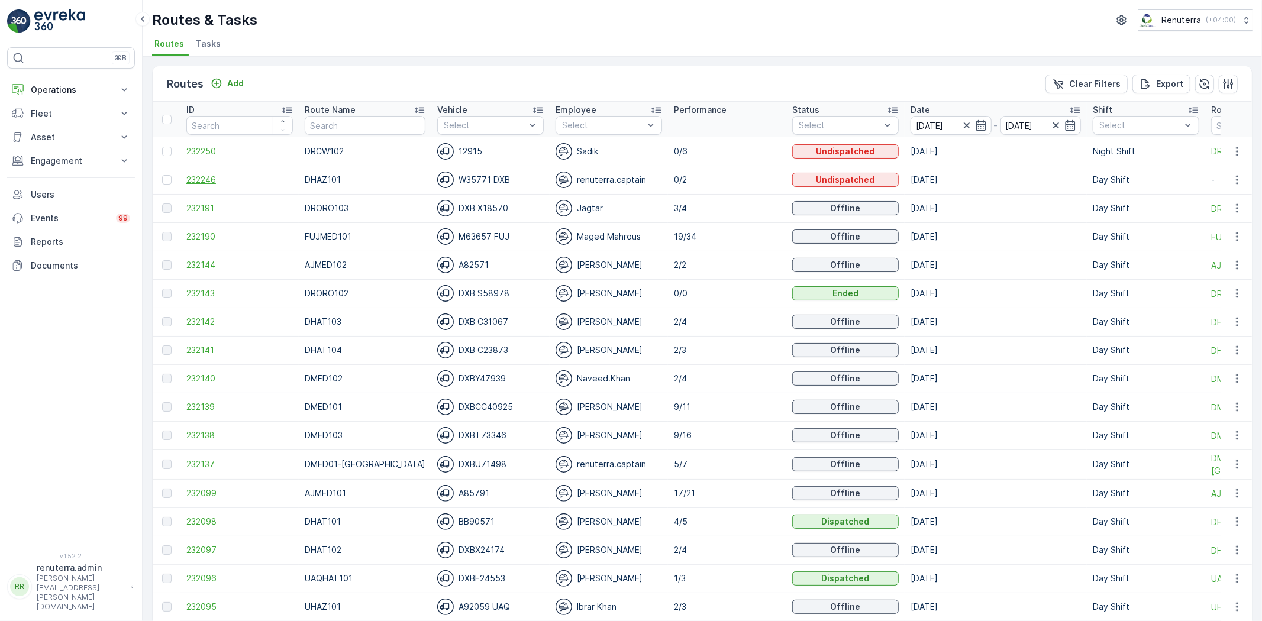
click at [225, 176] on span "232246" at bounding box center [239, 180] width 107 height 12
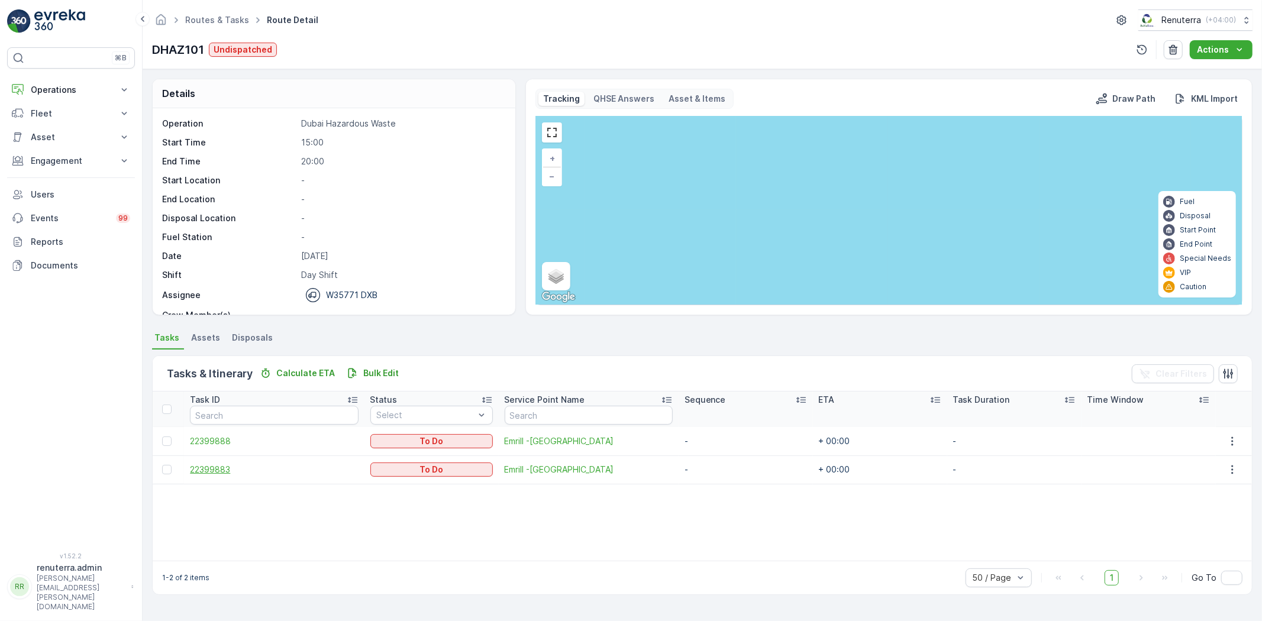
click at [217, 472] on span "22399883" at bounding box center [274, 470] width 168 height 12
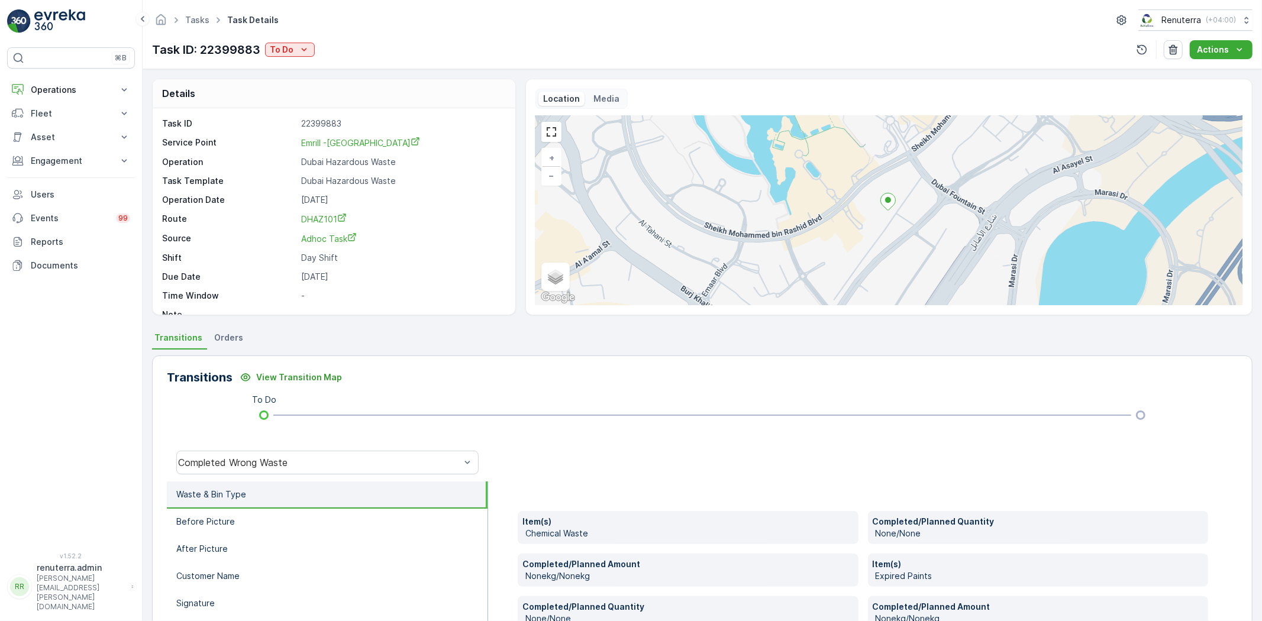
click at [309, 38] on div "Tasks Task Details Renuterra ( +04:00 ) Task ID: 22399883 To Do Actions" at bounding box center [703, 34] width 1120 height 69
click at [303, 48] on icon "To Do" at bounding box center [304, 50] width 12 height 12
click at [314, 95] on span "Completed No one to sign" at bounding box center [325, 101] width 105 height 12
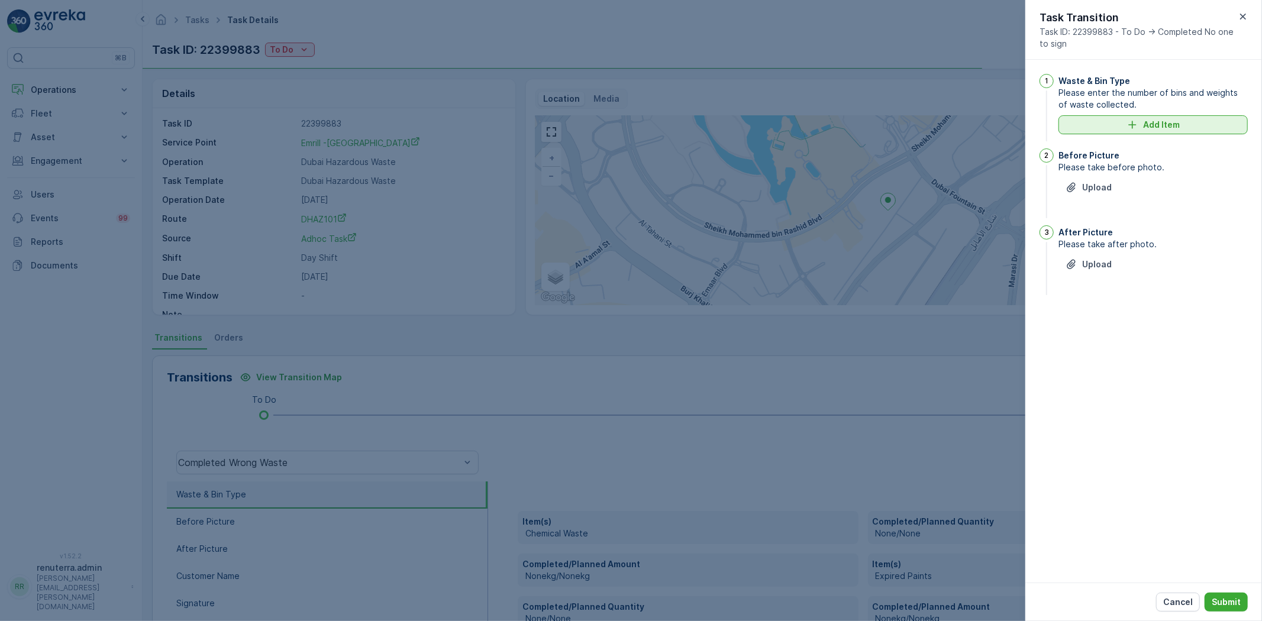
click at [1145, 125] on p "Add Item" at bounding box center [1161, 125] width 37 height 12
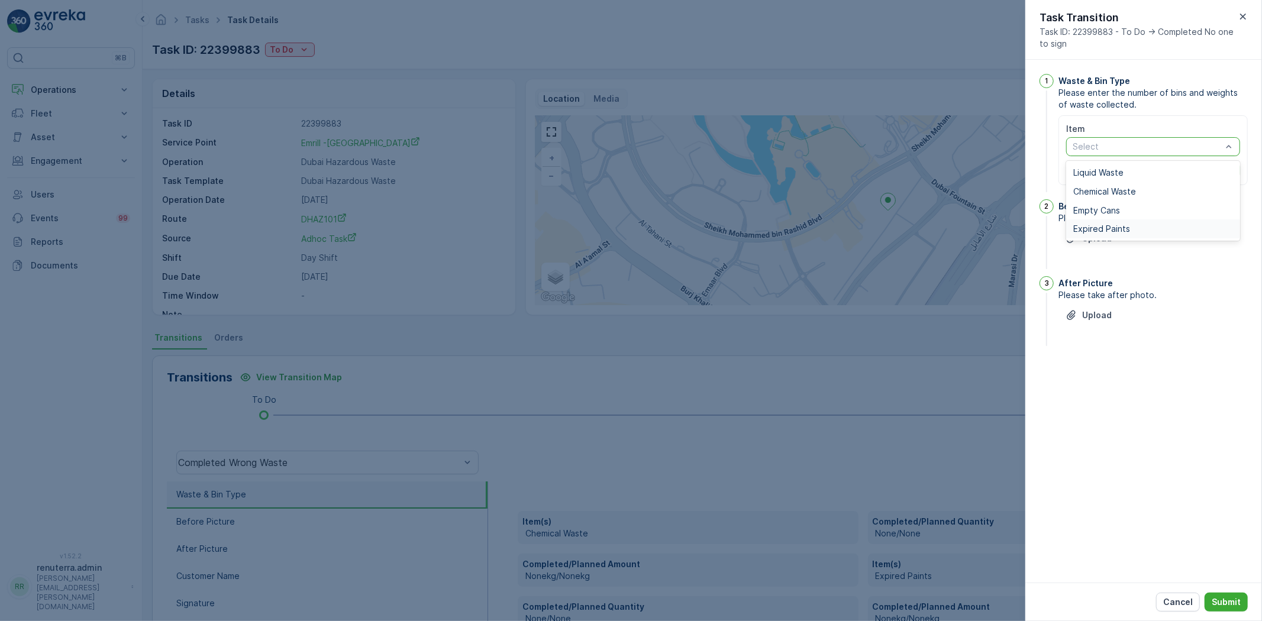
click at [1102, 221] on div "Expired Paints" at bounding box center [1153, 229] width 174 height 19
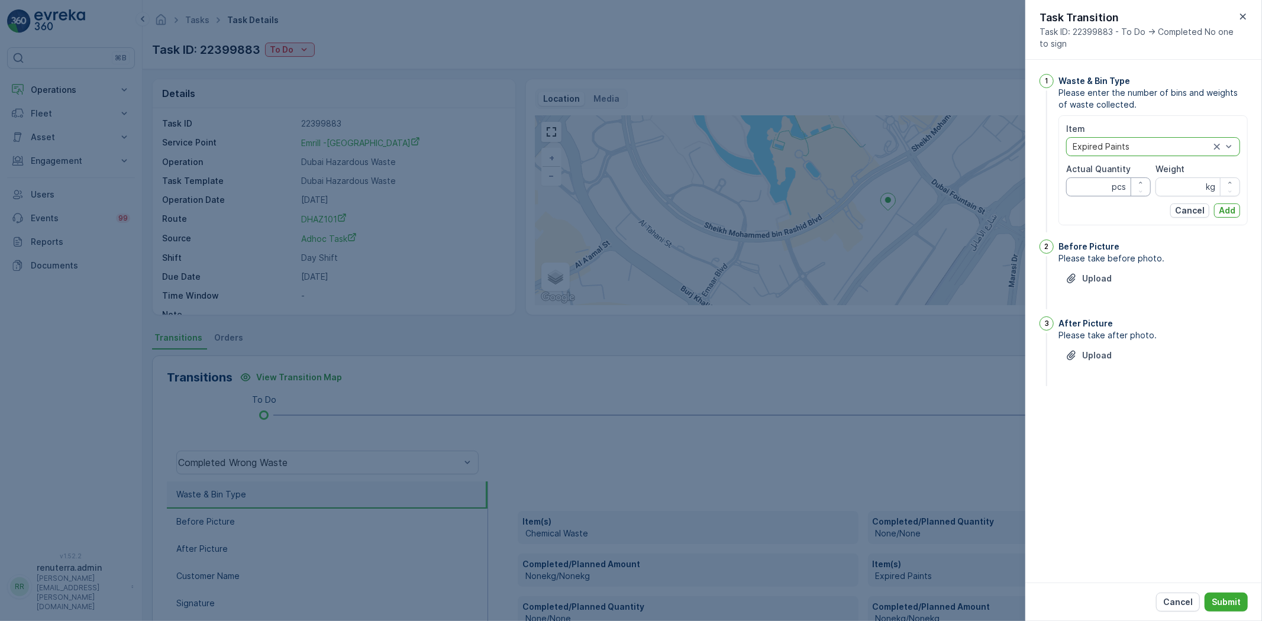
click at [1089, 190] on Quantity "Actual Quantity" at bounding box center [1108, 187] width 85 height 19
type Quantity "1"
click at [1204, 190] on input "Weight" at bounding box center [1198, 187] width 85 height 19
type input "2050"
click at [1232, 205] on p "Add" at bounding box center [1227, 211] width 17 height 12
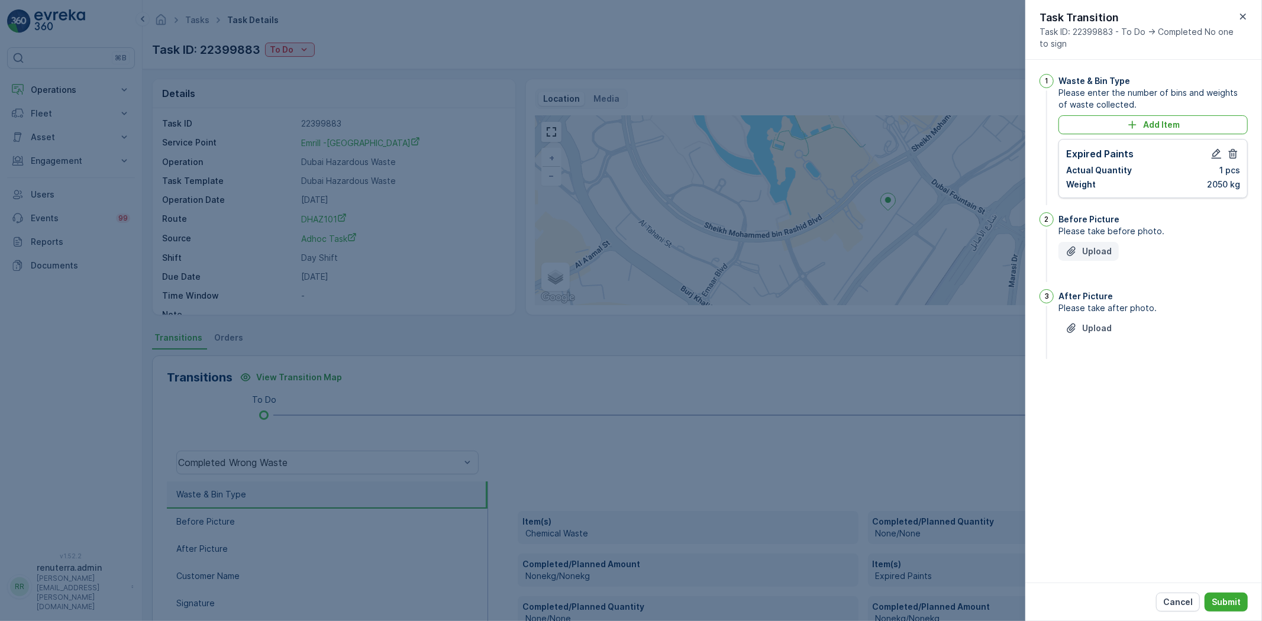
click at [1082, 255] on p "Upload" at bounding box center [1097, 252] width 30 height 12
click at [1083, 387] on p "Upload" at bounding box center [1097, 388] width 30 height 12
click at [1215, 600] on p "Submit" at bounding box center [1226, 603] width 29 height 12
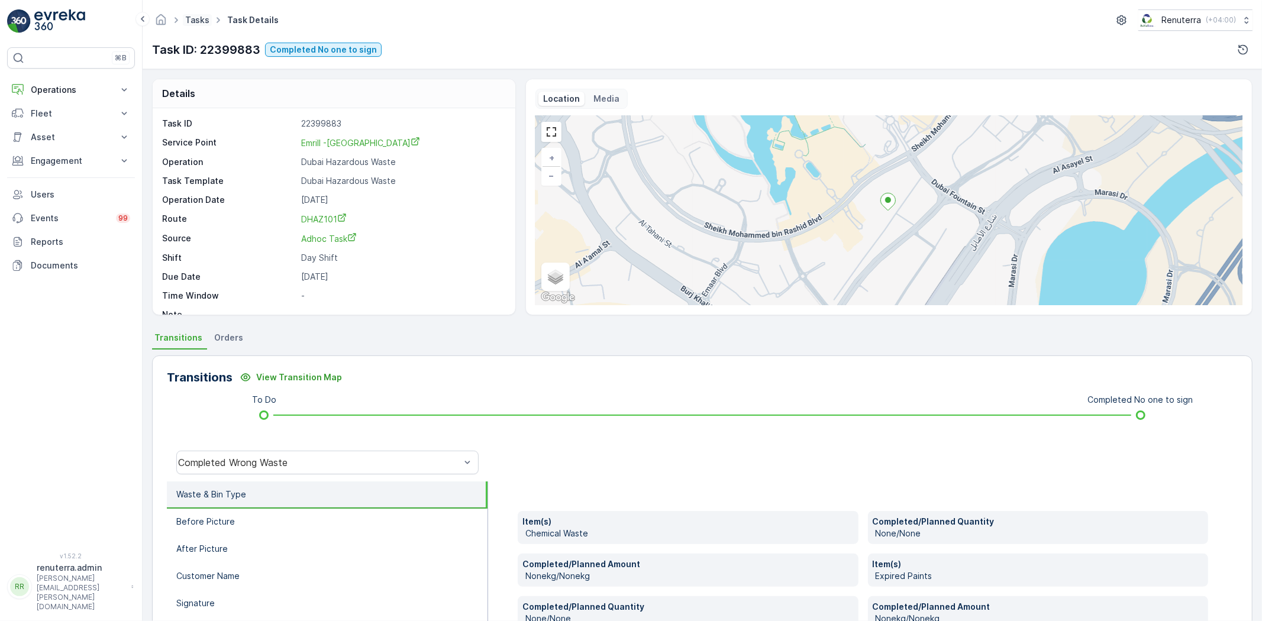
click at [195, 21] on link "Tasks" at bounding box center [197, 20] width 24 height 10
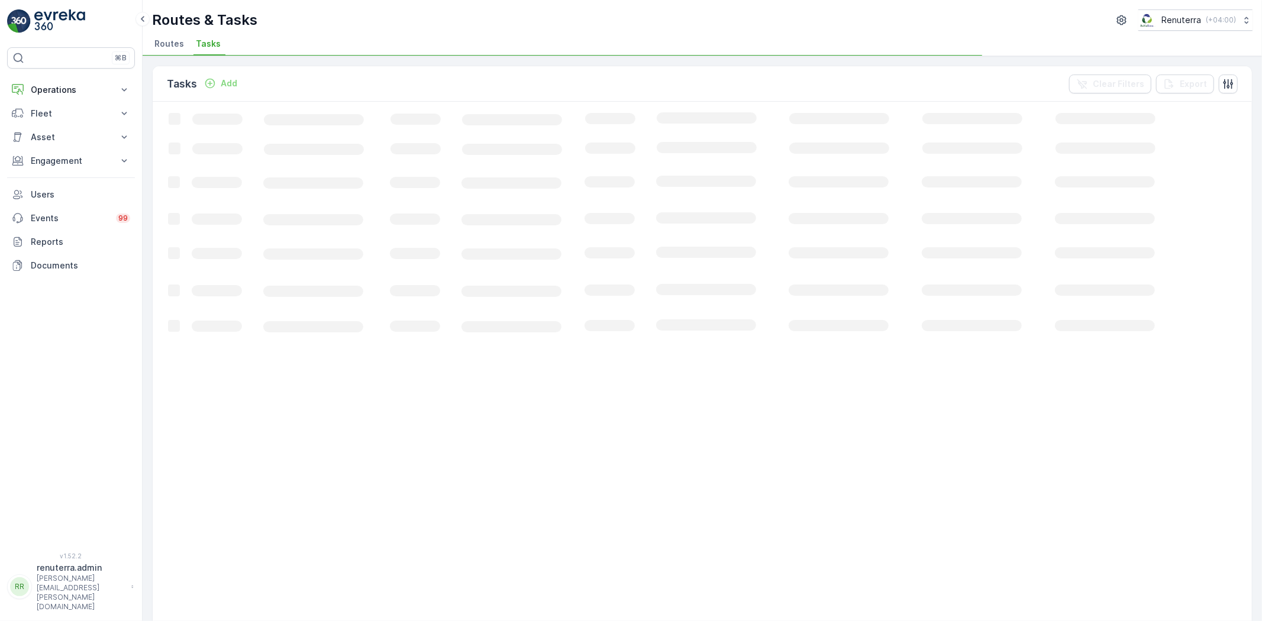
click at [180, 43] on span "Routes" at bounding box center [169, 44] width 30 height 12
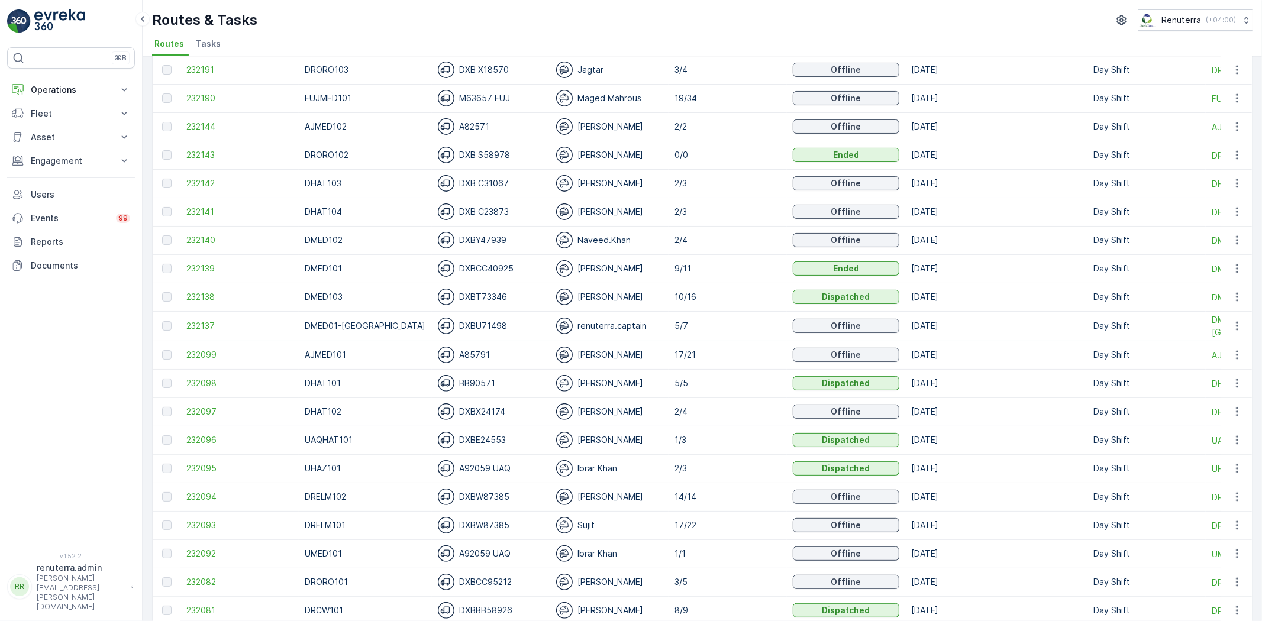
scroll to position [197, 0]
click at [214, 365] on td "232099" at bounding box center [240, 353] width 118 height 28
click at [208, 355] on span "232099" at bounding box center [239, 353] width 107 height 12
